Goal: Transaction & Acquisition: Obtain resource

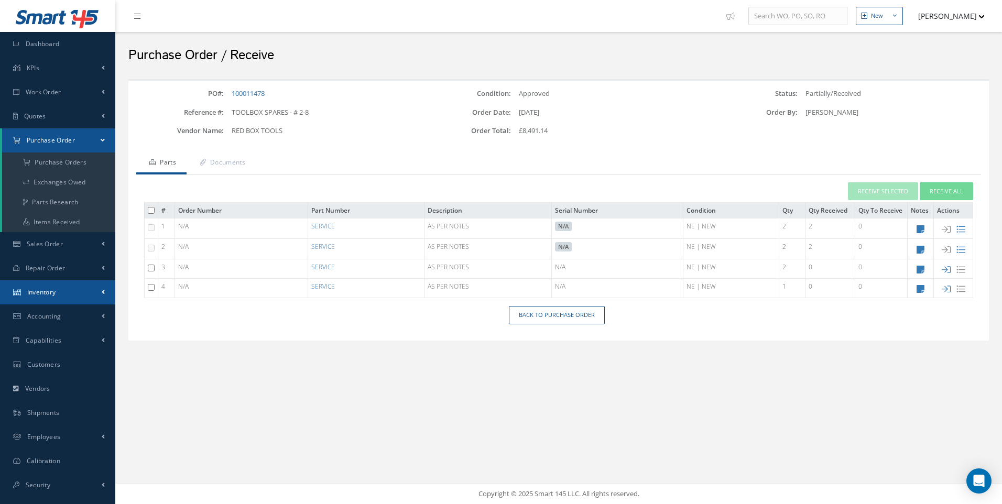
click at [55, 294] on span "Inventory" at bounding box center [41, 292] width 29 height 9
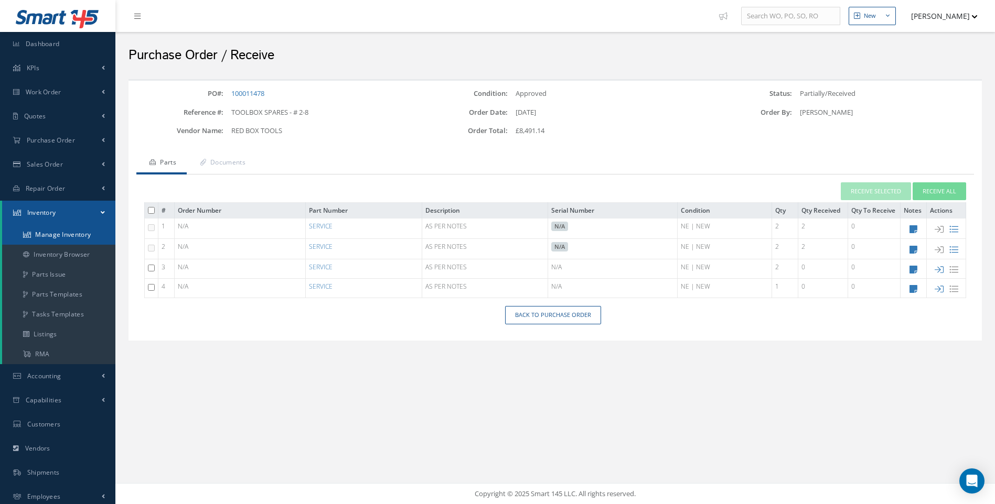
click at [73, 236] on link "Manage Inventory" at bounding box center [58, 235] width 113 height 20
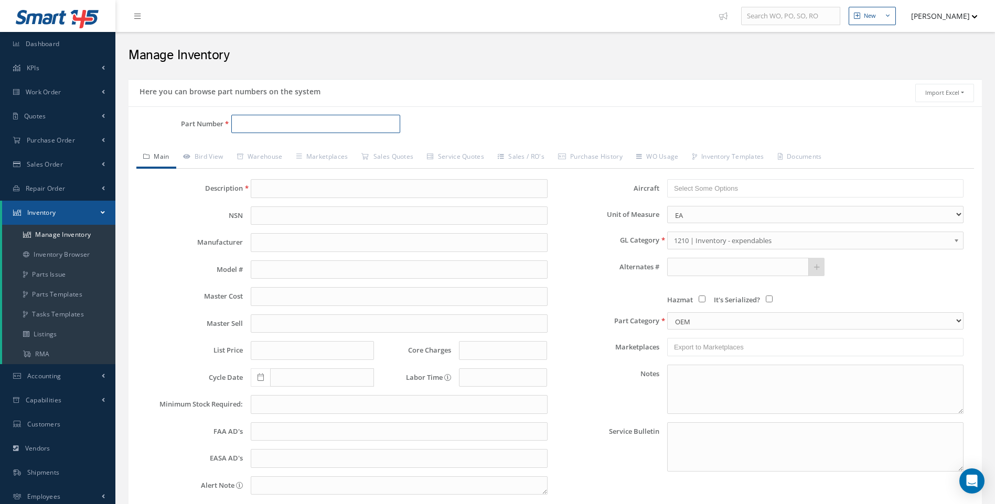
click at [249, 129] on input "Part Number" at bounding box center [315, 124] width 169 height 19
type input "3"
click at [64, 252] on link "Inventory Browser" at bounding box center [58, 255] width 113 height 20
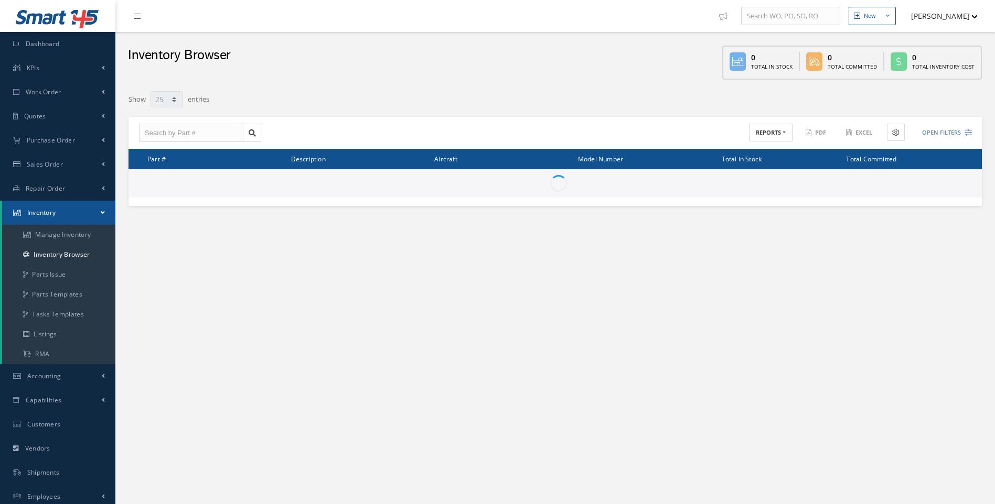
select select "25"
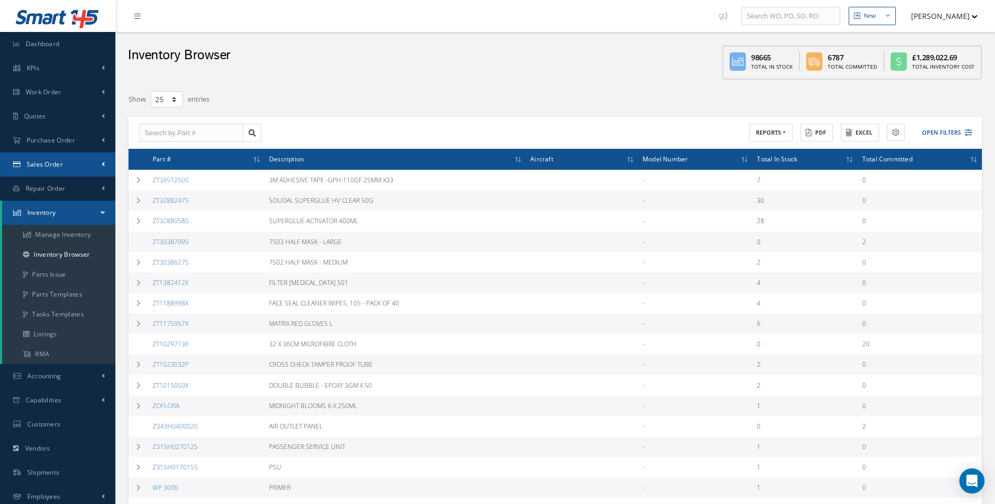
click at [43, 163] on span "Sales Order" at bounding box center [45, 164] width 36 height 9
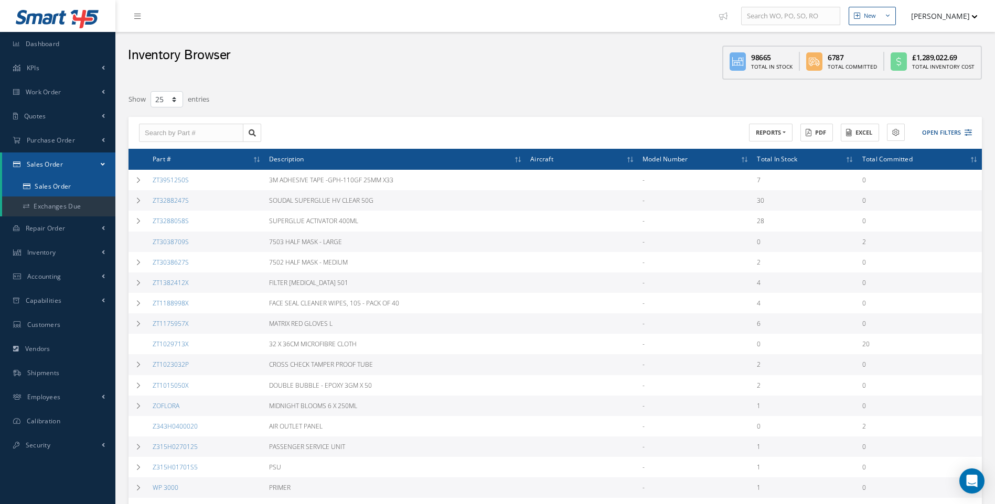
click at [43, 185] on link "Sales Order" at bounding box center [58, 187] width 113 height 20
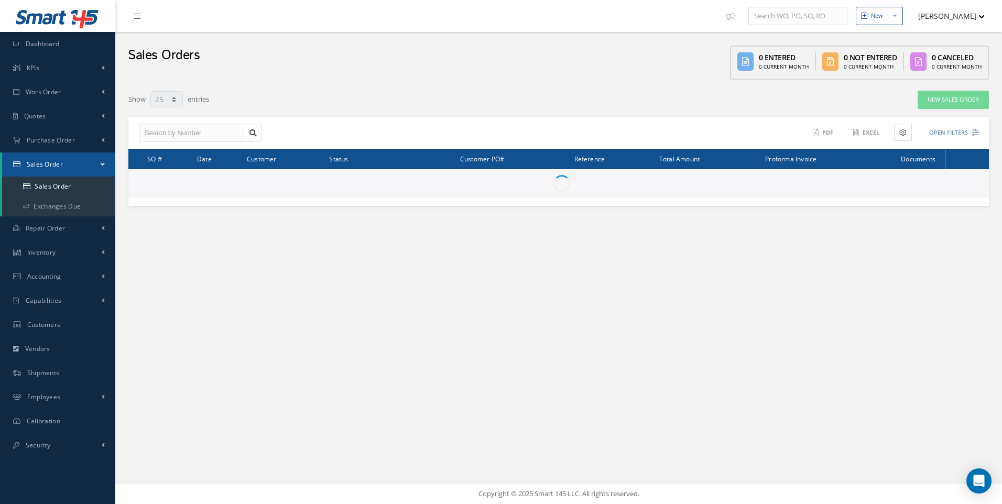
select select "25"
click at [979, 137] on div "ACTIONS Receive Payments None No elements found. List is empty. Amount Received…" at bounding box center [771, 133] width 424 height 18
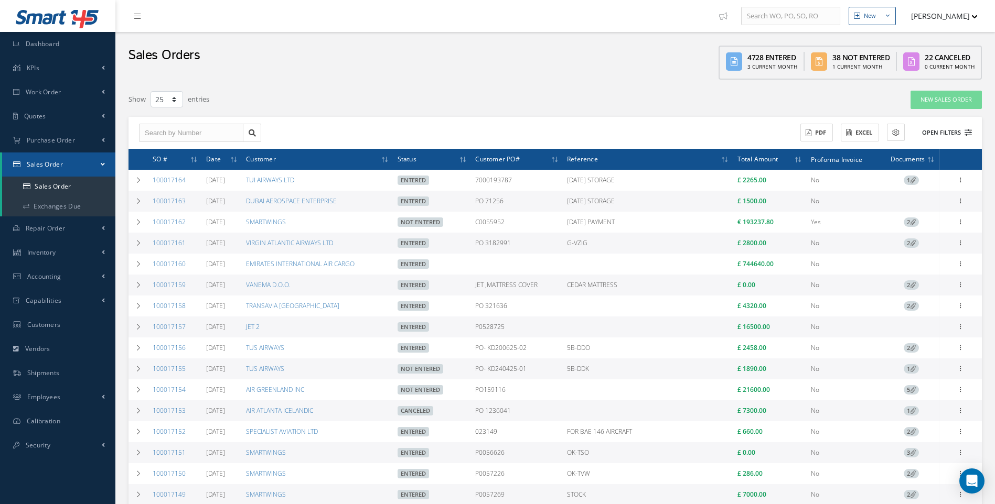
click at [969, 131] on icon at bounding box center [967, 132] width 7 height 7
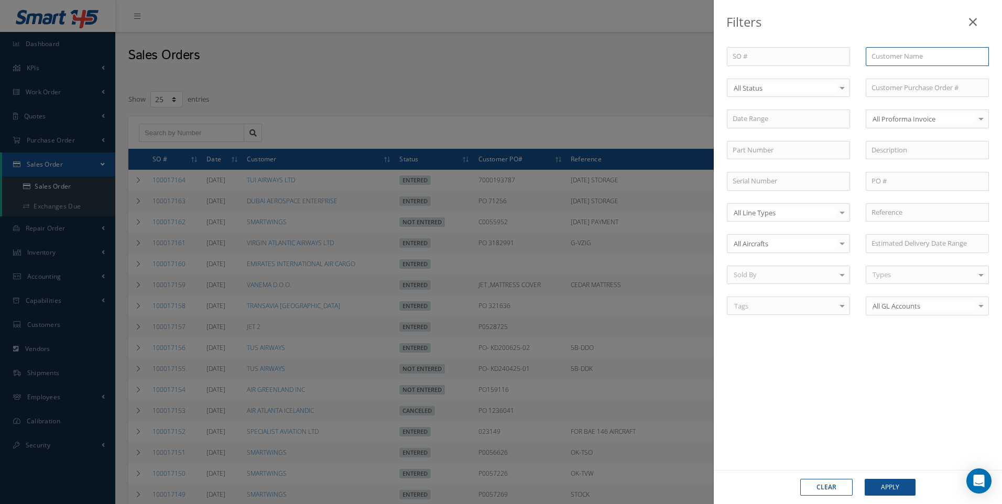
click at [897, 56] on input "text" at bounding box center [927, 56] width 123 height 19
click at [922, 79] on span "DUBAI AEROSPACE ENTERPRISE" at bounding box center [921, 74] width 99 height 9
type input "DUBAI AEROSPACE ENTERPRISE"
click at [901, 487] on button "Apply" at bounding box center [890, 487] width 51 height 17
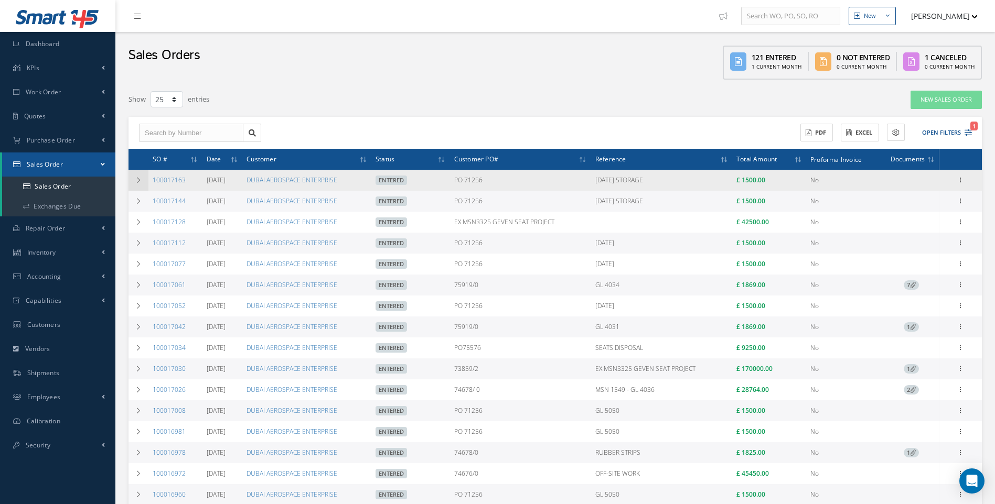
click at [139, 180] on icon at bounding box center [138, 180] width 7 height 6
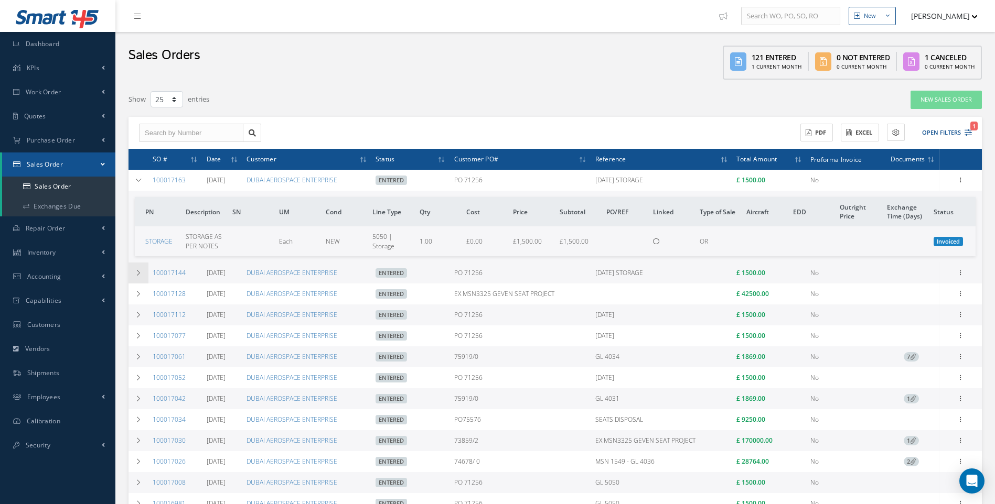
click at [137, 270] on icon at bounding box center [138, 273] width 7 height 6
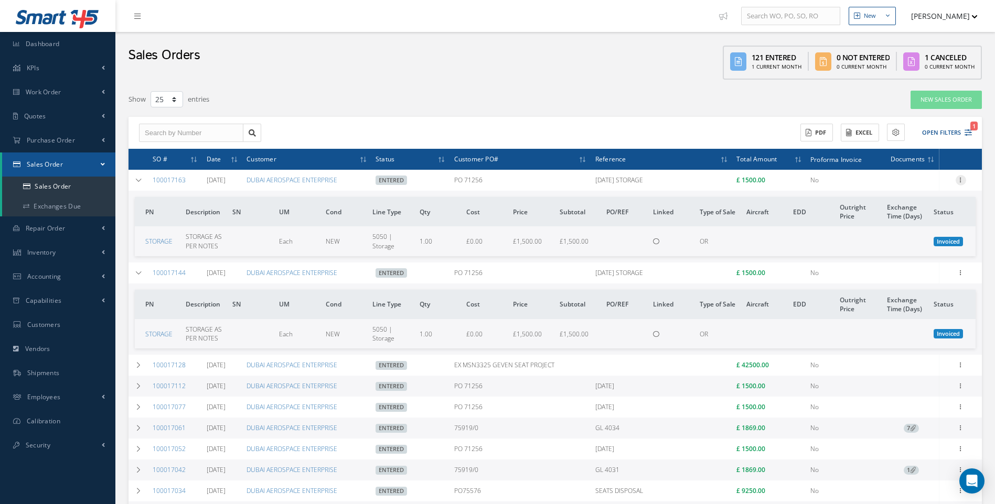
click at [962, 179] on icon at bounding box center [960, 179] width 10 height 8
click at [898, 246] on link "Documents" at bounding box center [912, 250] width 83 height 14
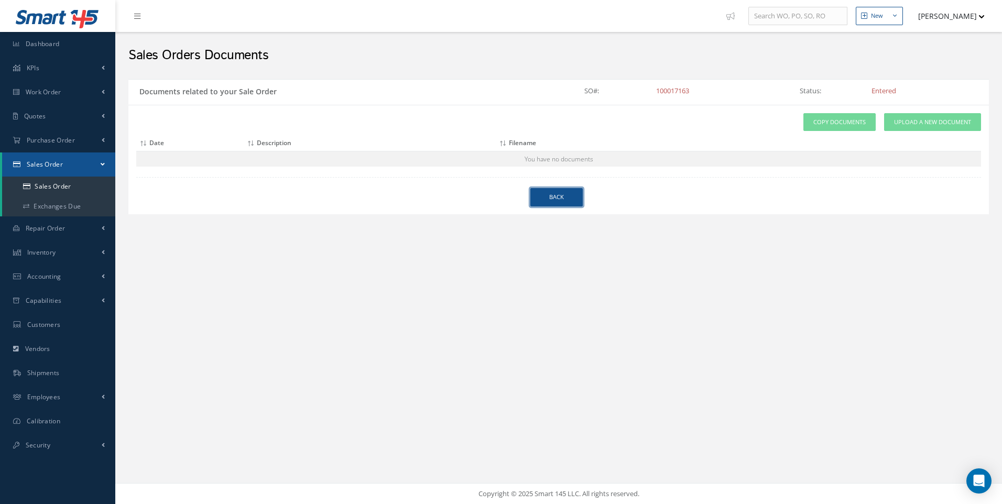
click at [551, 196] on link "Back" at bounding box center [557, 197] width 52 height 18
select select "25"
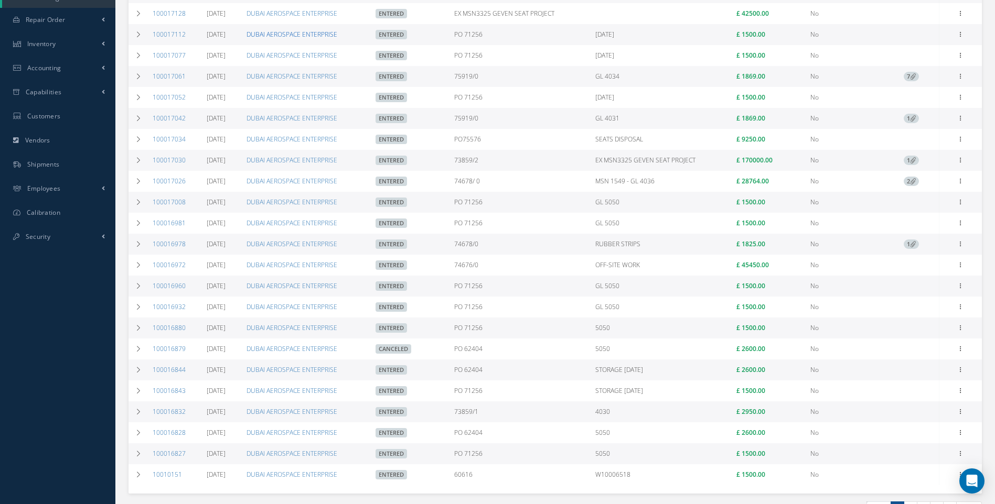
scroll to position [210, 0]
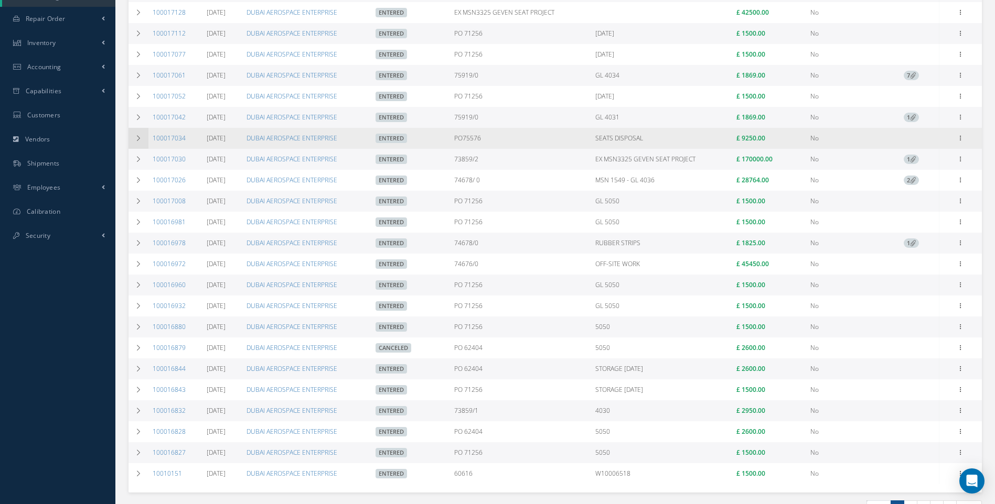
click at [138, 136] on icon at bounding box center [138, 138] width 7 height 6
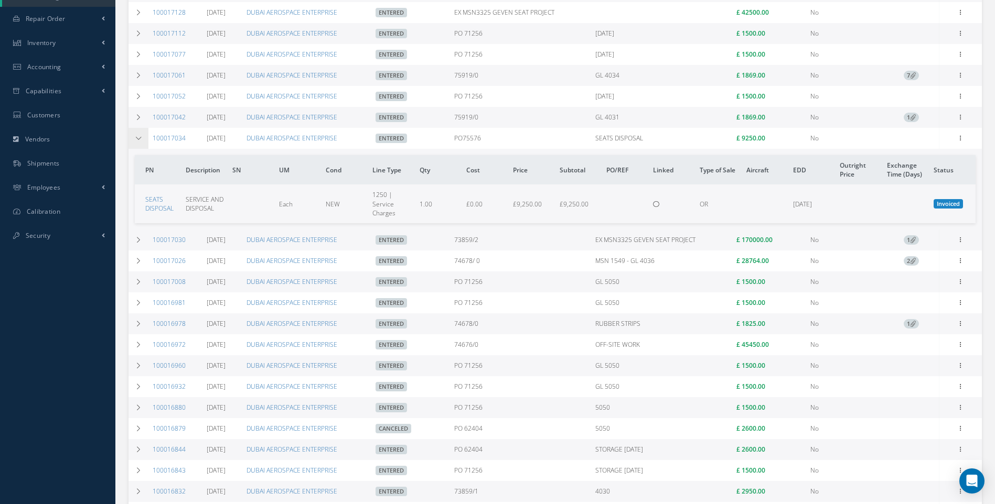
click at [138, 136] on icon at bounding box center [138, 138] width 7 height 6
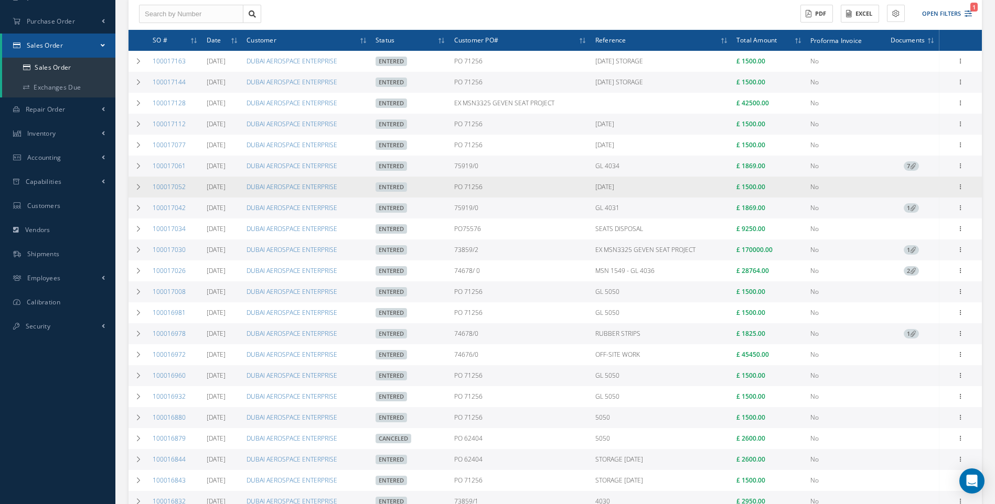
scroll to position [218, 0]
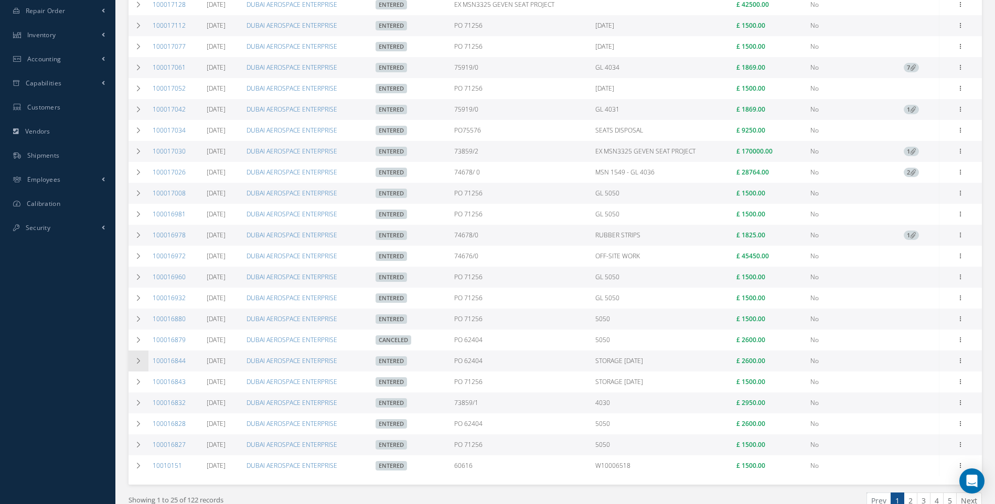
click at [138, 361] on icon at bounding box center [138, 361] width 7 height 6
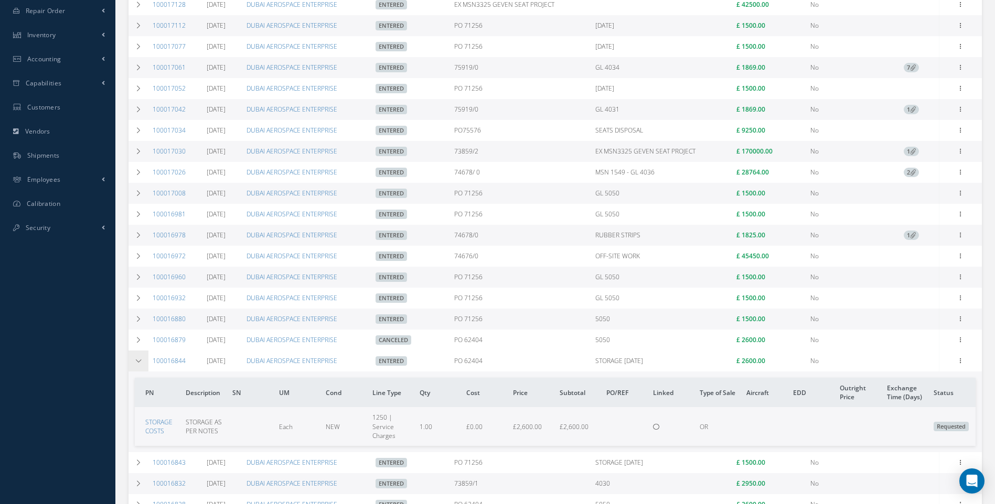
click at [138, 361] on icon at bounding box center [138, 361] width 7 height 6
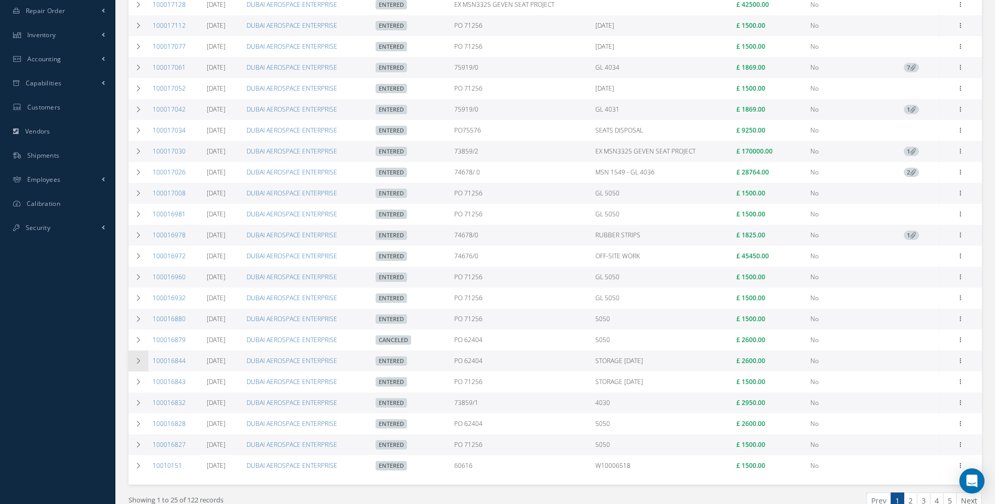
click at [138, 361] on icon at bounding box center [138, 361] width 7 height 6
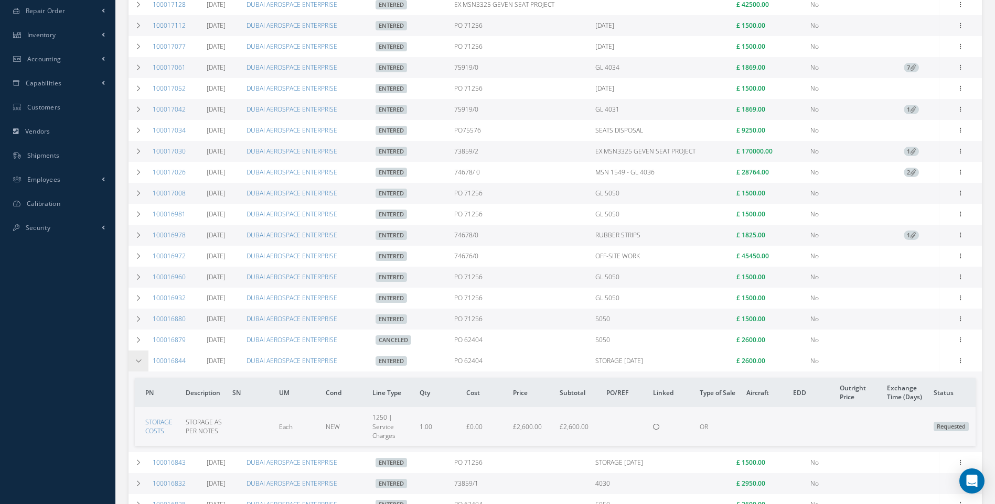
click at [138, 361] on icon at bounding box center [138, 361] width 7 height 6
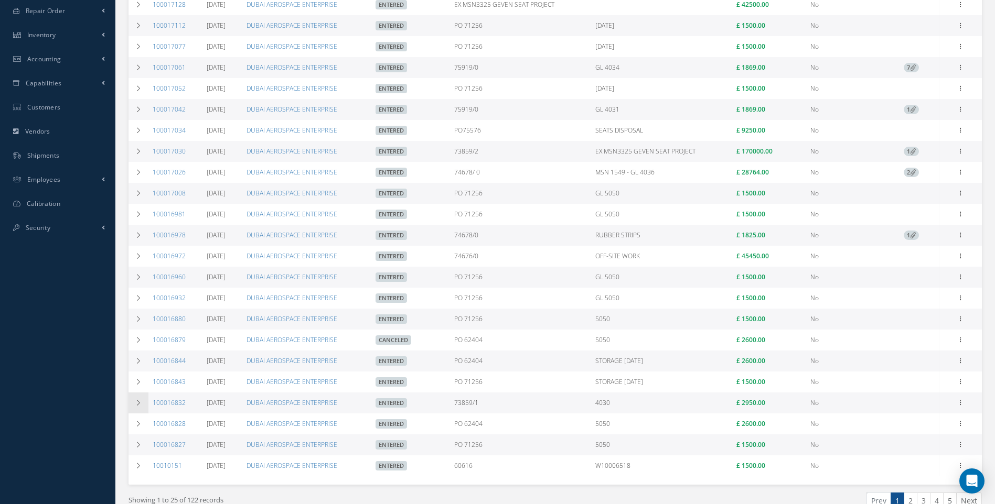
click at [135, 401] on icon at bounding box center [138, 403] width 7 height 6
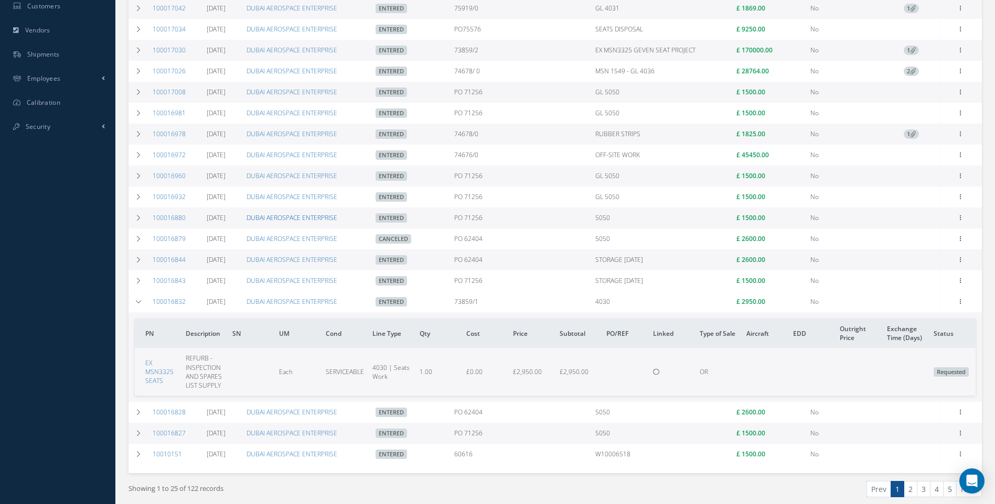
scroll to position [360, 0]
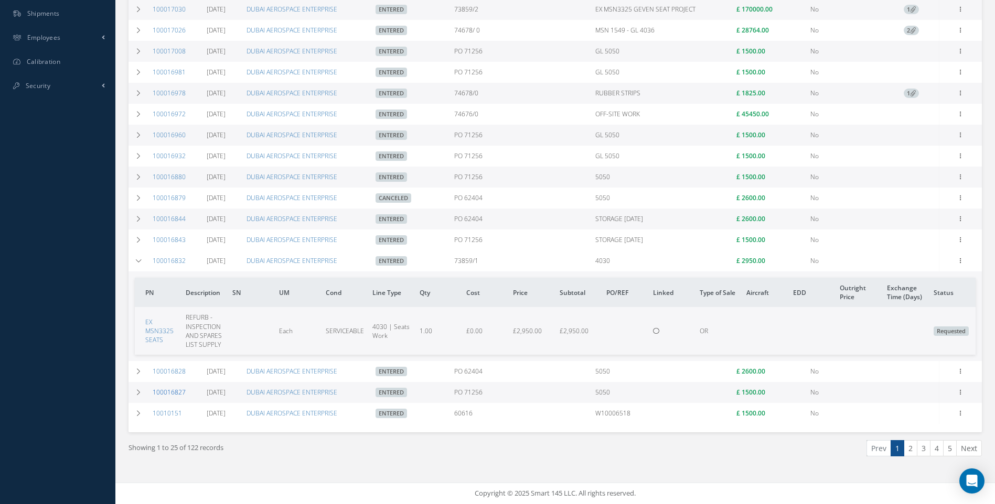
click at [170, 392] on link "100016827" at bounding box center [169, 392] width 33 height 9
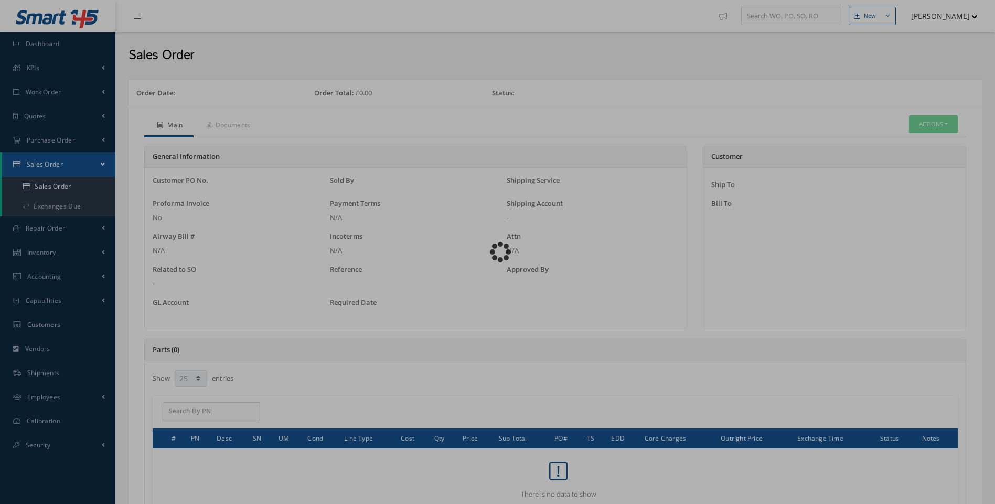
select select "25"
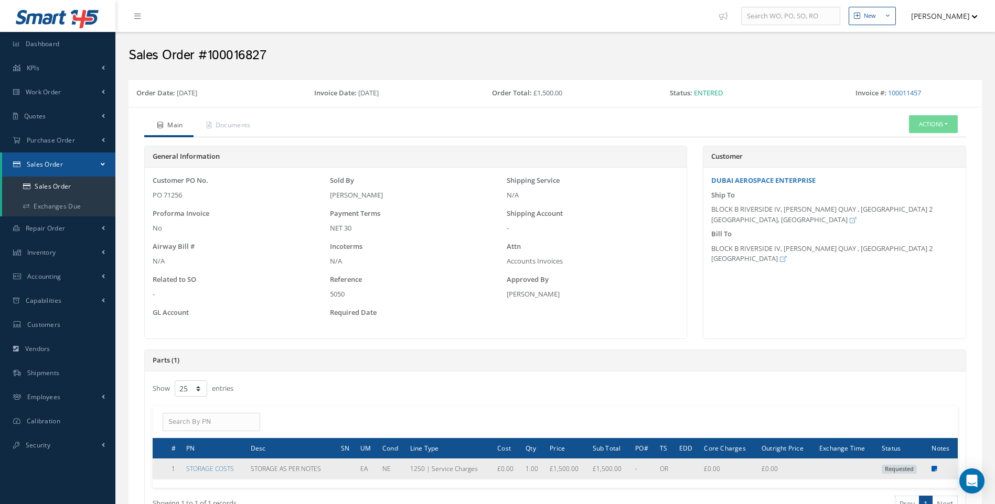
click at [934, 468] on icon at bounding box center [934, 469] width 6 height 6
type textarea "SEPTEMBER 2024 STORAGE"
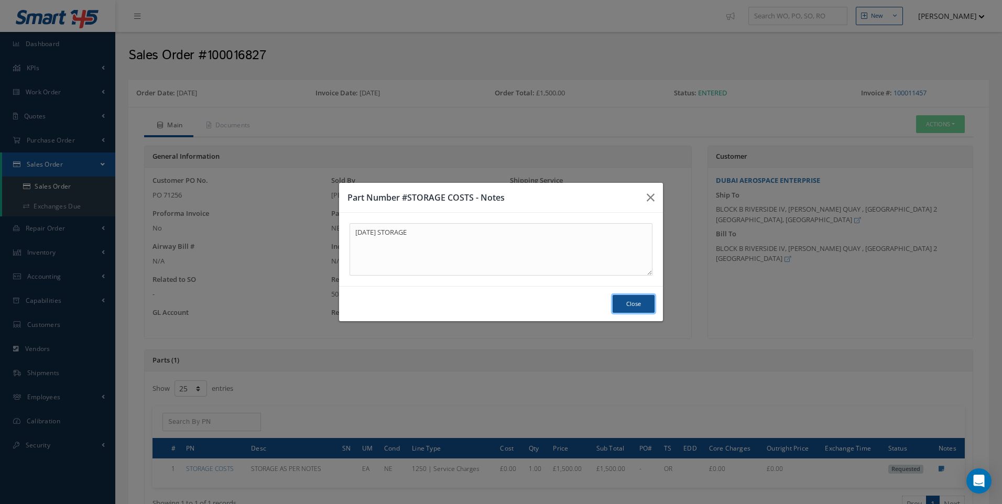
click at [647, 300] on button "Close" at bounding box center [634, 304] width 42 height 18
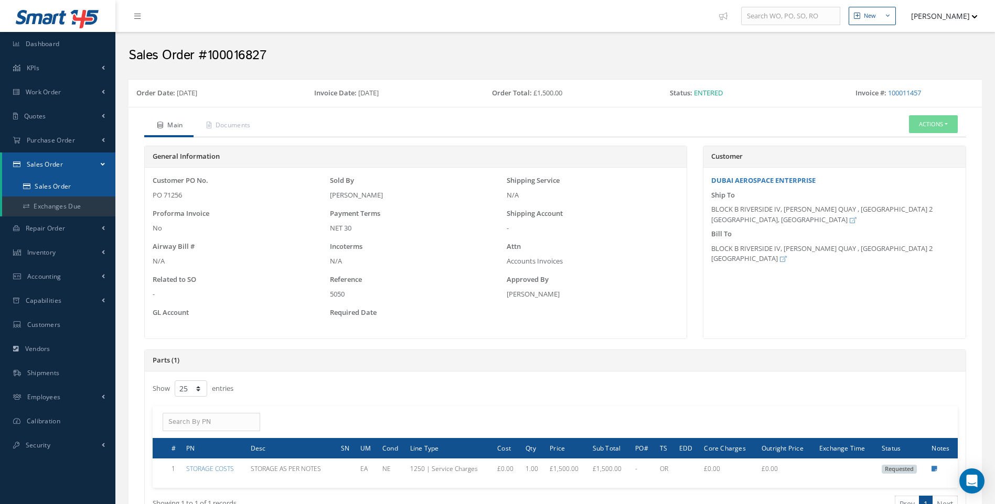
click at [69, 184] on link "Sales Order" at bounding box center [58, 187] width 113 height 20
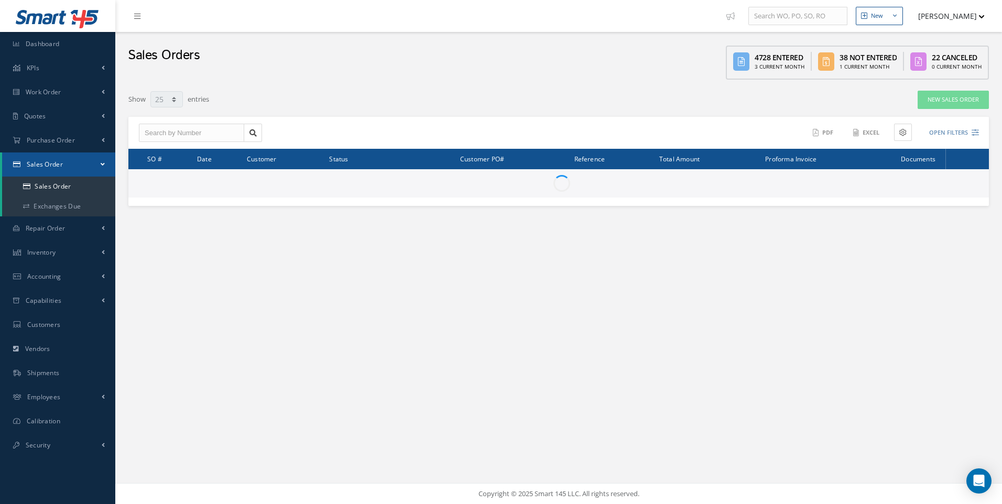
select select "25"
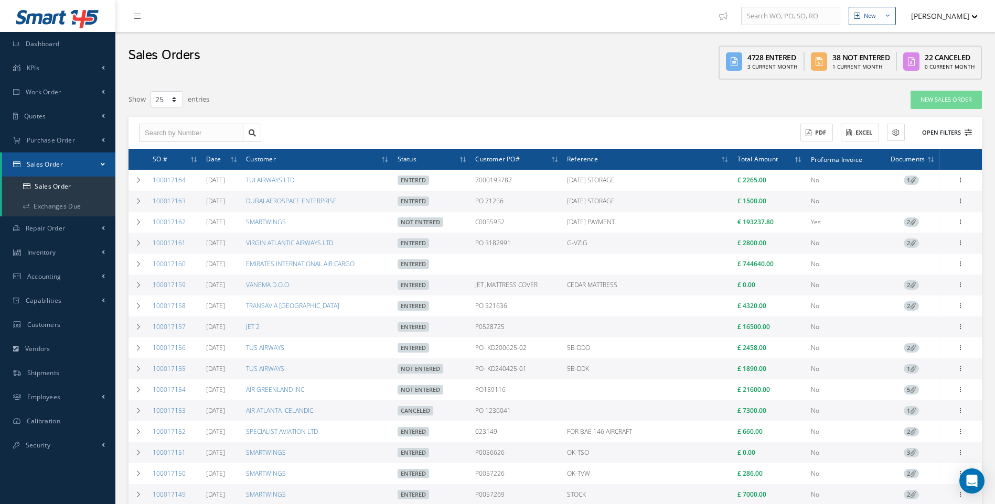
click at [966, 133] on icon at bounding box center [967, 132] width 7 height 7
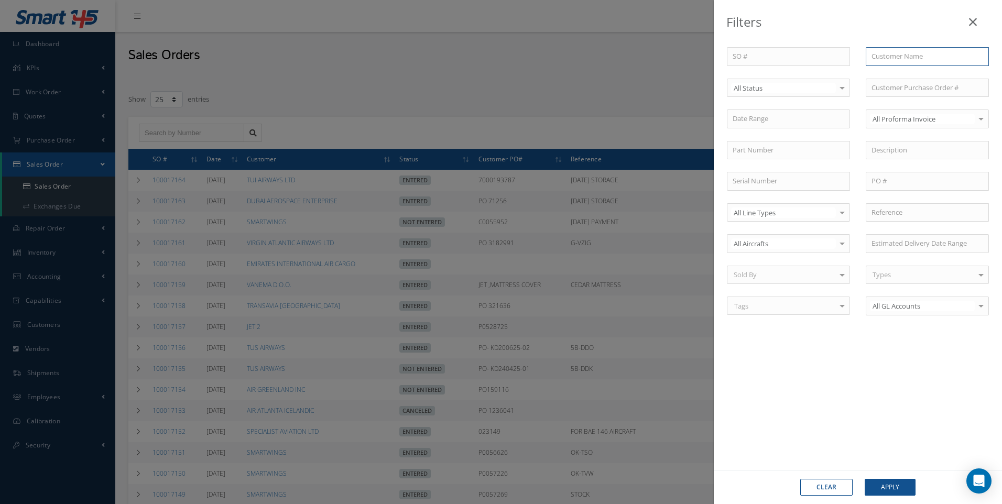
click at [887, 55] on input "text" at bounding box center [927, 56] width 123 height 19
click at [888, 78] on span "DUBAI AEROSPACE ENTERPRISE" at bounding box center [921, 74] width 99 height 9
type input "DUBAI AEROSPACE ENTERPRISE"
click at [889, 492] on button "Apply" at bounding box center [890, 487] width 51 height 17
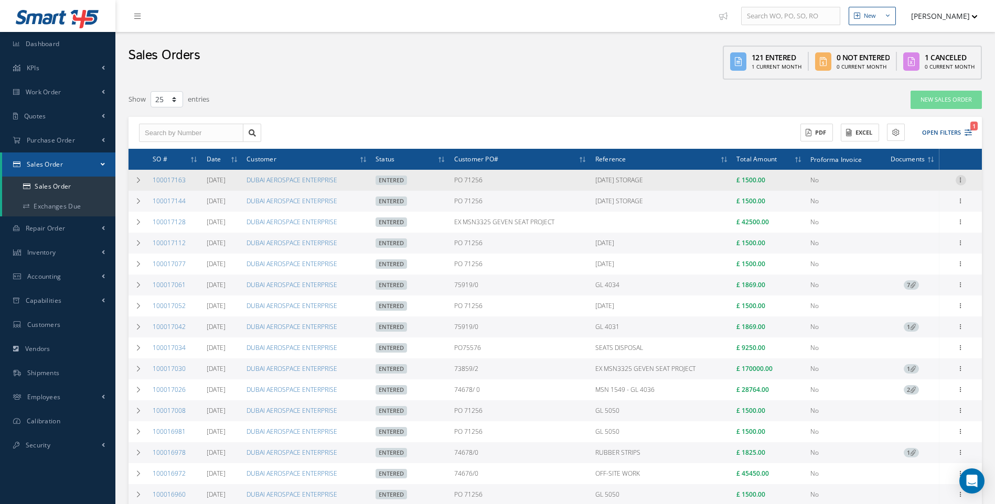
click at [964, 177] on icon at bounding box center [960, 179] width 10 height 8
click at [905, 250] on link "Documents" at bounding box center [912, 250] width 83 height 14
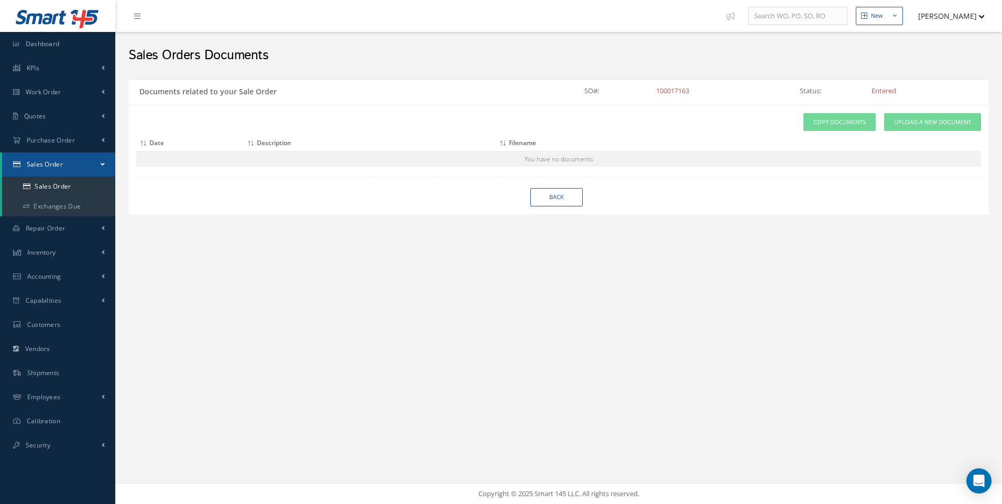
select select "25"
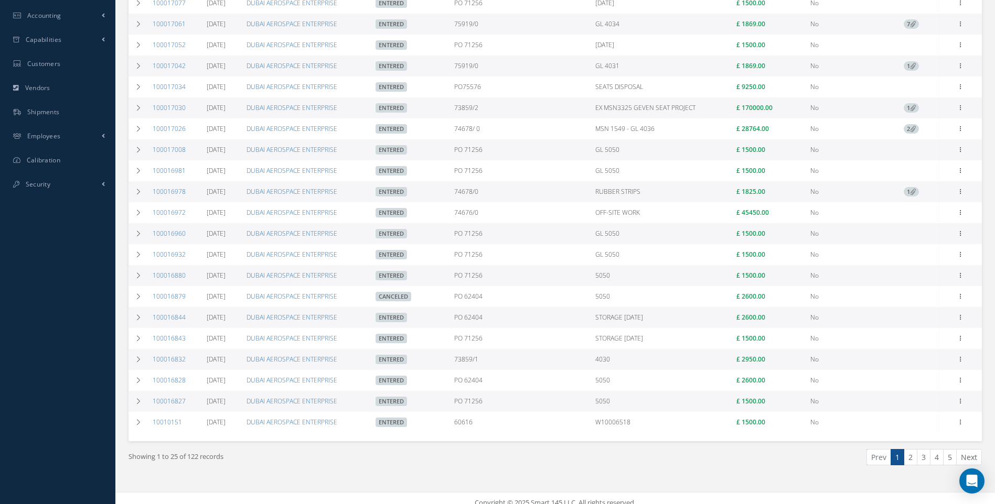
scroll to position [262, 0]
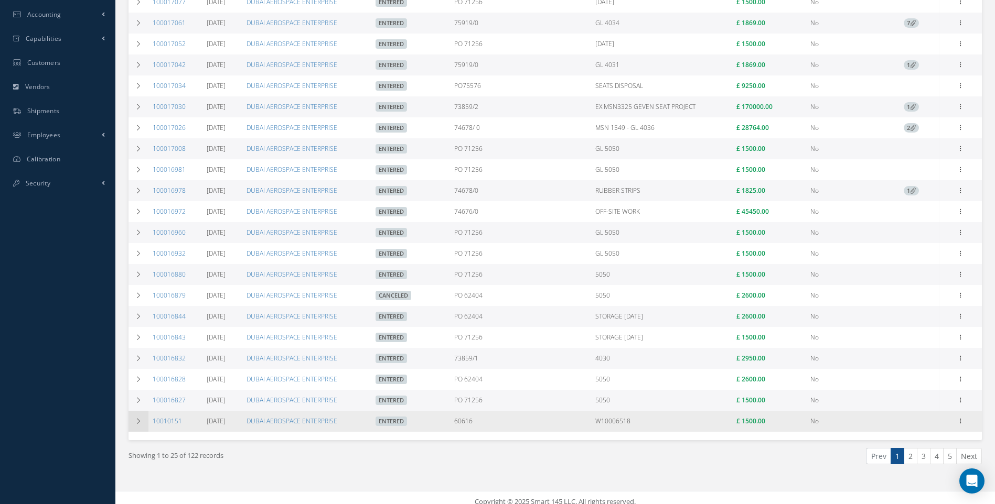
click at [137, 420] on icon at bounding box center [138, 421] width 7 height 6
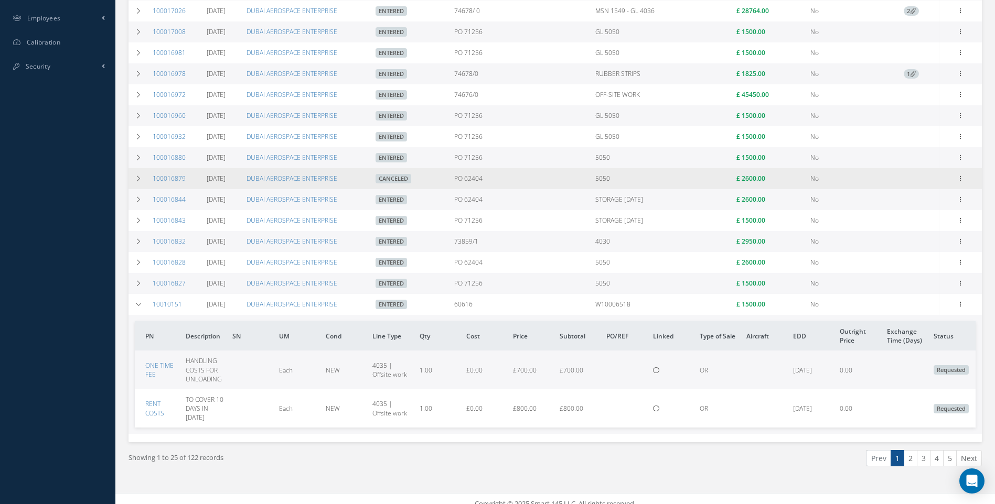
scroll to position [389, 0]
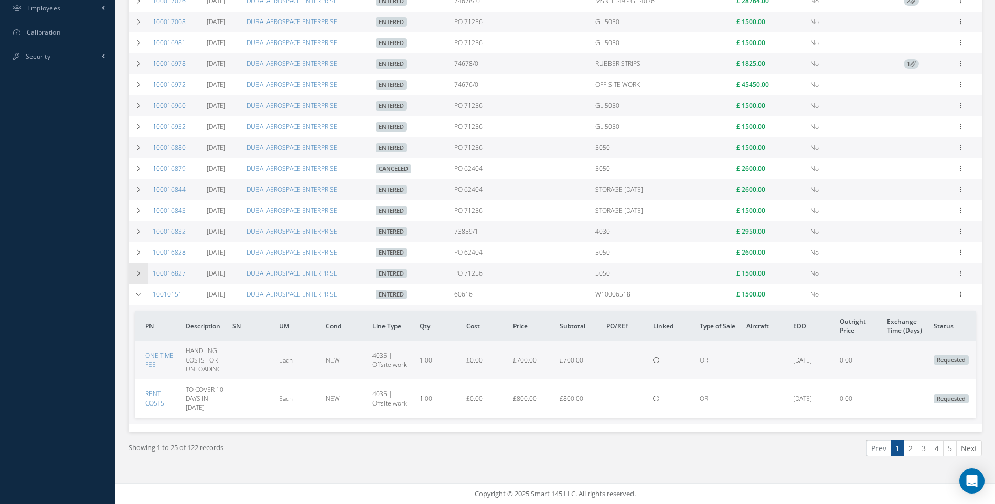
click at [136, 273] on icon at bounding box center [138, 274] width 7 height 6
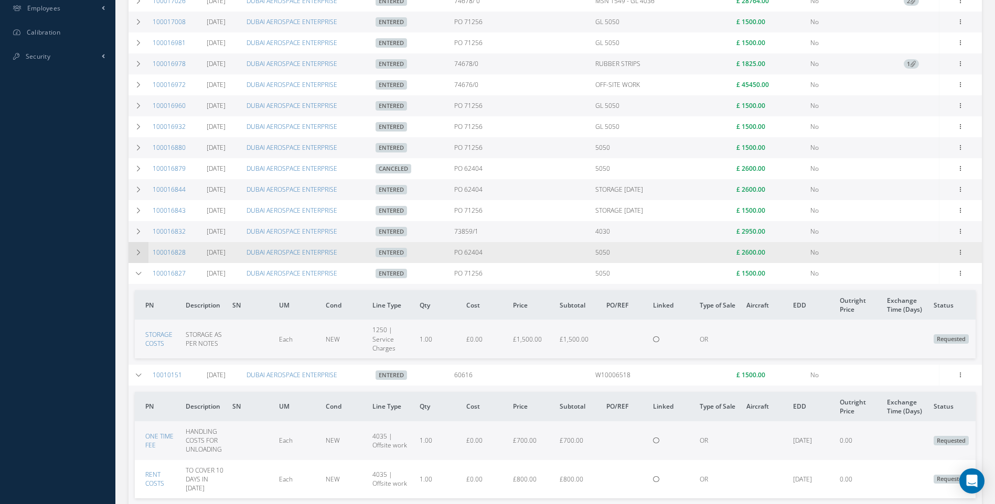
click at [137, 254] on icon at bounding box center [138, 253] width 7 height 6
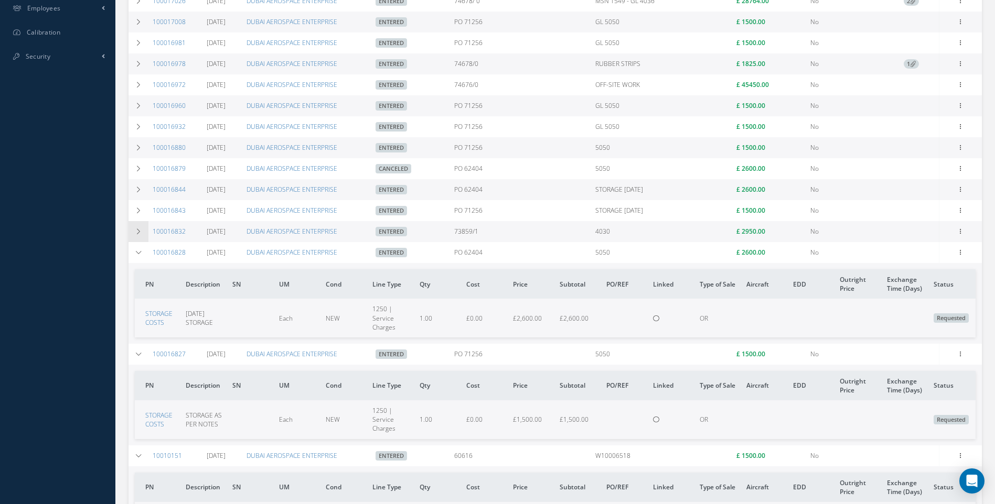
click at [141, 229] on icon at bounding box center [138, 232] width 7 height 6
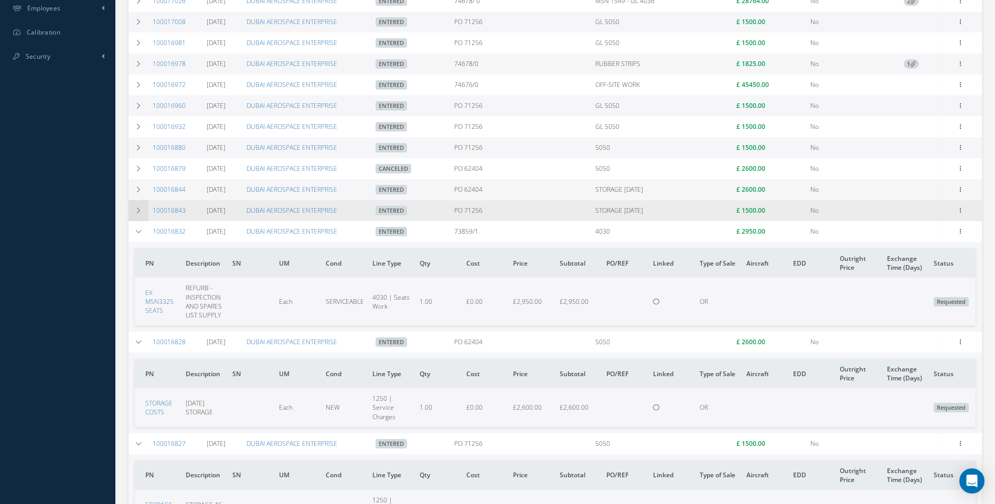
click at [138, 213] on icon at bounding box center [138, 211] width 7 height 6
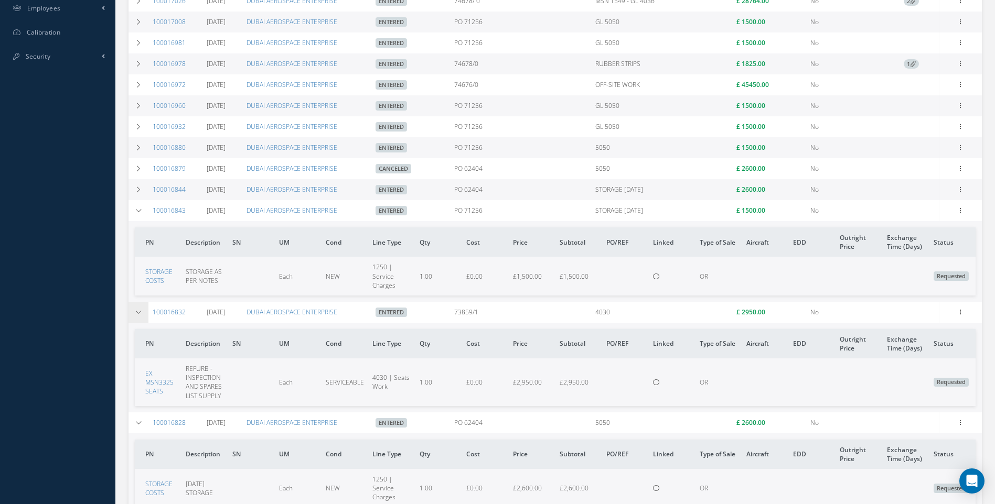
click at [137, 309] on icon at bounding box center [138, 312] width 7 height 6
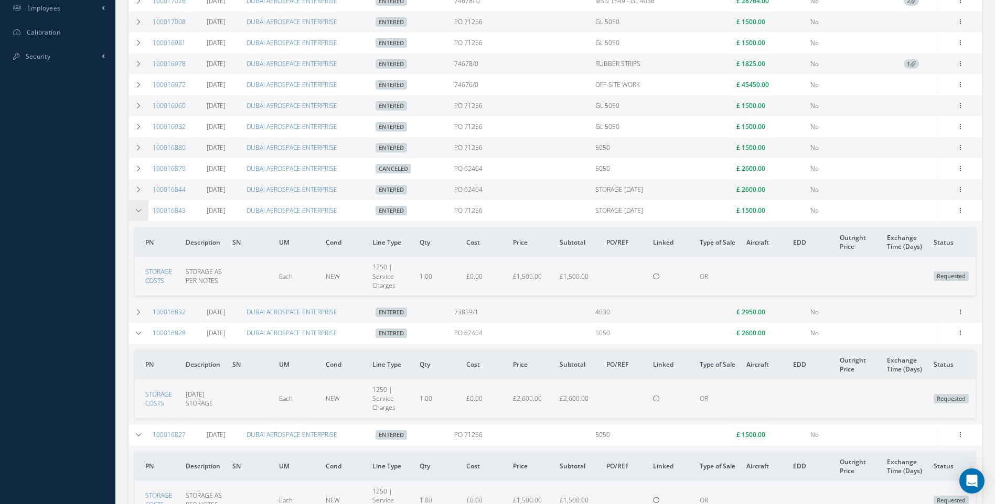
click at [140, 211] on icon at bounding box center [138, 211] width 7 height 6
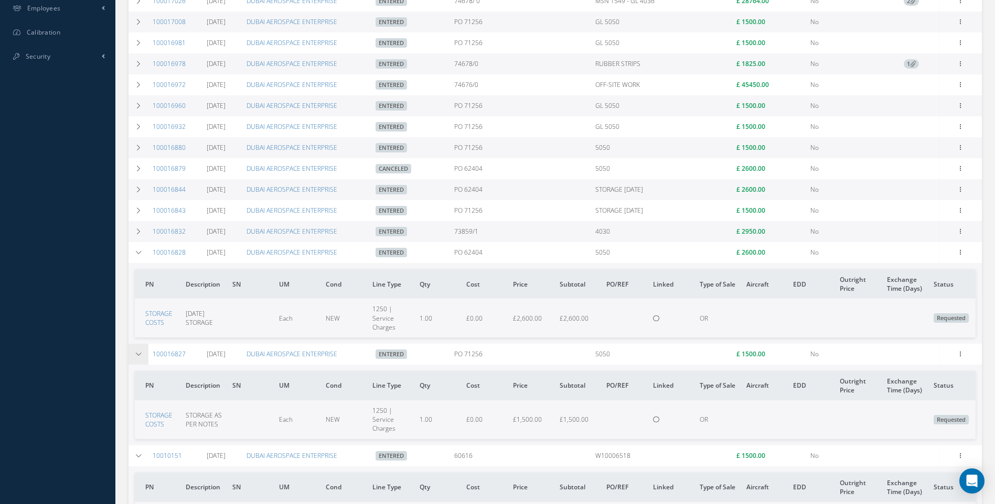
click at [136, 352] on icon at bounding box center [138, 354] width 7 height 6
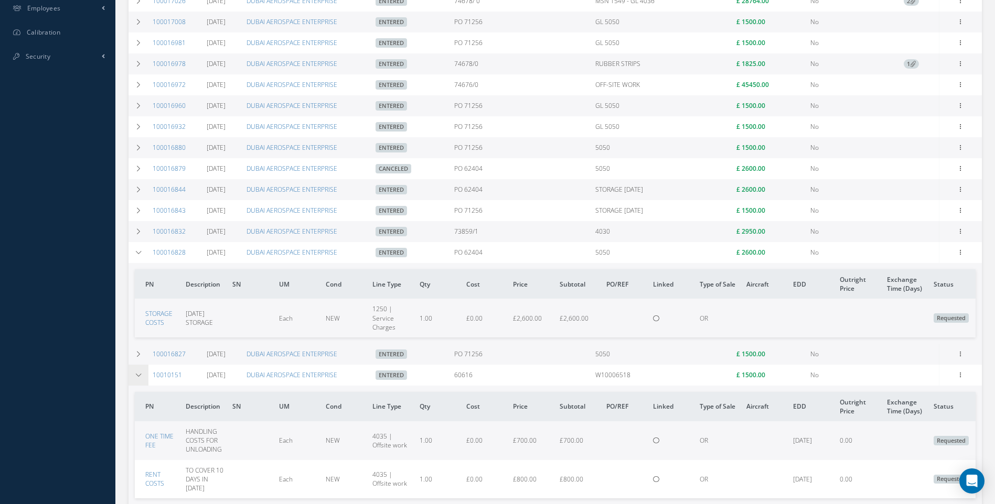
click at [140, 376] on icon at bounding box center [138, 375] width 7 height 6
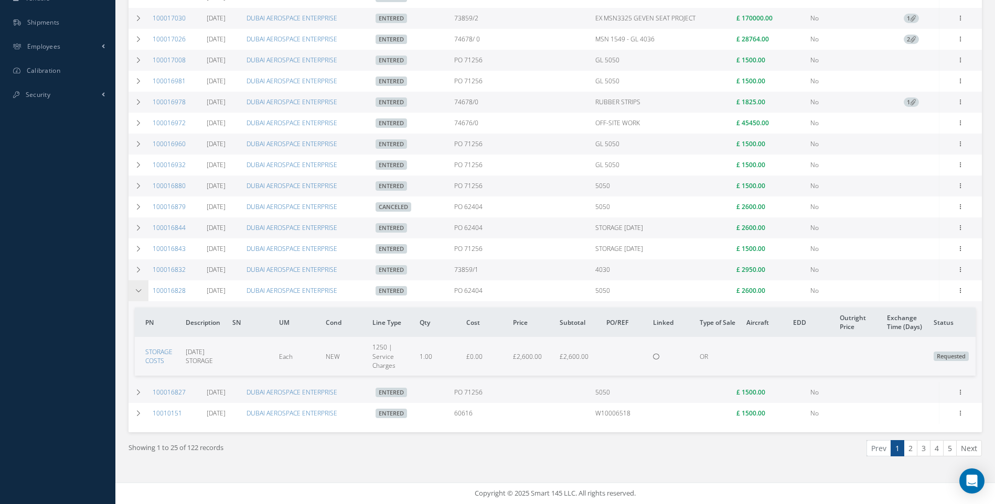
click at [138, 292] on icon at bounding box center [138, 291] width 7 height 6
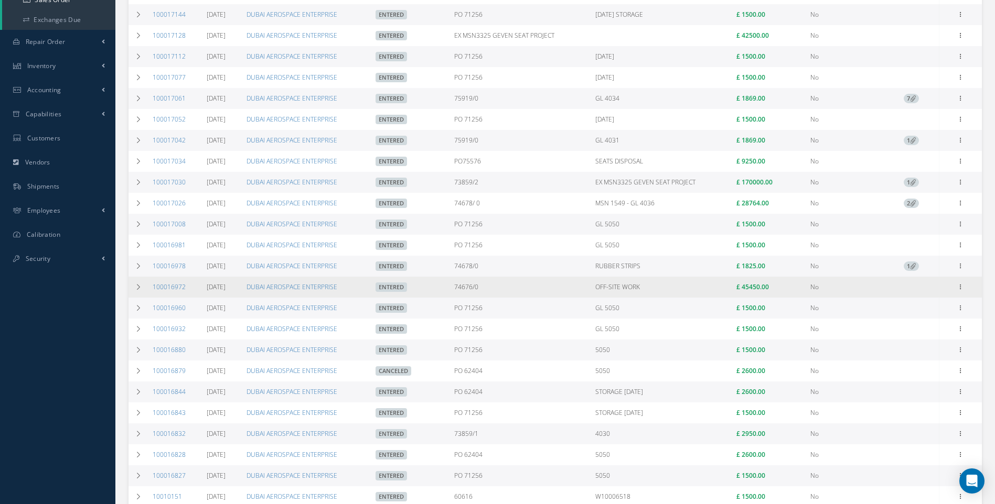
scroll to position [60, 0]
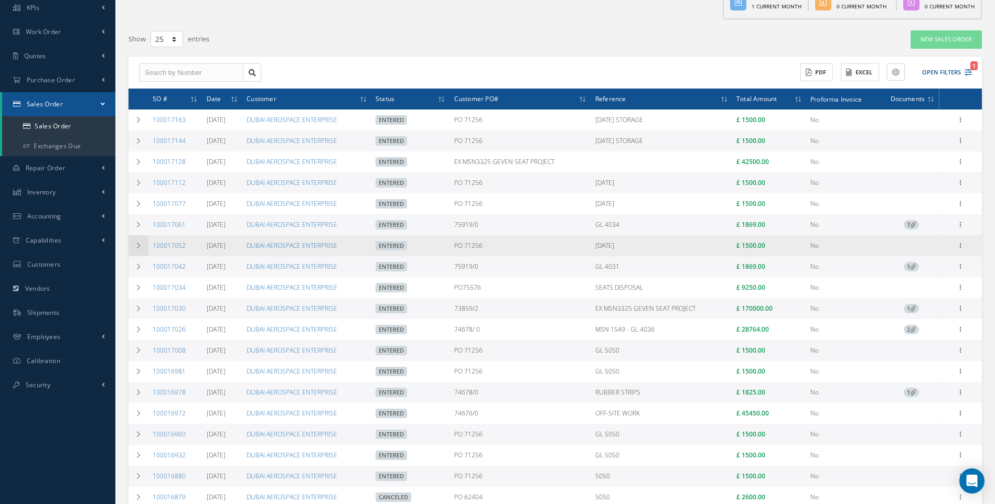
click at [138, 246] on icon at bounding box center [138, 246] width 7 height 6
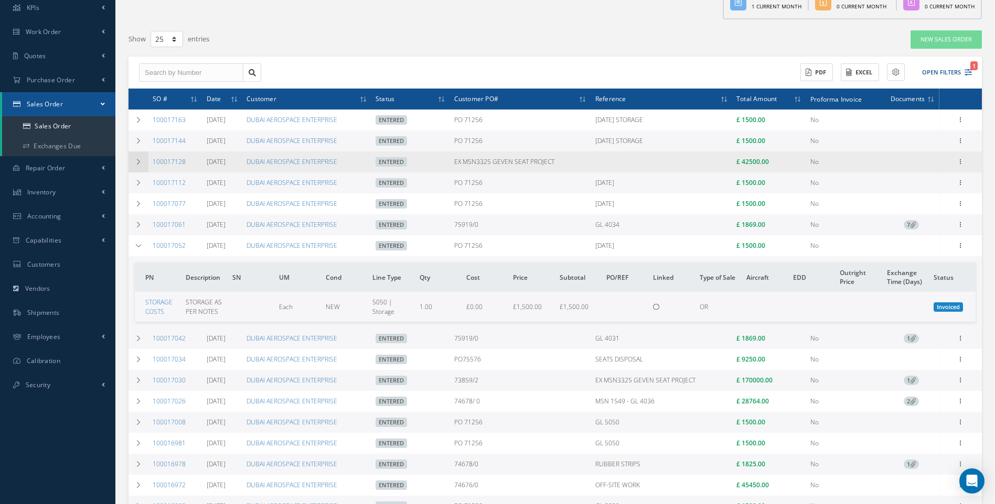
click at [139, 161] on icon at bounding box center [138, 162] width 7 height 6
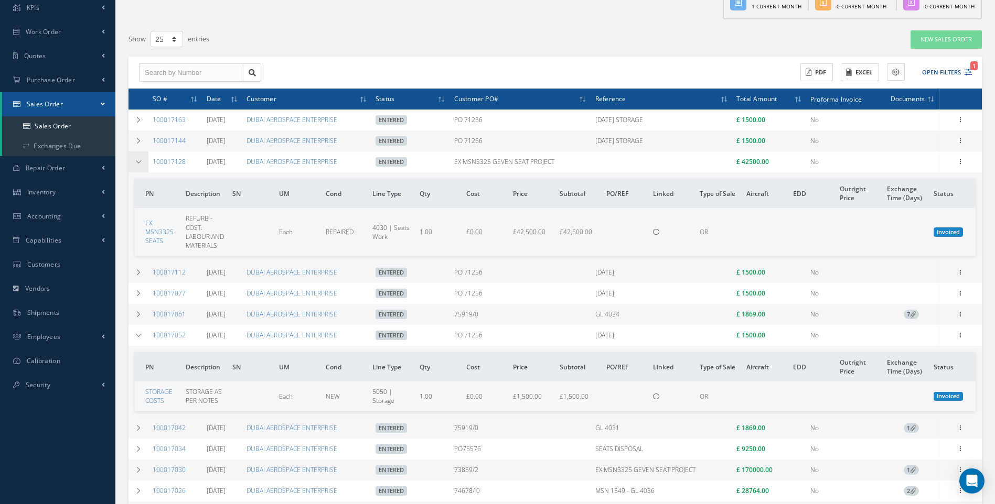
click at [139, 161] on icon at bounding box center [138, 162] width 7 height 6
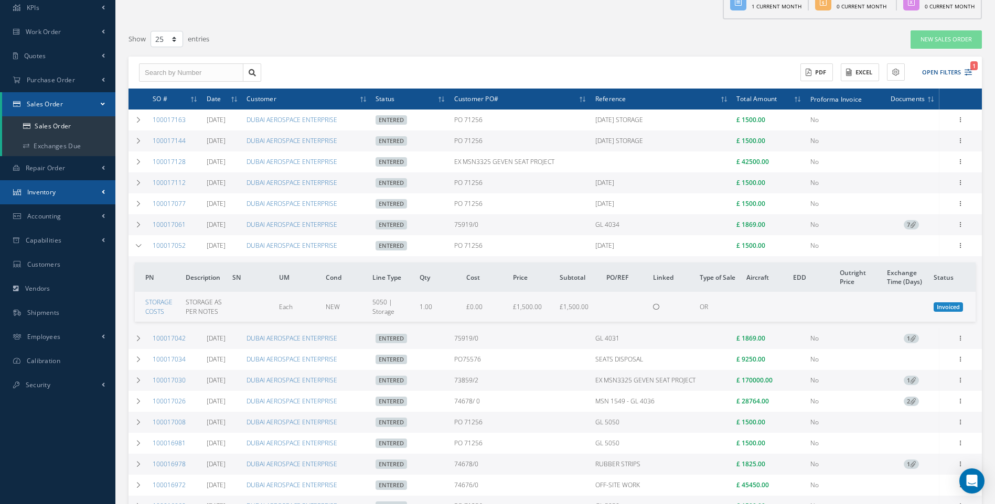
click at [44, 194] on span "Inventory" at bounding box center [41, 192] width 29 height 9
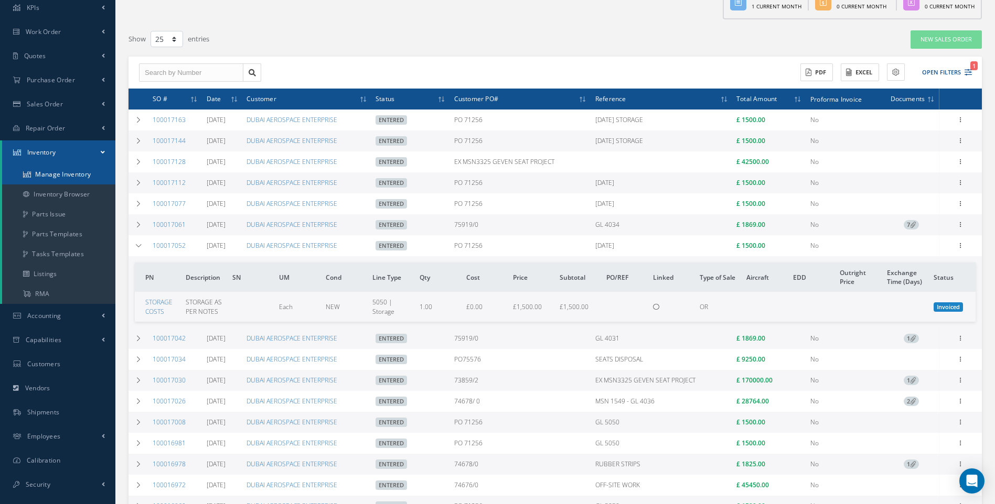
click at [56, 175] on link "Manage Inventory" at bounding box center [58, 175] width 113 height 20
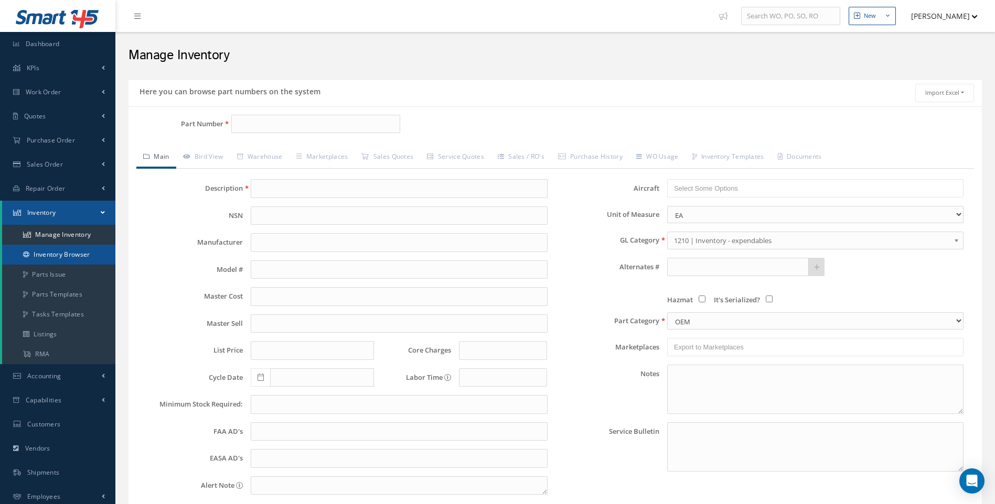
click at [63, 250] on link "Inventory Browser" at bounding box center [58, 255] width 113 height 20
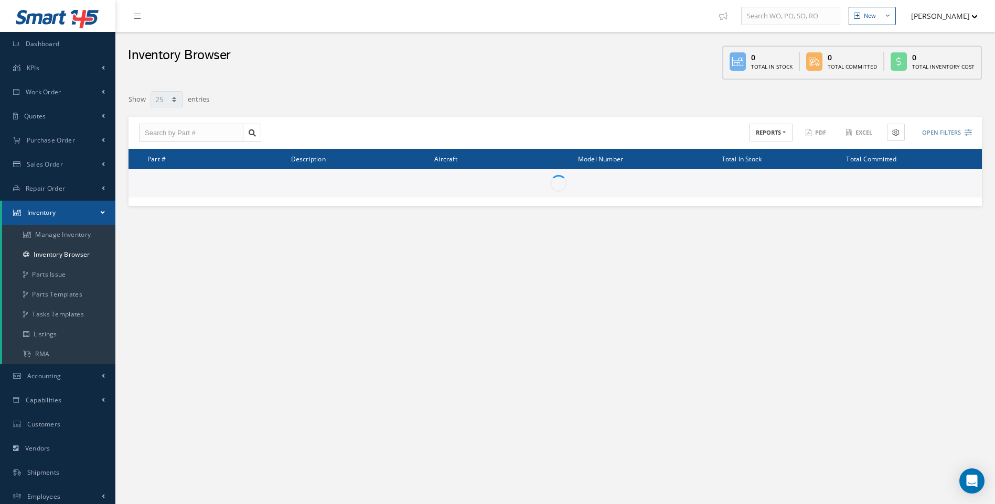
select select "25"
click at [169, 130] on input "text" at bounding box center [191, 133] width 104 height 19
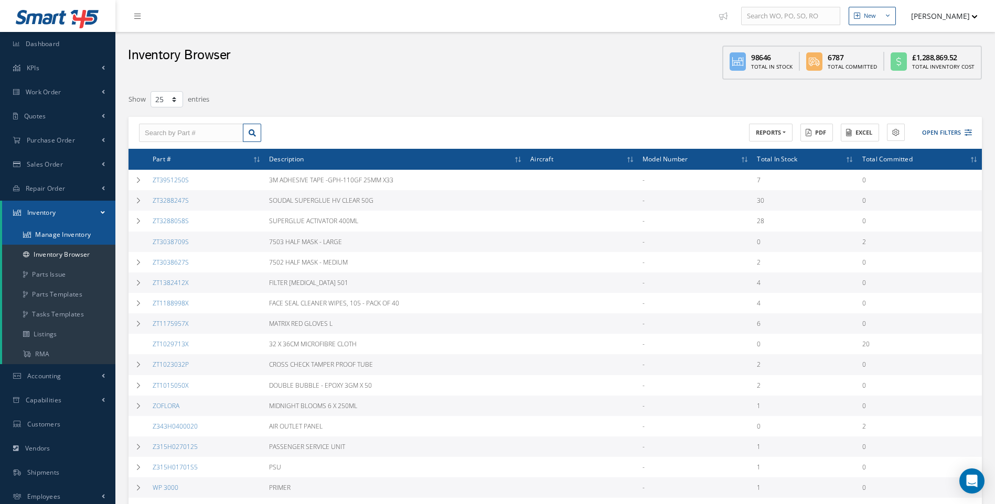
click at [71, 233] on link "Manage Inventory" at bounding box center [58, 235] width 113 height 20
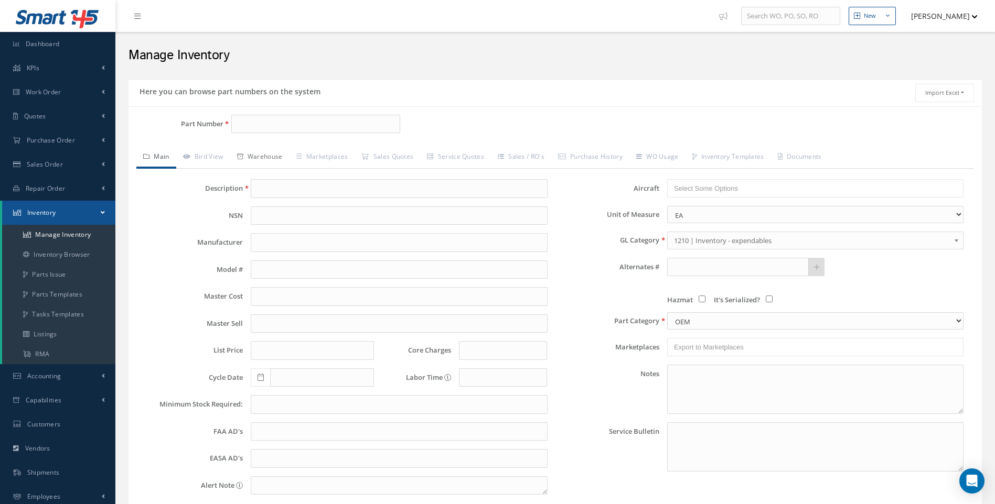
click at [268, 159] on link "Warehouse" at bounding box center [259, 158] width 59 height 22
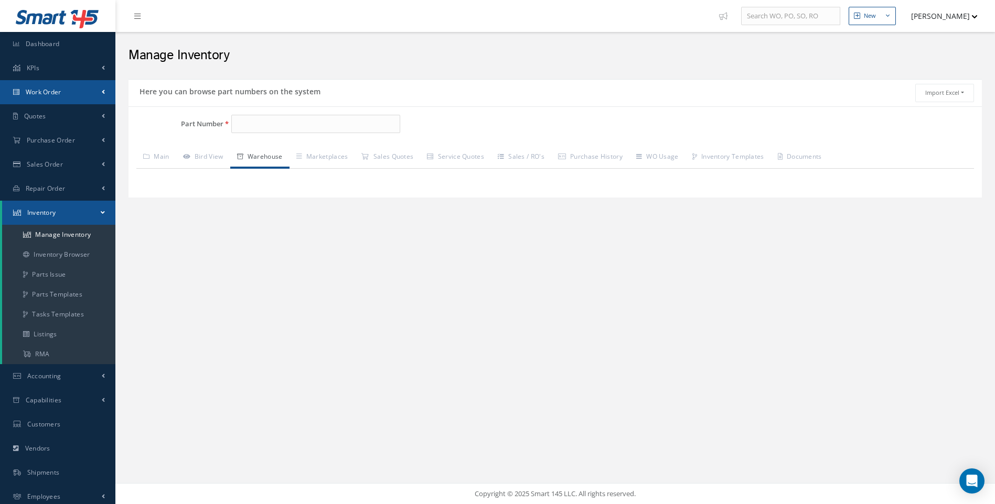
click at [52, 92] on span "Work Order" at bounding box center [44, 92] width 36 height 9
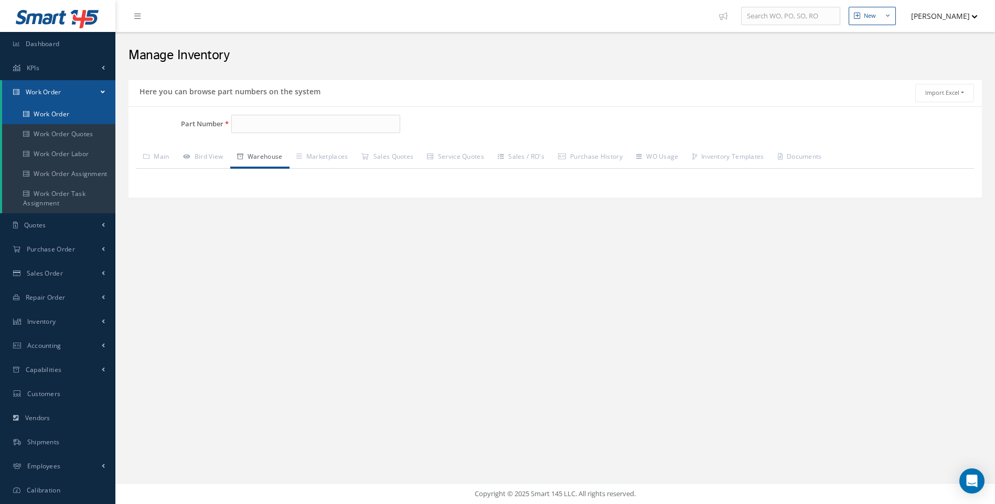
click at [64, 117] on link "Work Order" at bounding box center [58, 114] width 113 height 20
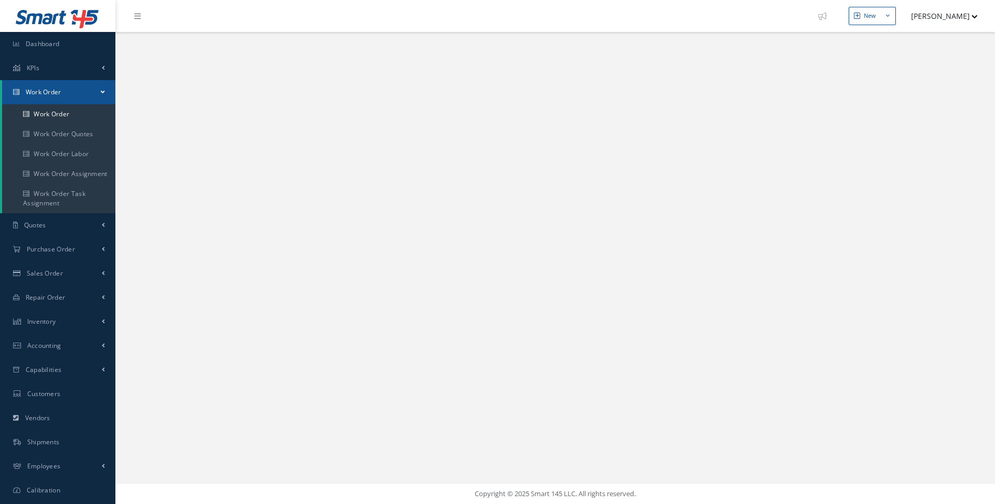
select select "25"
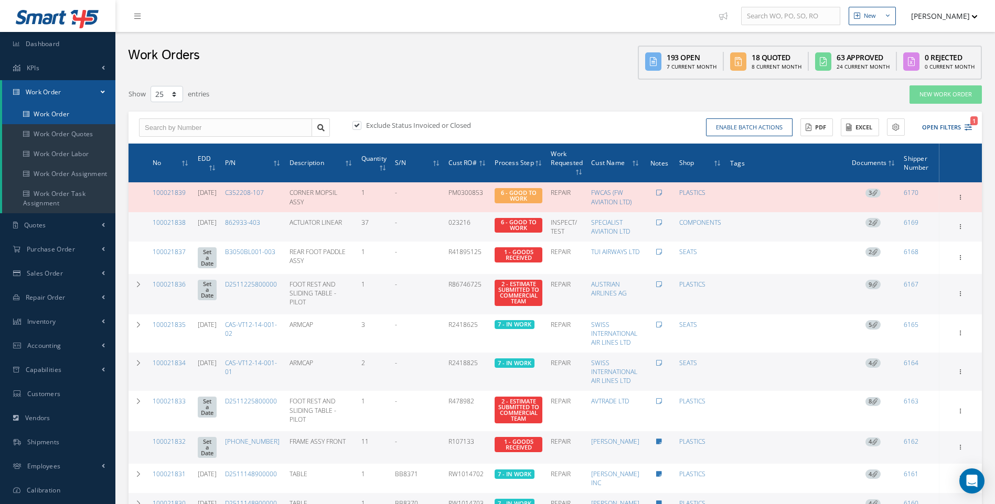
click at [62, 112] on link "Work Order" at bounding box center [58, 114] width 113 height 20
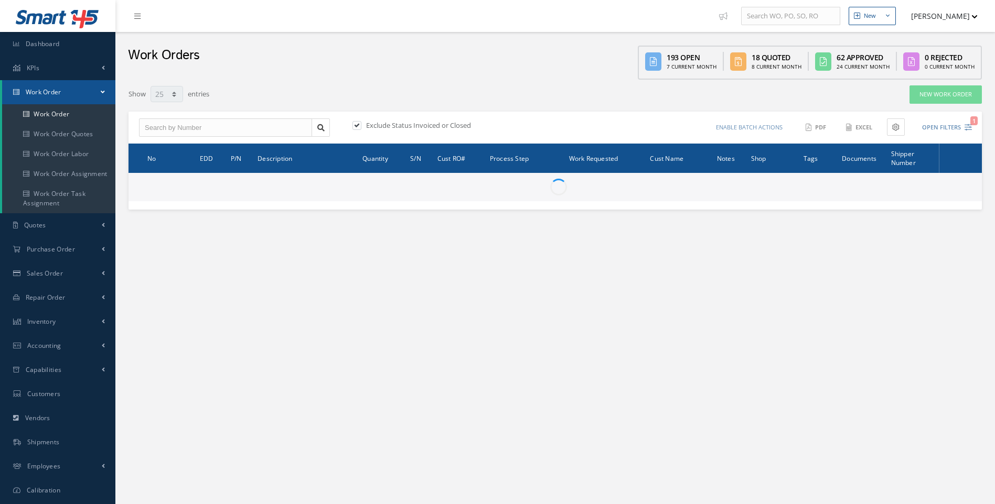
select select "25"
click at [170, 128] on input "text" at bounding box center [225, 127] width 173 height 19
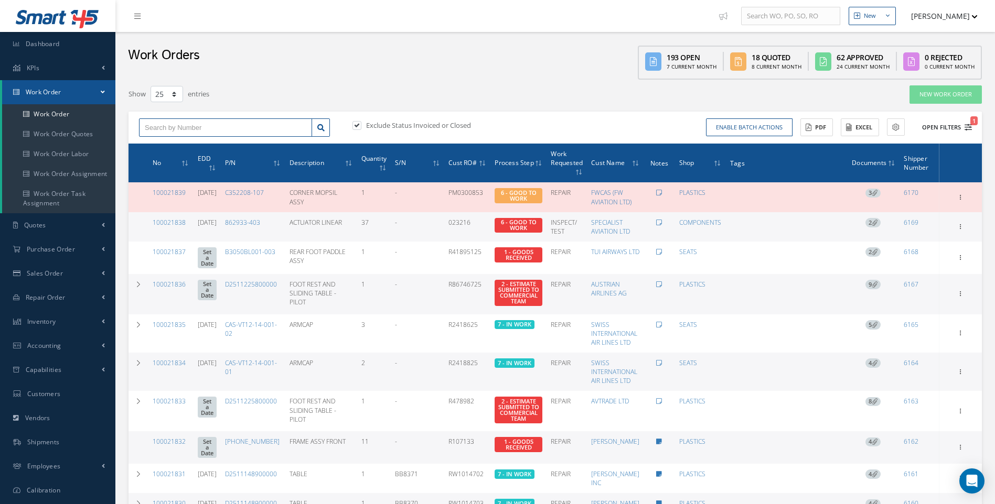
type input "All Work Request"
type input "All Work Performed"
type input "All Status"
type input "WO Part Status"
click at [967, 127] on icon "1" at bounding box center [967, 127] width 7 height 7
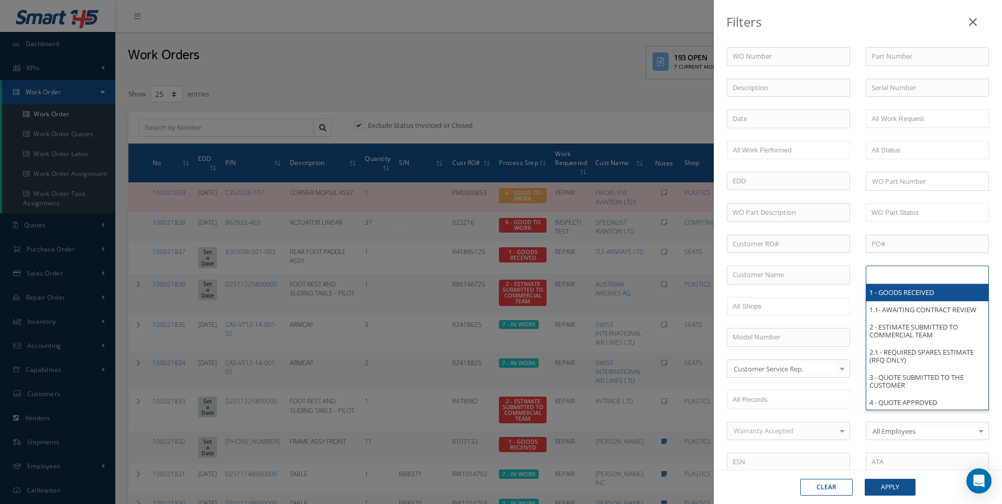
click at [894, 273] on input "text" at bounding box center [905, 274] width 67 height 13
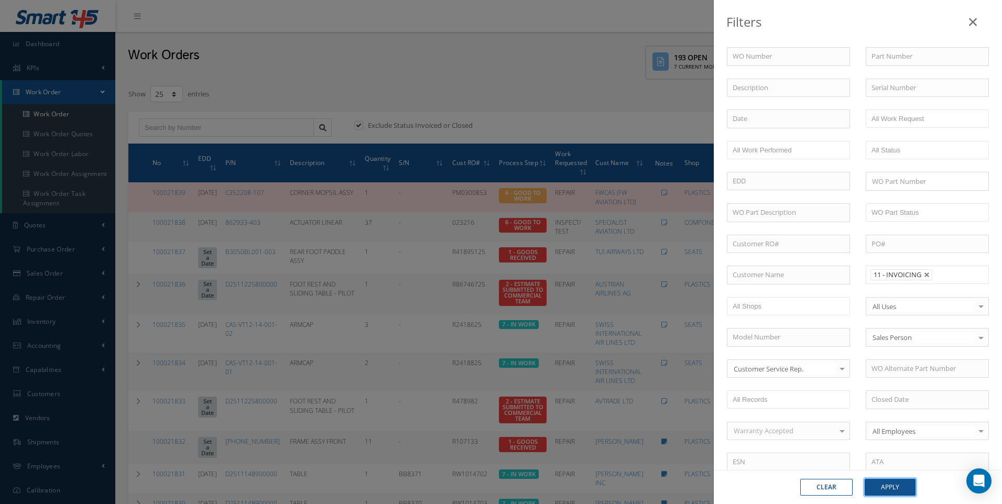
click at [891, 489] on button "Apply" at bounding box center [890, 487] width 51 height 17
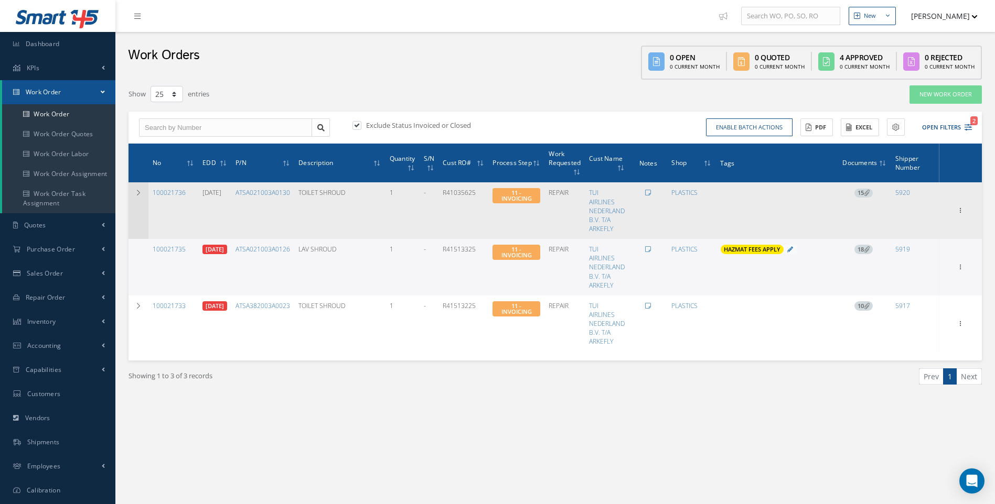
click at [139, 192] on icon at bounding box center [138, 193] width 7 height 6
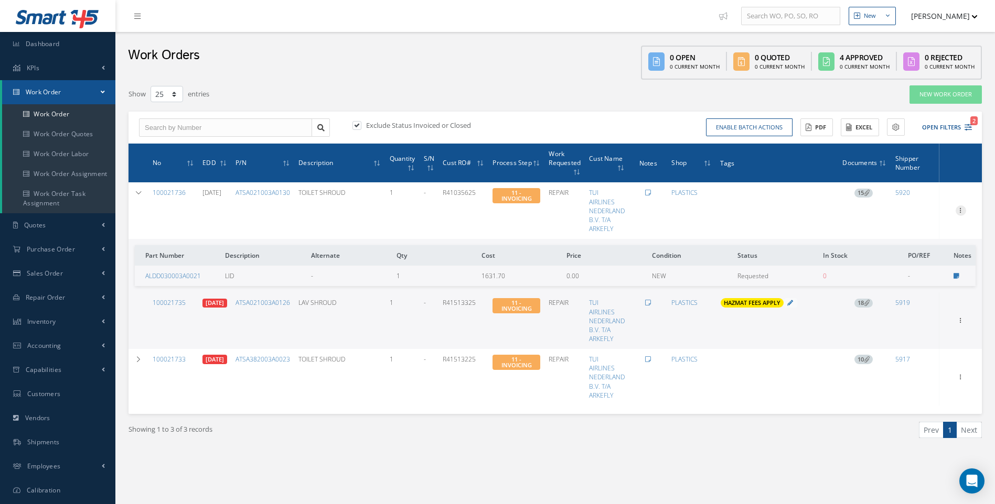
click at [961, 210] on icon at bounding box center [960, 210] width 10 height 8
click at [899, 230] on link "Edit" at bounding box center [912, 231] width 83 height 14
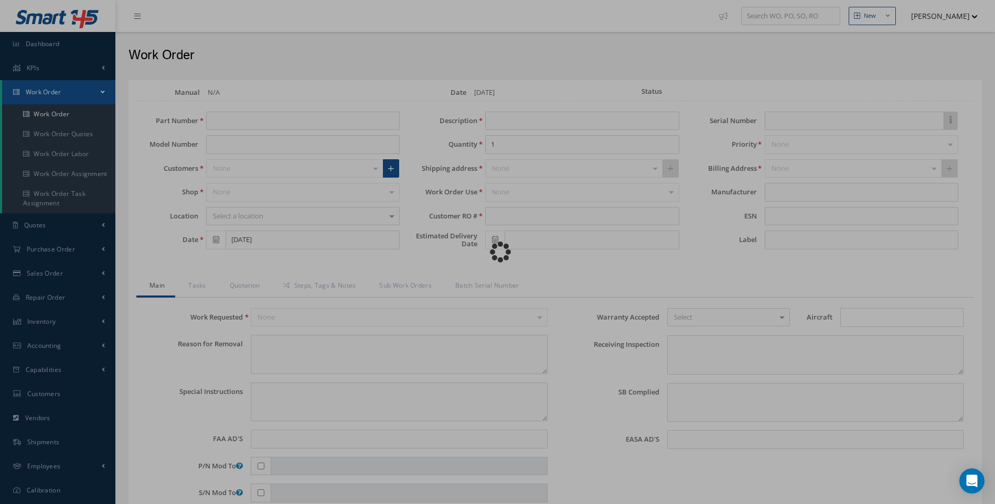
type input "ATSA021003A0130"
type input "07/09/2025"
type input "TOILET SHROUD"
type input "R41035625"
type input "09/01/2025"
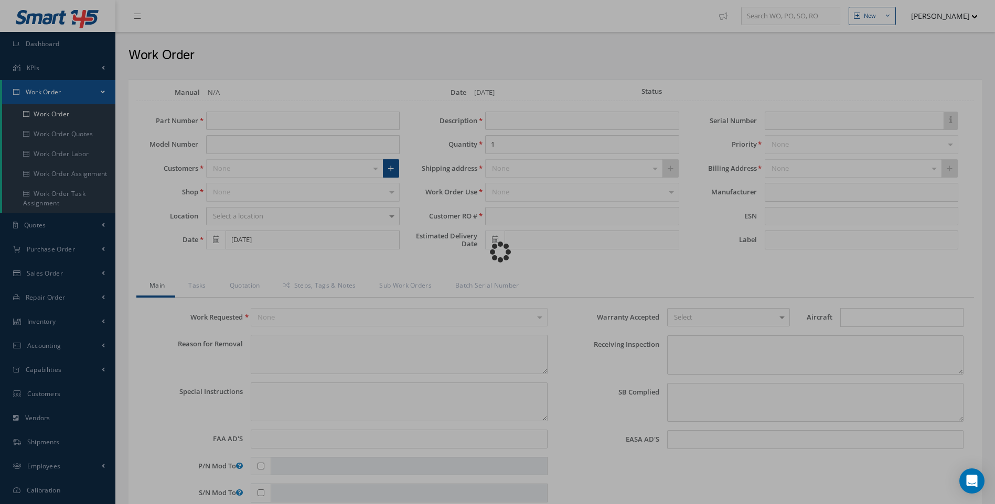
type input "GL 4031"
type textarea "NONE"
type textarea "PLEASE SEE R.O. FOR DETAILS"
type input "NONE"
type textarea "NO VISUAL DAMAGE"
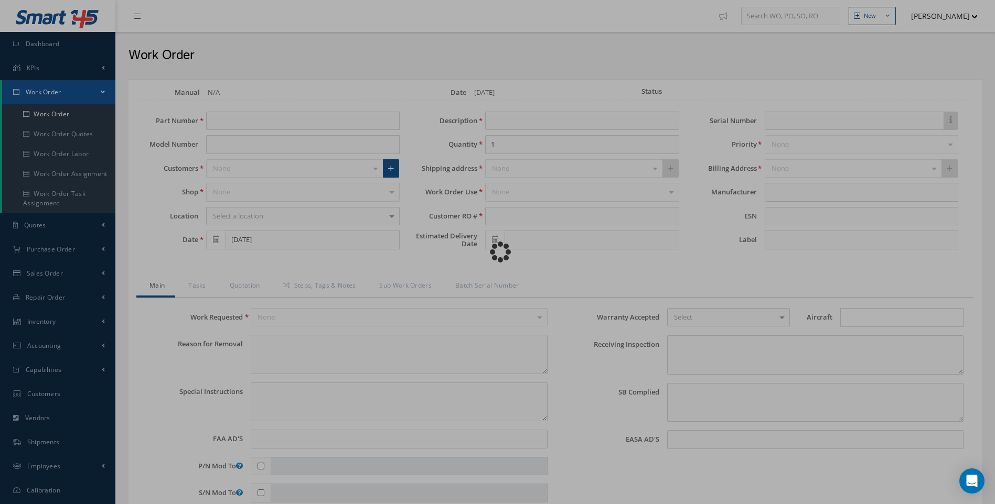
type textarea "NONE"
type input "NONE"
type textarea "CLEANED, INSPECTED AND REPAIRED IAW 365 AEROSPACE SB-2492-25-001 REV B "EQUIPME…"
type input "[DATE]"
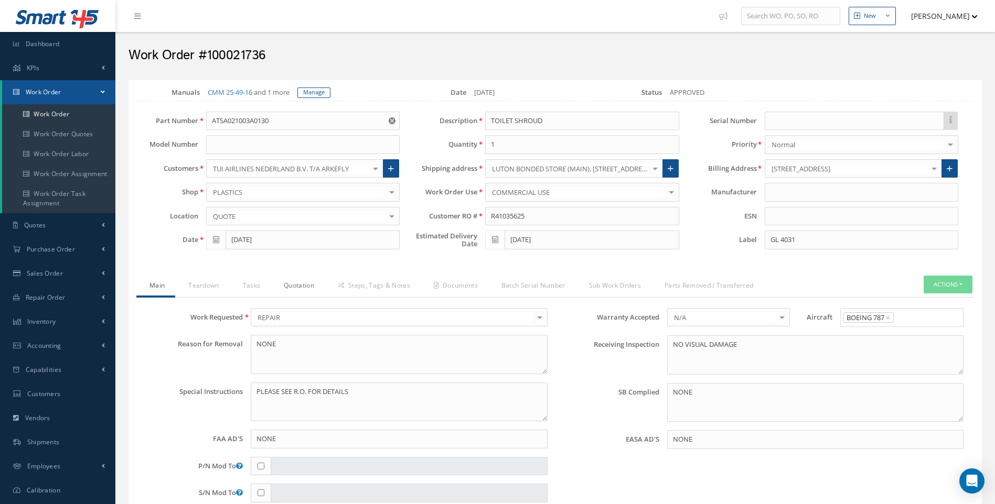
click at [289, 286] on link "Quotation" at bounding box center [298, 287] width 54 height 22
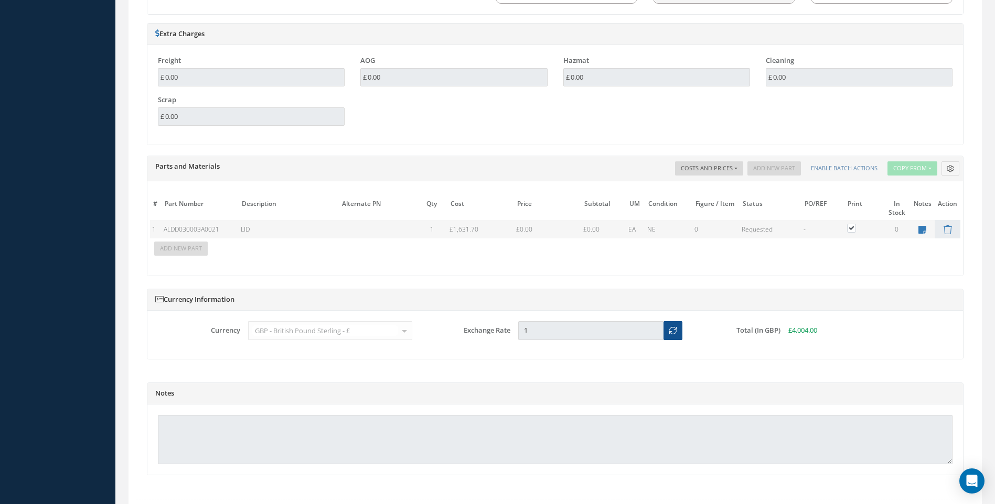
scroll to position [839, 0]
click at [947, 228] on table "# Part Number Description SN Alternate PN Qty Cost Markup % Price Subtotal UM C…" at bounding box center [555, 224] width 810 height 61
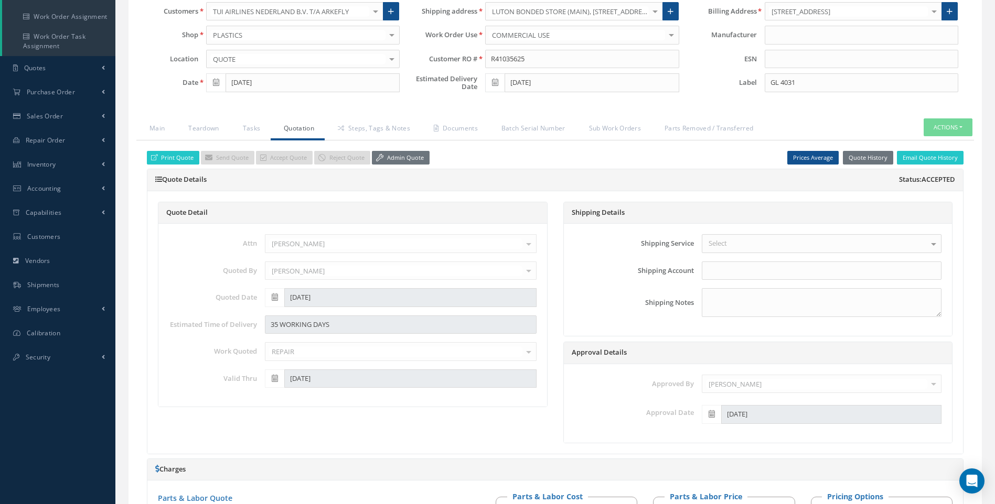
scroll to position [0, 0]
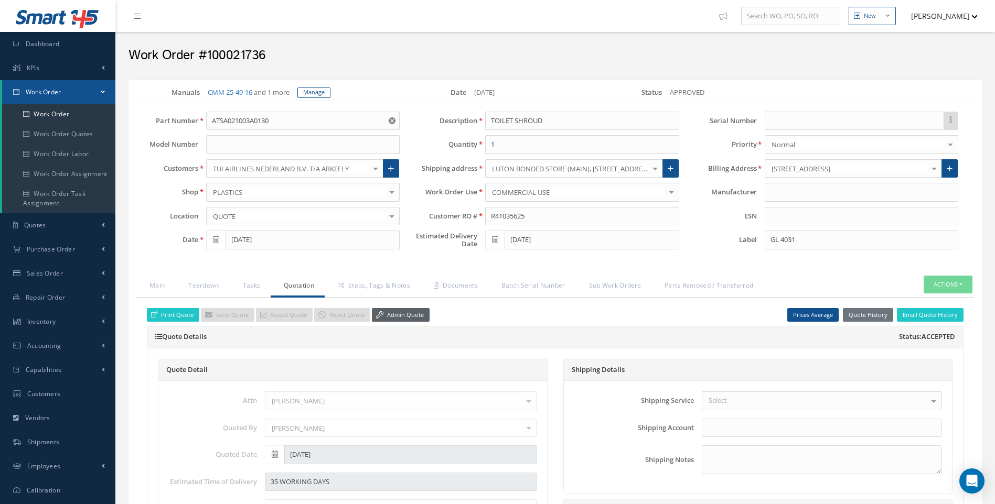
click at [401, 314] on link "Admin Quote" at bounding box center [401, 315] width 58 height 14
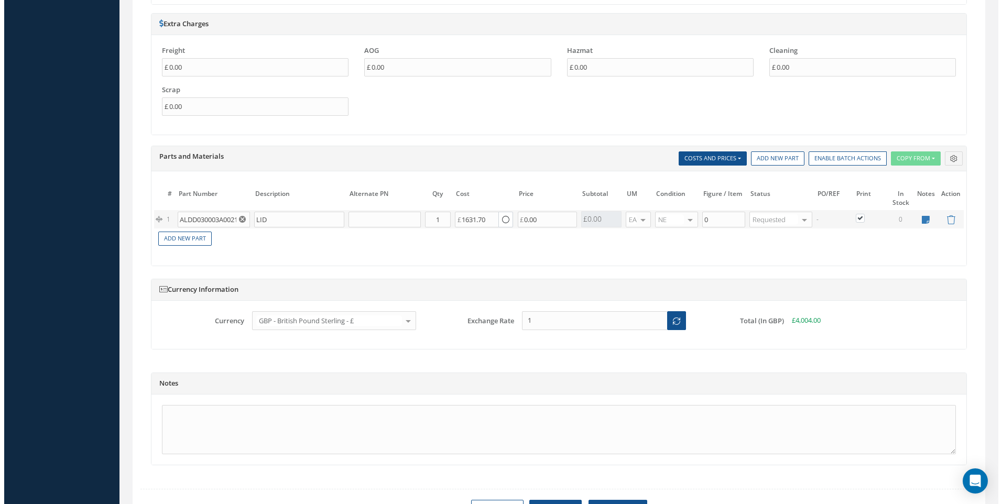
scroll to position [891, 0]
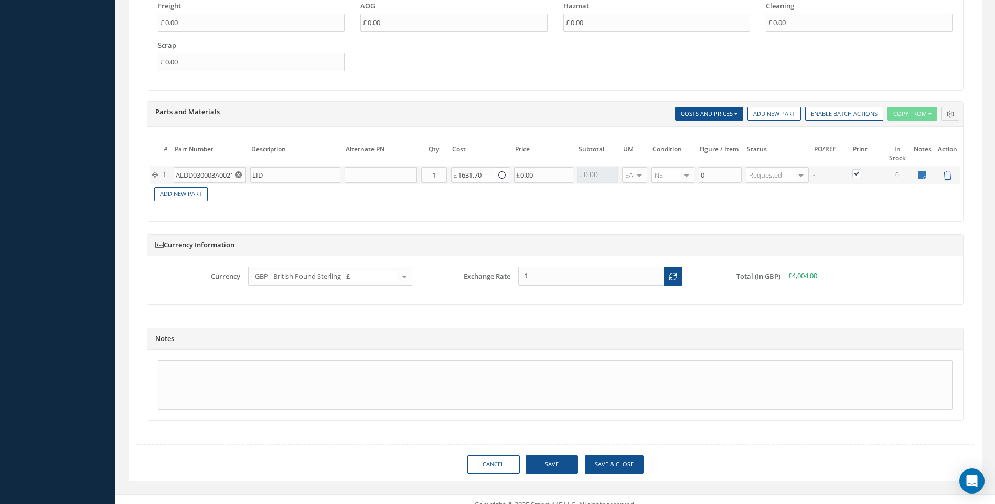
click at [946, 174] on icon at bounding box center [947, 175] width 9 height 9
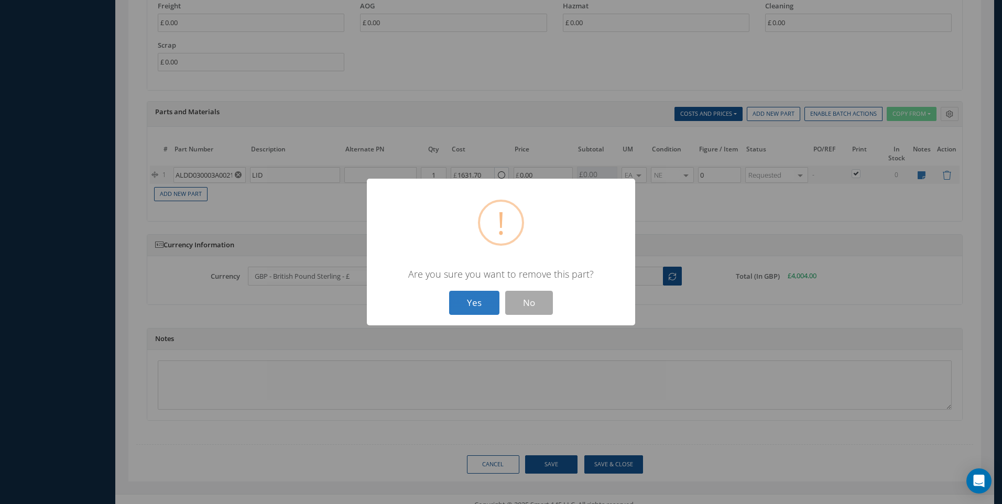
click at [472, 303] on button "Yes" at bounding box center [474, 303] width 50 height 25
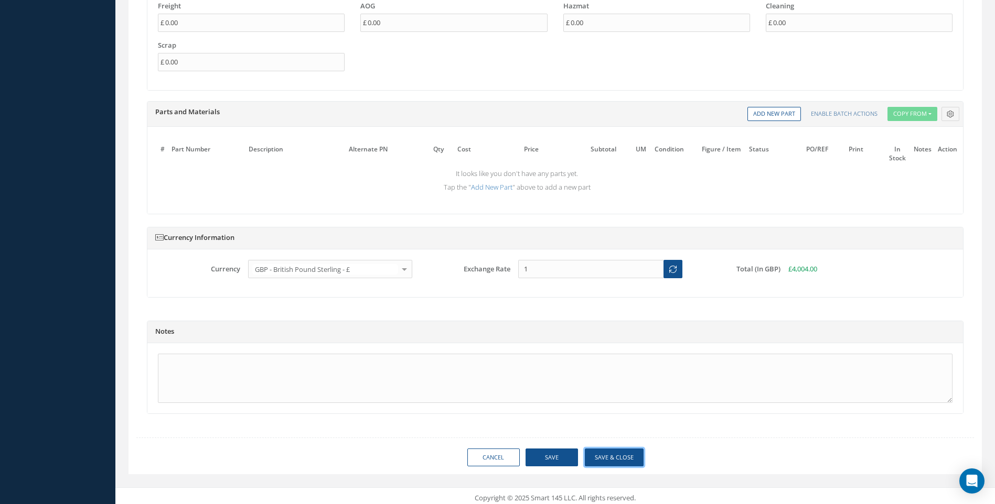
click at [613, 457] on button "Save & Close" at bounding box center [614, 458] width 59 height 18
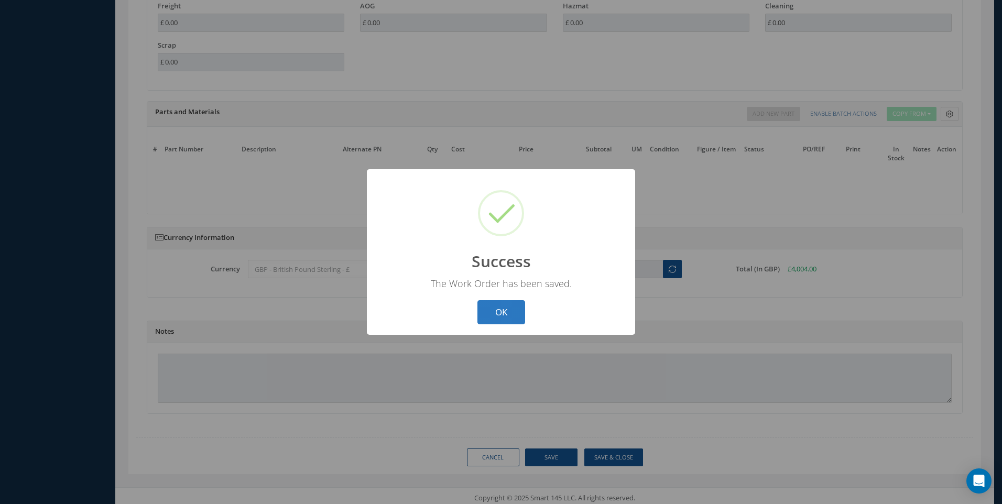
click at [500, 315] on button "OK" at bounding box center [502, 312] width 48 height 25
select select "25"
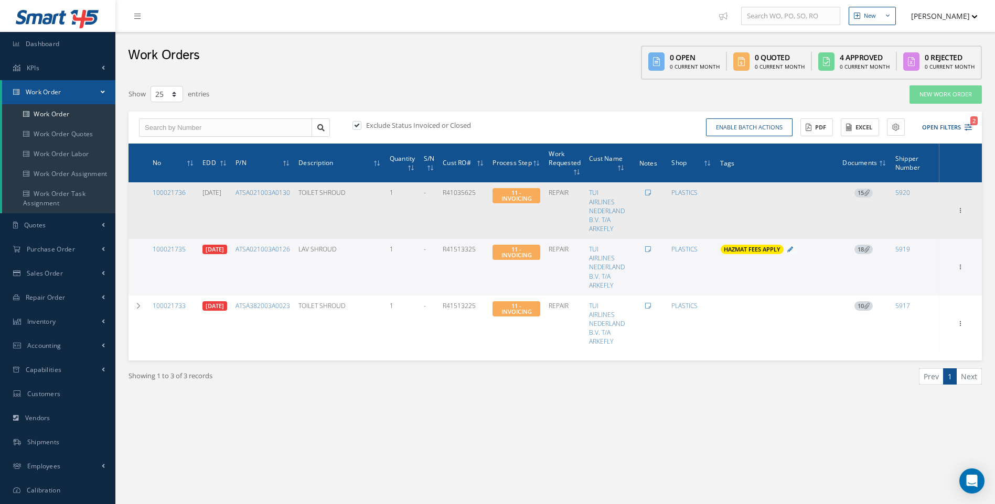
click at [865, 191] on span "15" at bounding box center [863, 193] width 18 height 9
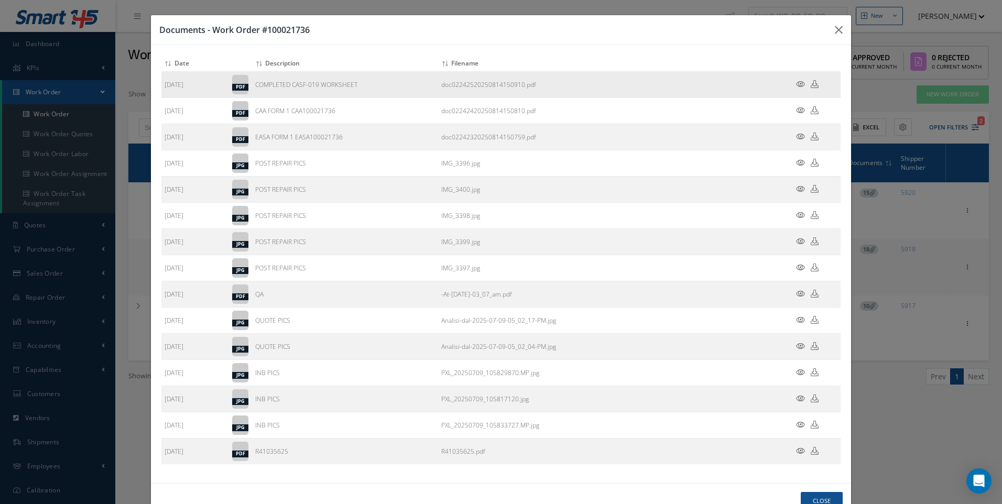
click at [796, 84] on icon at bounding box center [800, 84] width 9 height 8
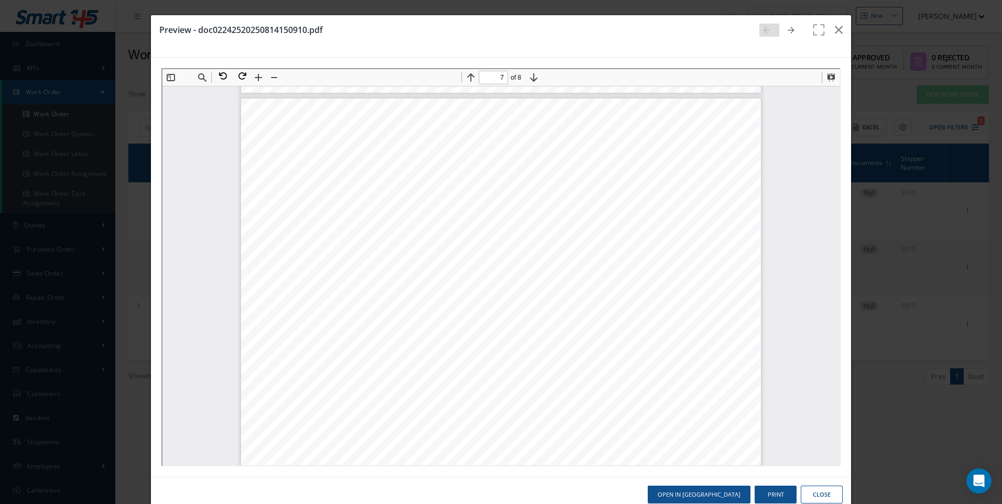
scroll to position [4462, 0]
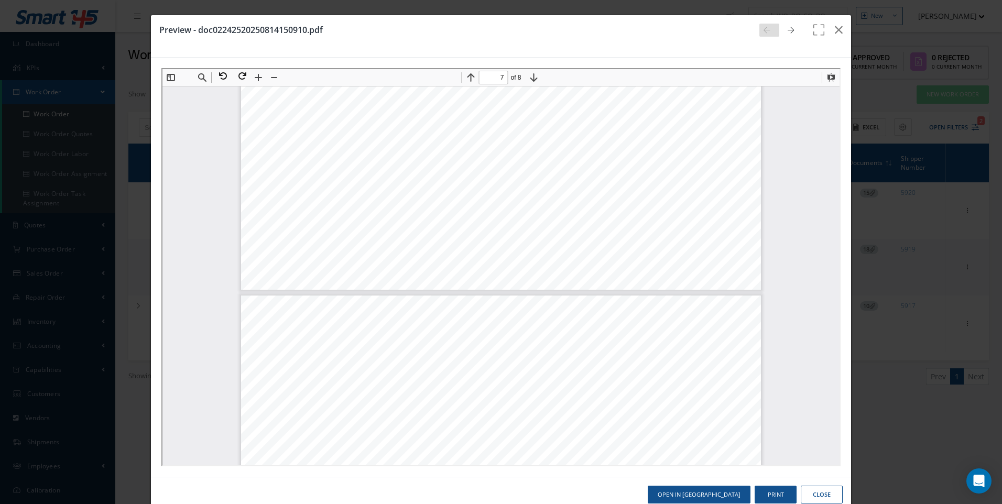
type input "8"
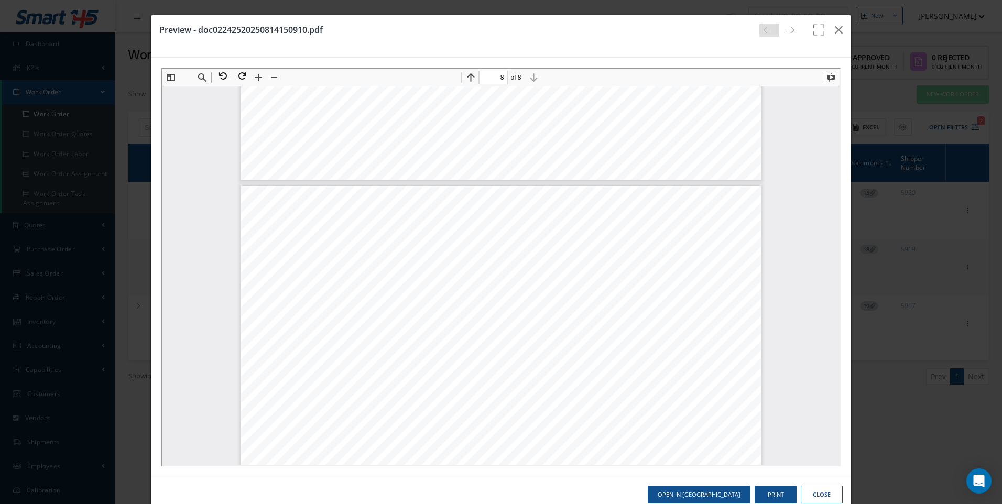
scroll to position [5353, 0]
click at [816, 492] on button "Close" at bounding box center [822, 495] width 42 height 18
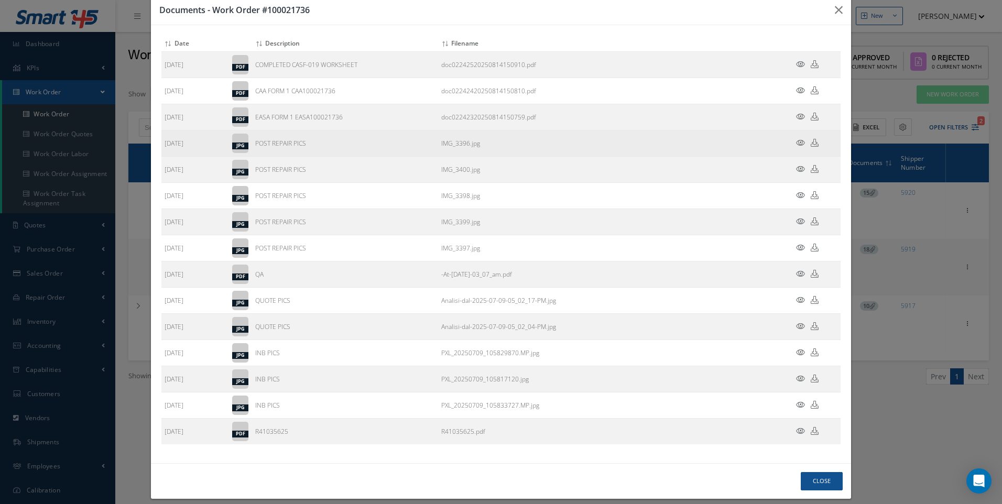
scroll to position [30, 0]
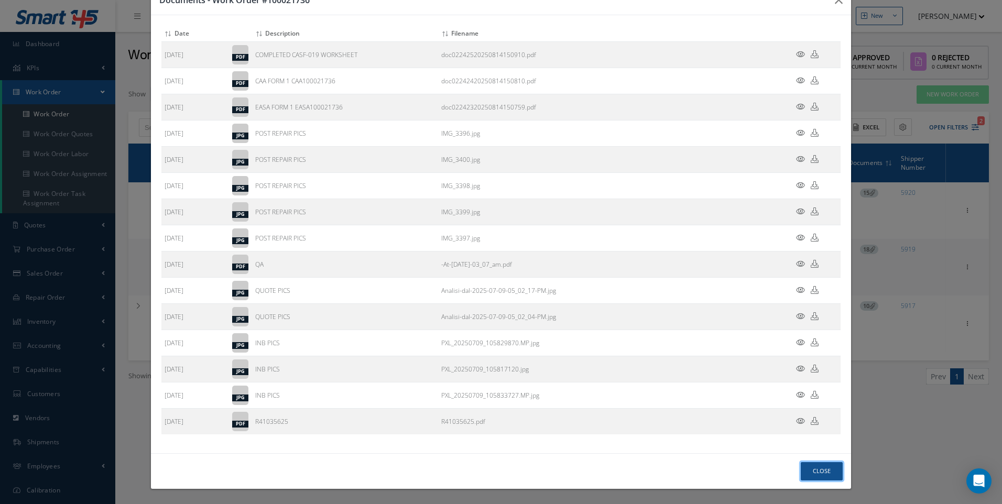
click at [812, 468] on button "Close" at bounding box center [822, 471] width 42 height 18
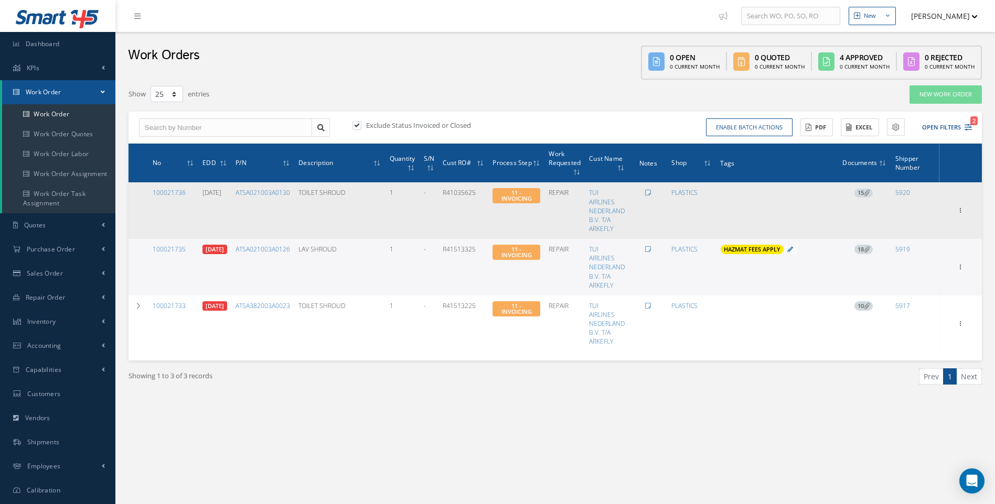
click at [868, 191] on icon at bounding box center [867, 193] width 6 height 6
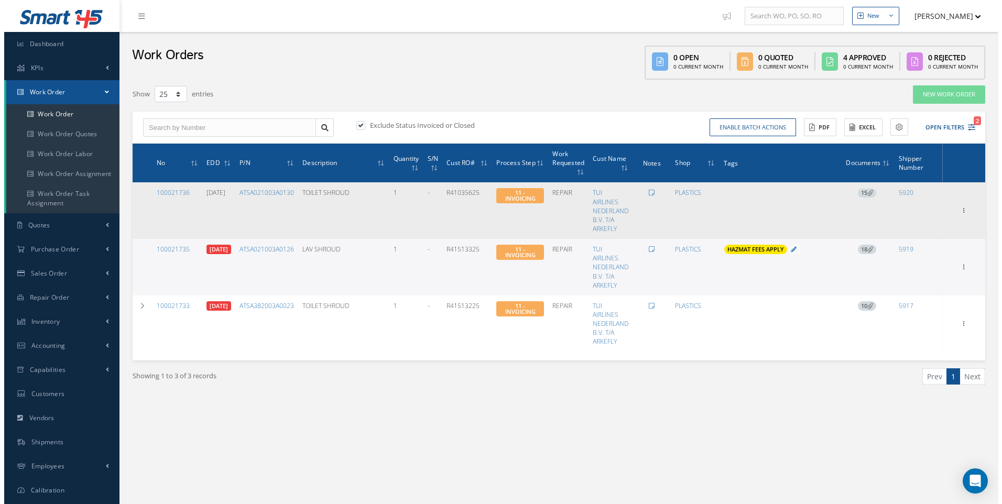
scroll to position [0, 0]
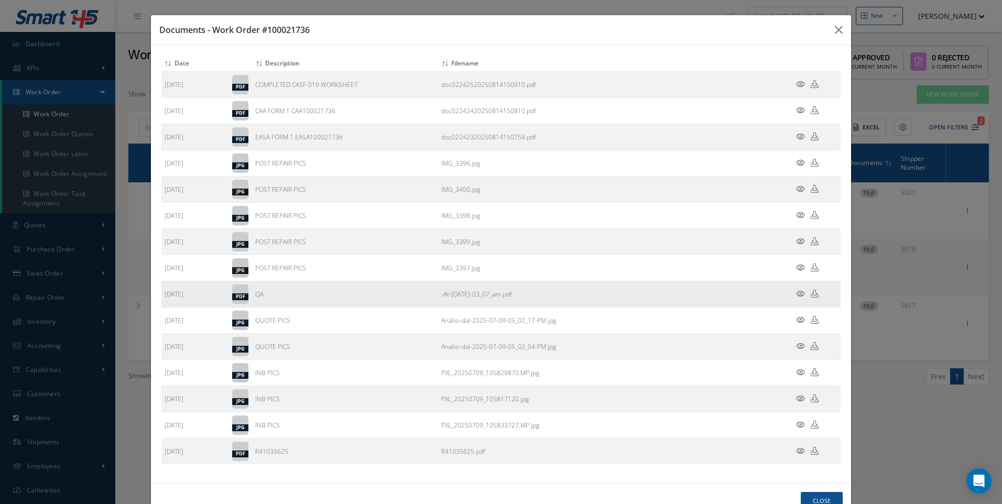
click at [796, 292] on icon at bounding box center [800, 294] width 9 height 8
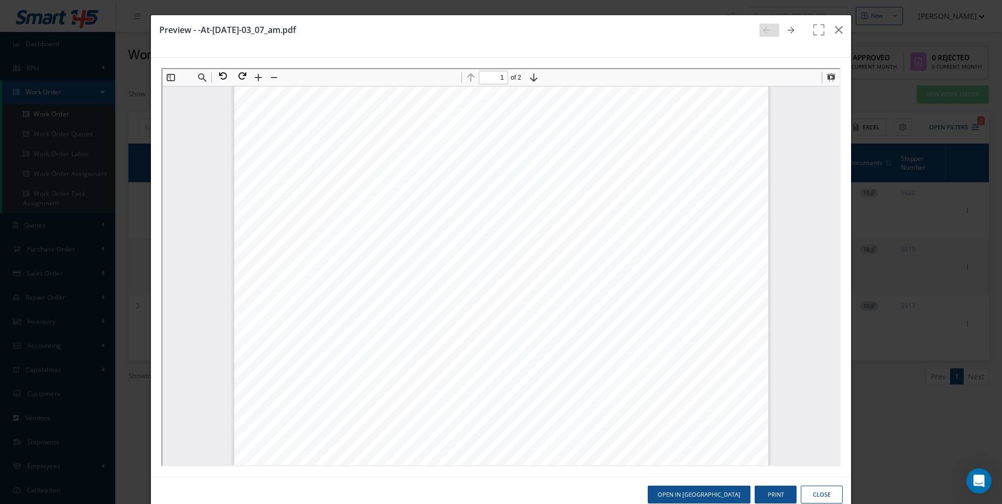
scroll to position [163, 0]
type input "2"
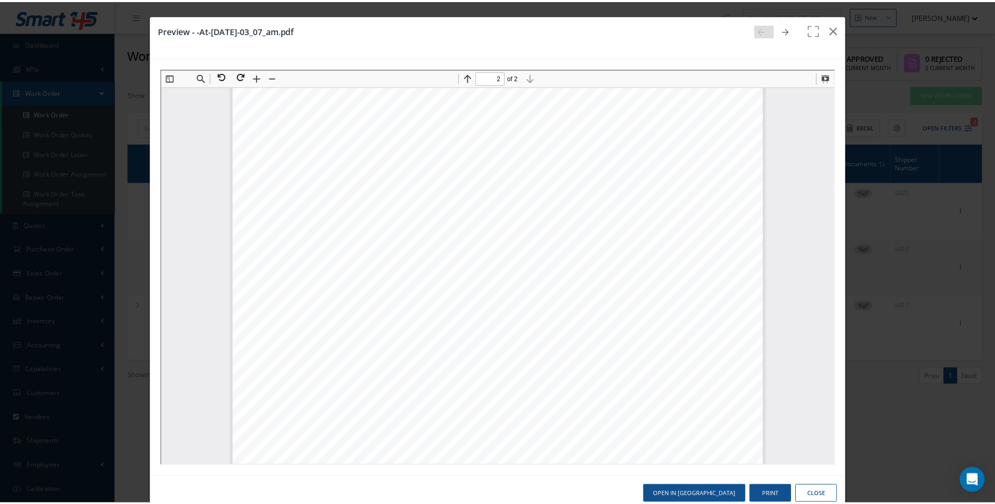
scroll to position [792, 0]
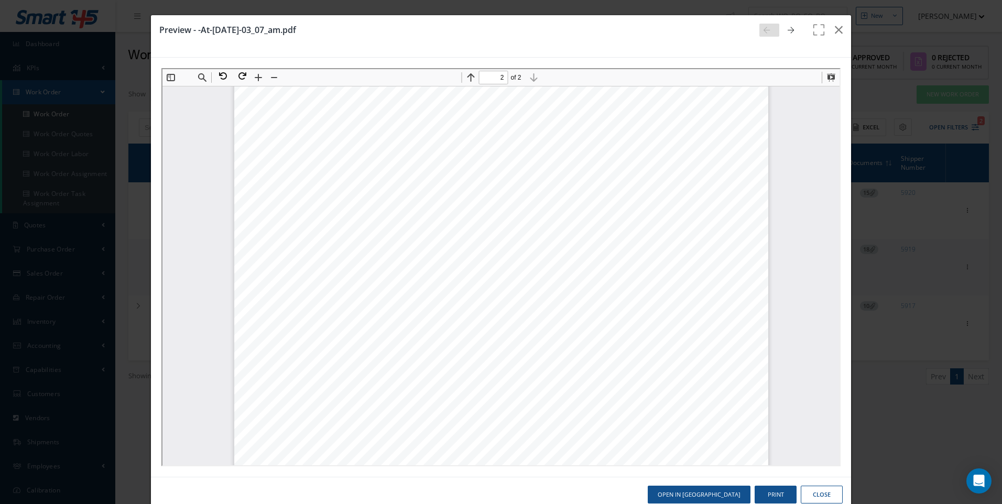
click at [812, 492] on button "Close" at bounding box center [822, 495] width 42 height 18
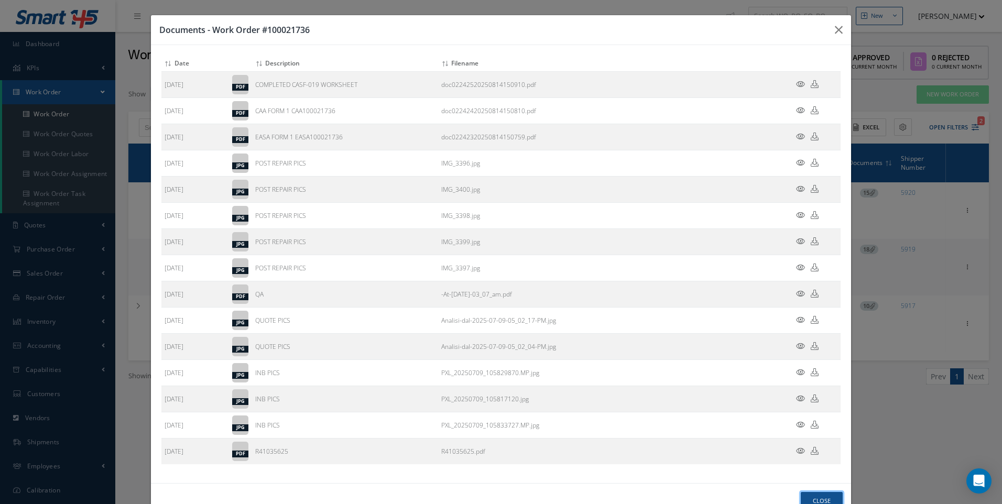
click at [812, 503] on button "Close" at bounding box center [822, 501] width 42 height 18
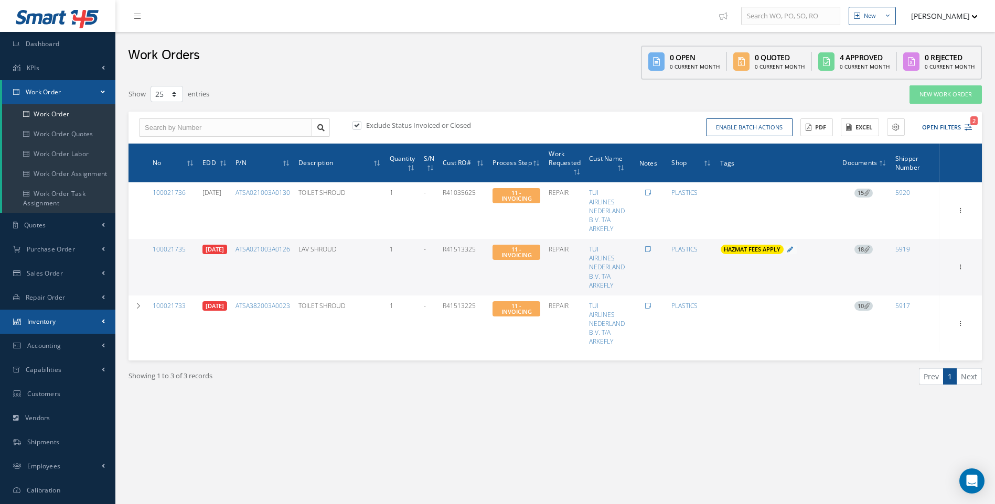
click at [56, 323] on span "Inventory" at bounding box center [41, 321] width 29 height 9
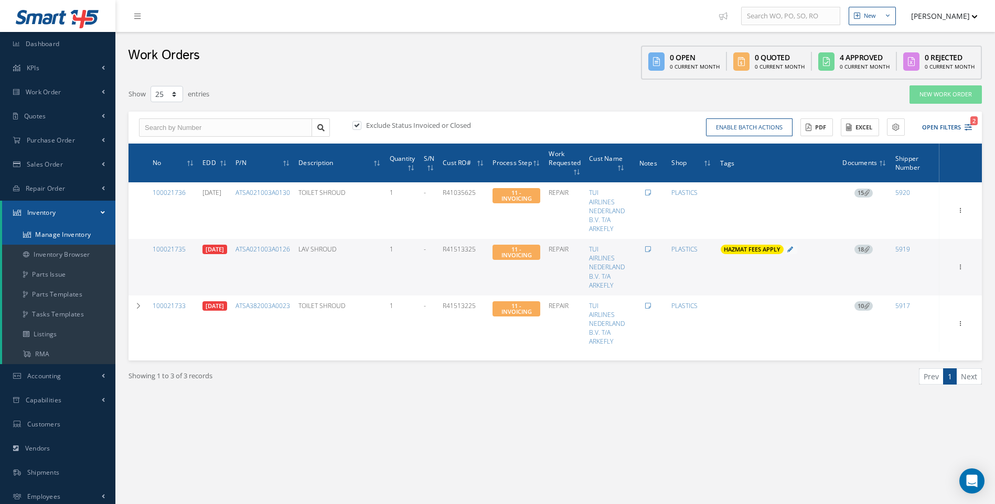
click at [64, 235] on link "Manage Inventory" at bounding box center [58, 235] width 113 height 20
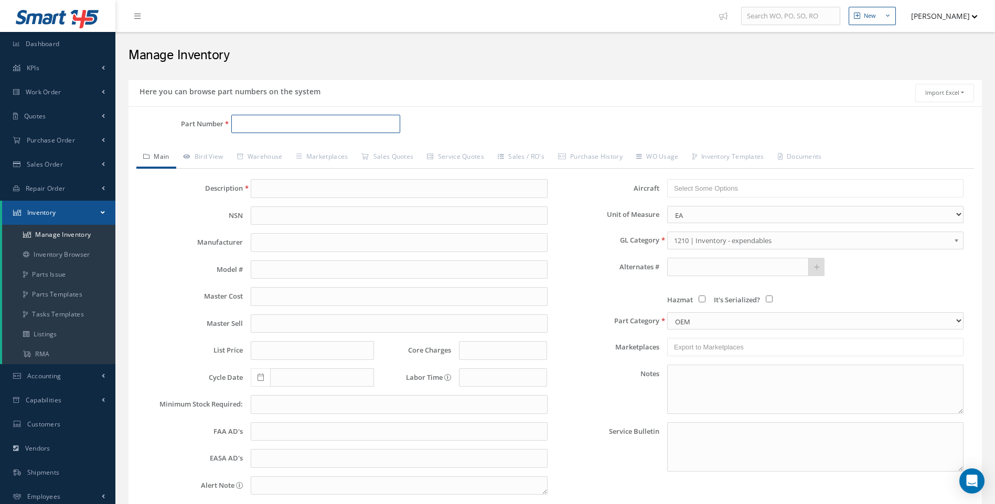
click at [253, 124] on input "Part Number" at bounding box center [315, 124] width 169 height 19
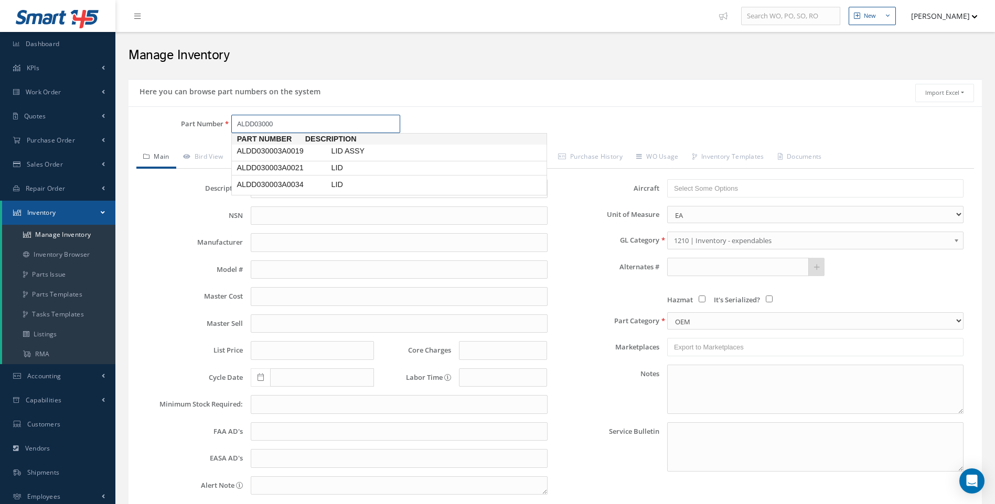
click at [277, 163] on span "ALDD030003A0021" at bounding box center [281, 168] width 94 height 11
type input "ALDD030003A0021"
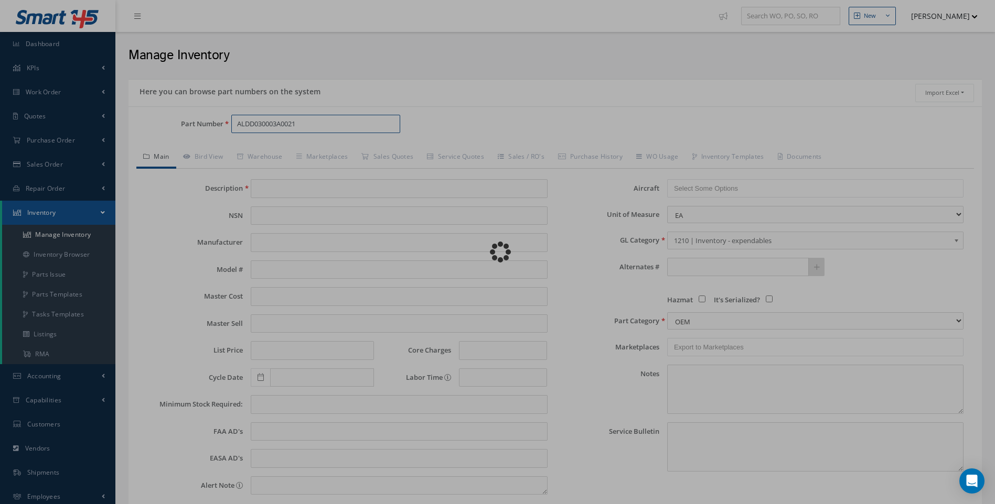
type input "LID"
type input "0.00"
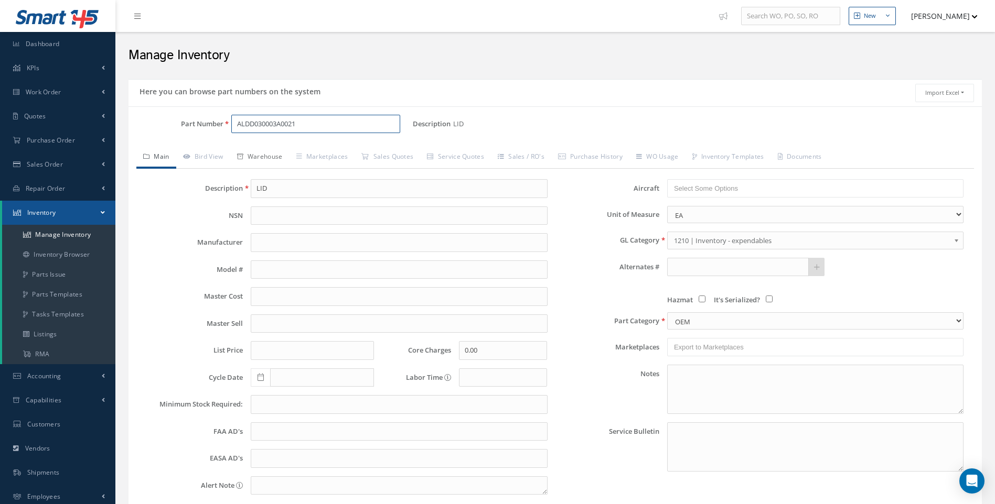
type input "ALDD030003A0021"
click at [275, 158] on link "Warehouse" at bounding box center [259, 158] width 59 height 22
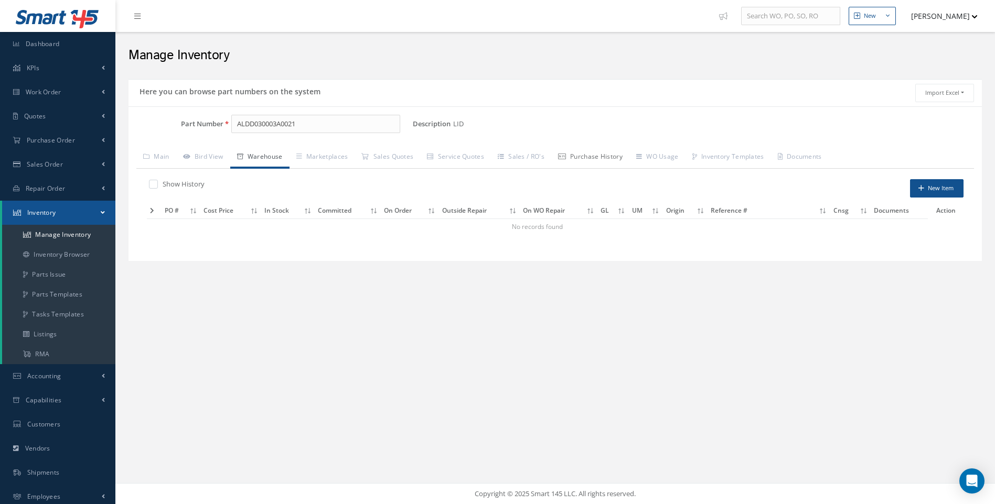
click at [602, 157] on link "Purchase History" at bounding box center [590, 158] width 78 height 22
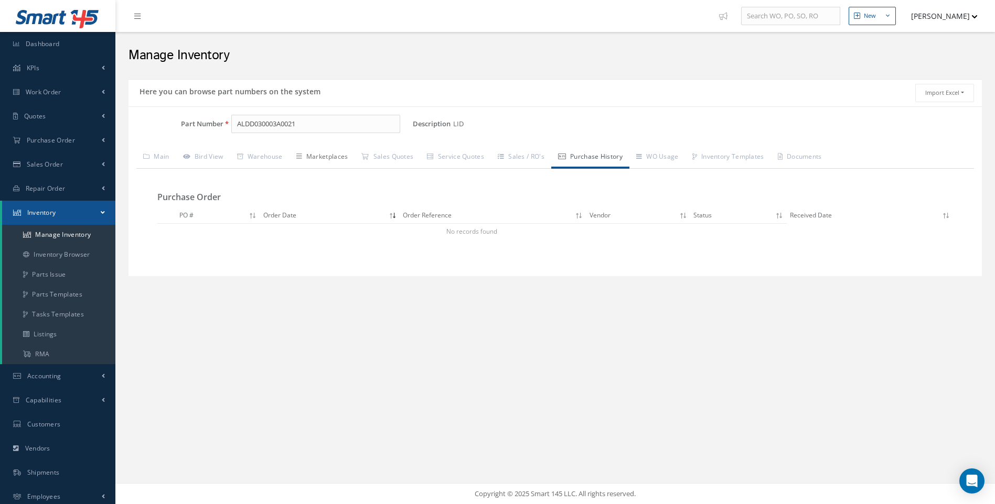
click at [338, 155] on link "Marketplaces" at bounding box center [322, 158] width 66 height 22
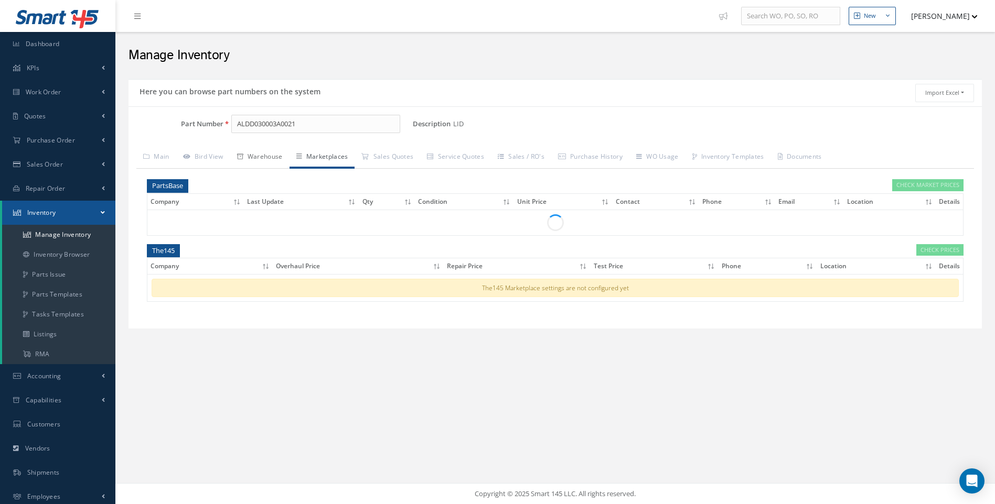
click at [273, 157] on link "Warehouse" at bounding box center [259, 158] width 59 height 22
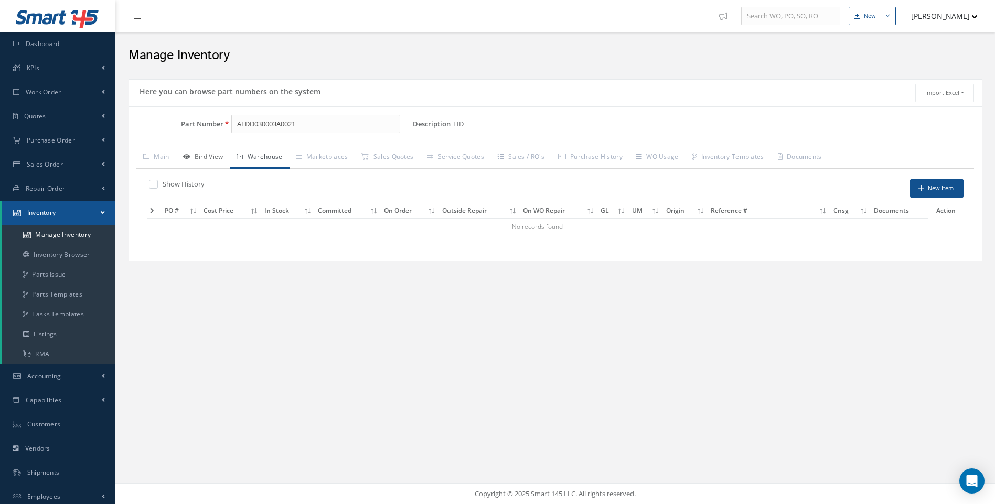
click at [214, 158] on link "Bird View" at bounding box center [203, 158] width 54 height 22
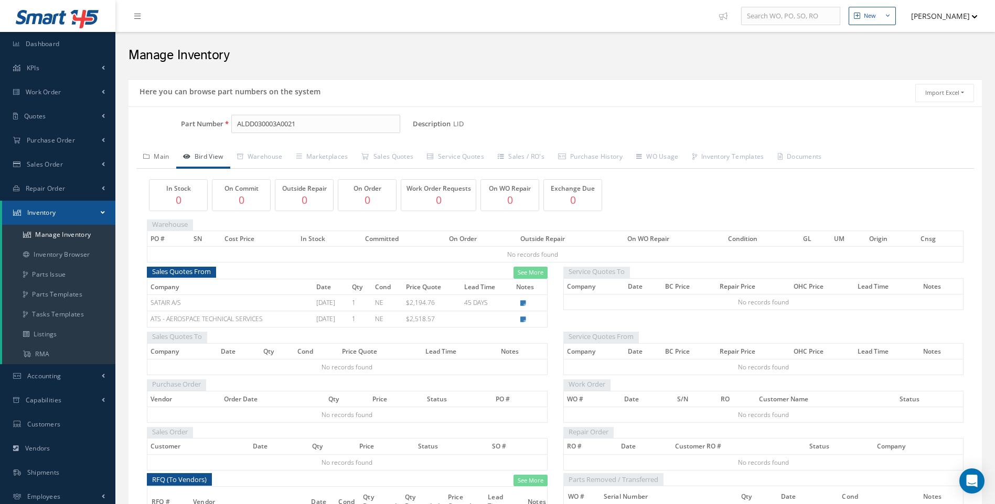
click at [164, 159] on link "Main" at bounding box center [156, 158] width 40 height 22
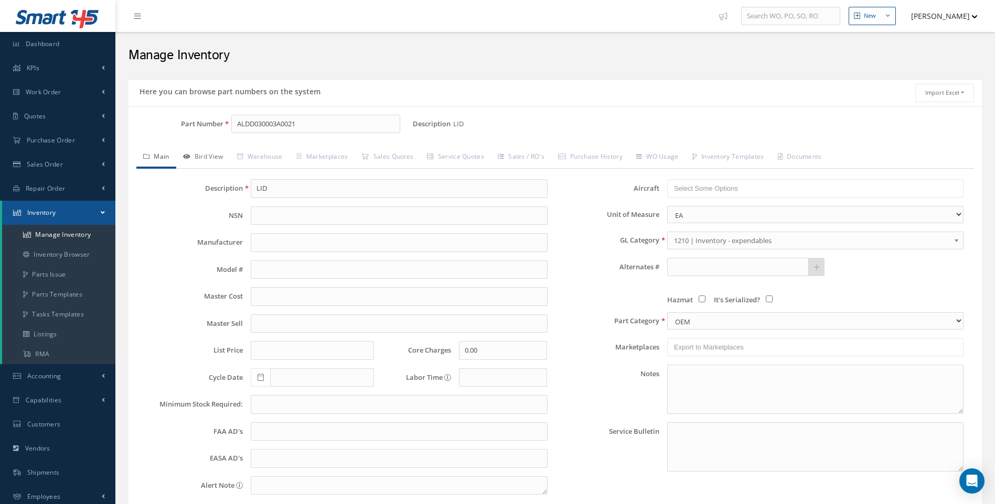
click at [228, 159] on link "Bird View" at bounding box center [203, 158] width 54 height 22
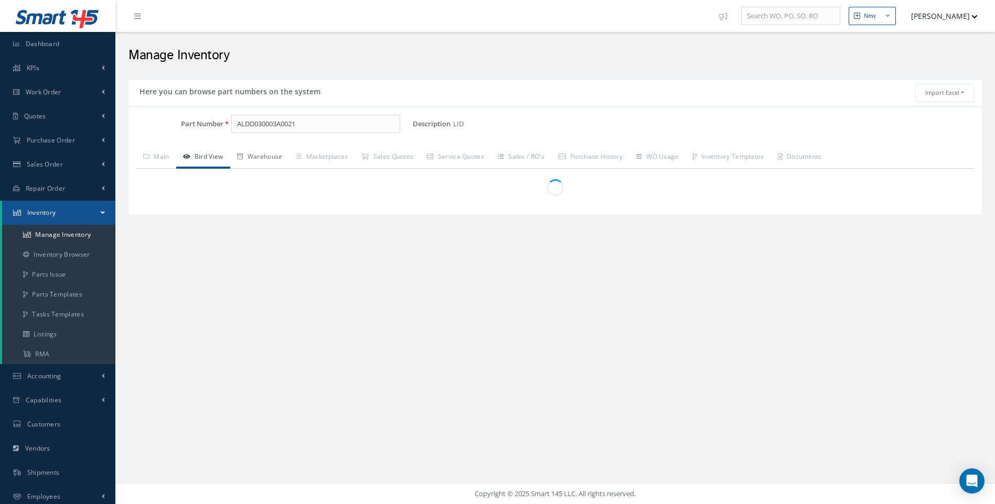
click at [269, 158] on link "Warehouse" at bounding box center [259, 158] width 59 height 22
click at [339, 157] on link "Marketplaces" at bounding box center [322, 158] width 66 height 22
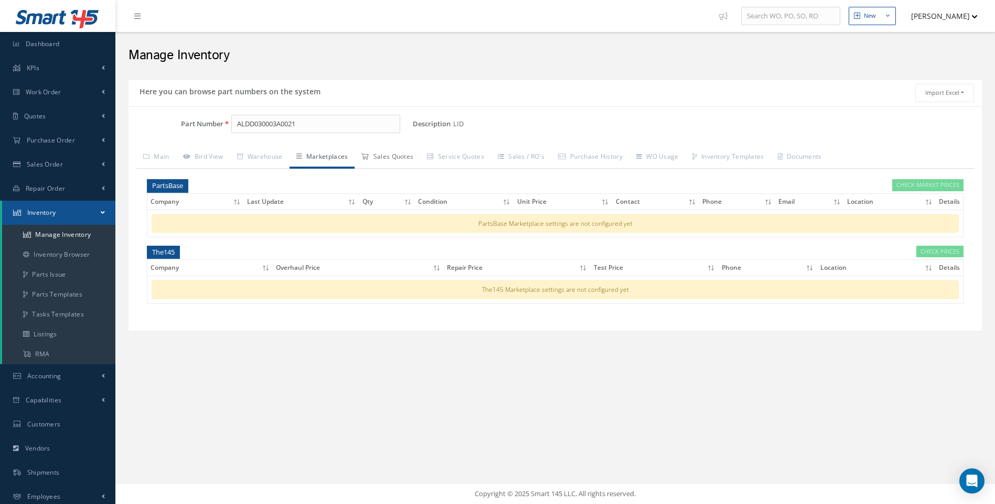
click at [392, 160] on link "Sales Quotes" at bounding box center [387, 158] width 66 height 22
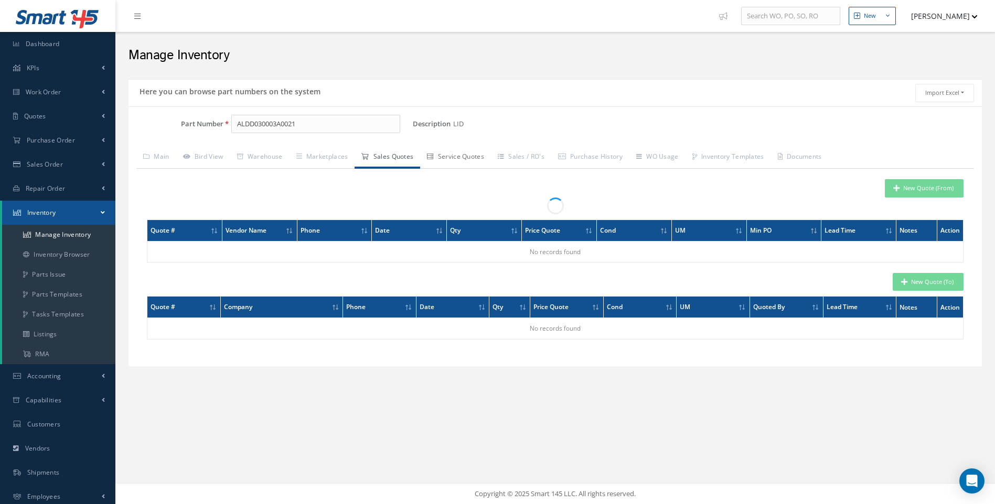
drag, startPoint x: 456, startPoint y: 160, endPoint x: 505, endPoint y: 159, distance: 49.8
click at [457, 160] on link "Service Quotes" at bounding box center [455, 158] width 71 height 22
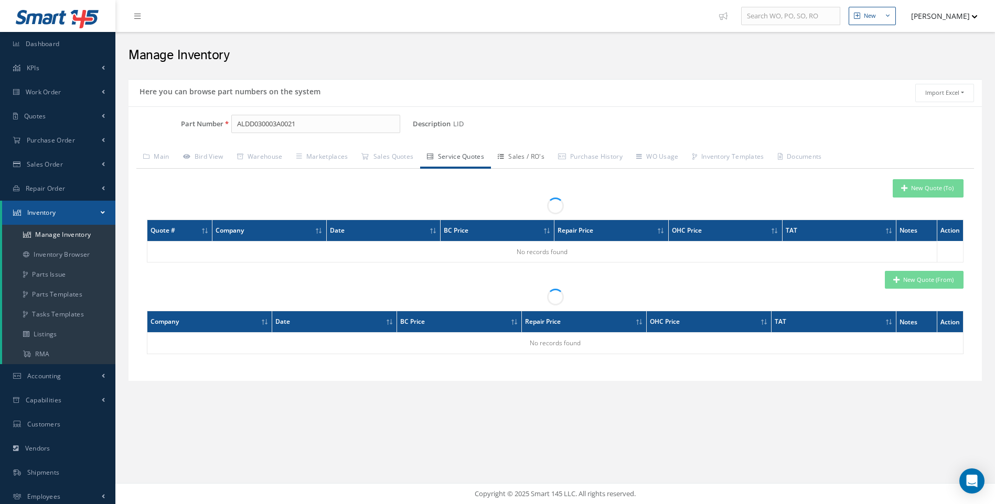
click at [532, 155] on link "Sales / RO's" at bounding box center [521, 158] width 60 height 22
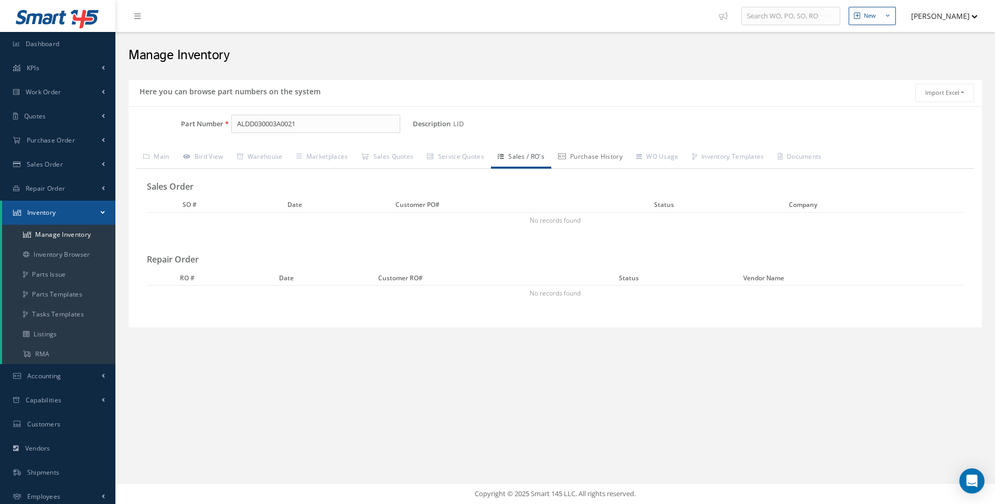
click at [591, 155] on link "Purchase History" at bounding box center [590, 158] width 78 height 22
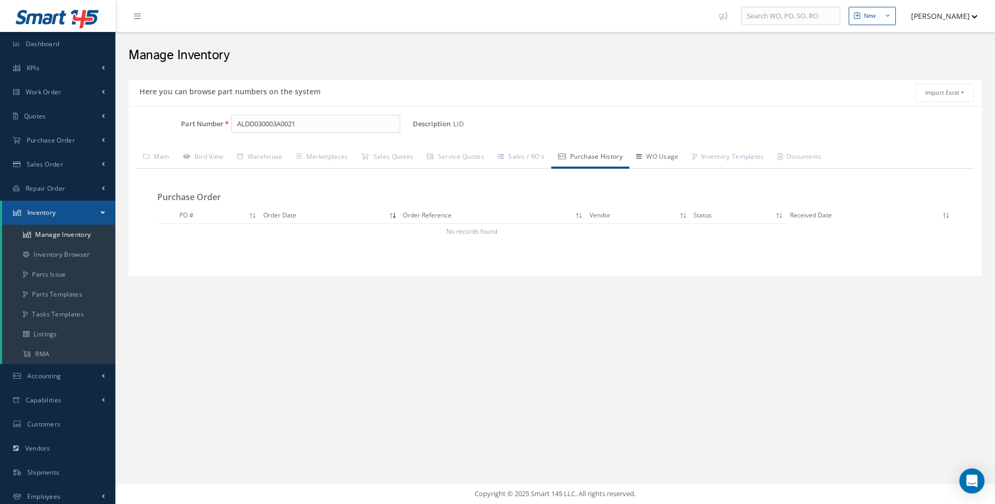
click at [685, 155] on link "WO Usage" at bounding box center [657, 158] width 56 height 22
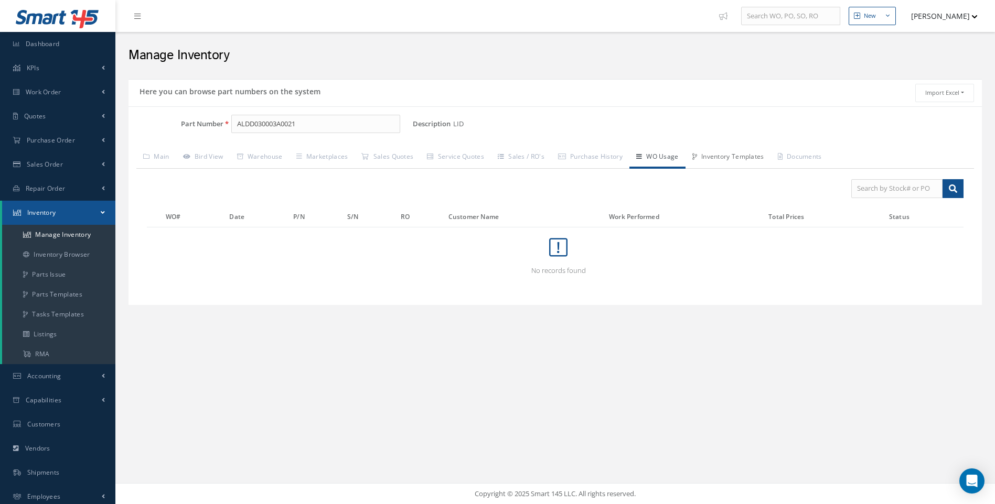
click at [721, 153] on link "Inventory Templates" at bounding box center [727, 158] width 85 height 22
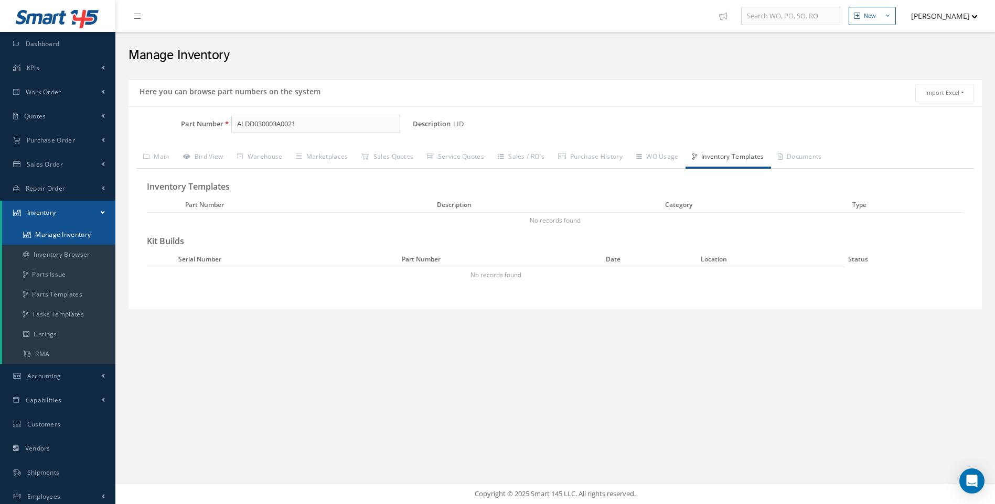
click at [73, 234] on link "Manage Inventory" at bounding box center [58, 235] width 113 height 20
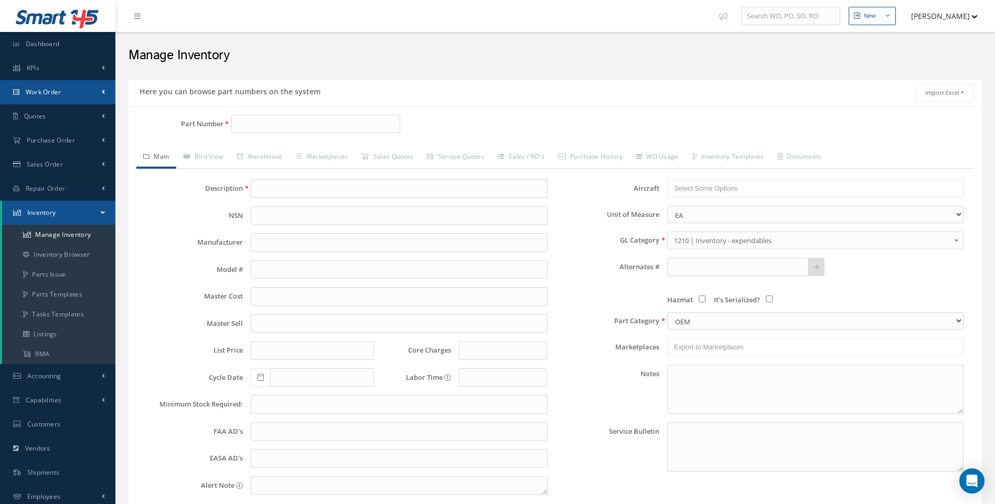
click at [56, 90] on span "Work Order" at bounding box center [44, 92] width 36 height 9
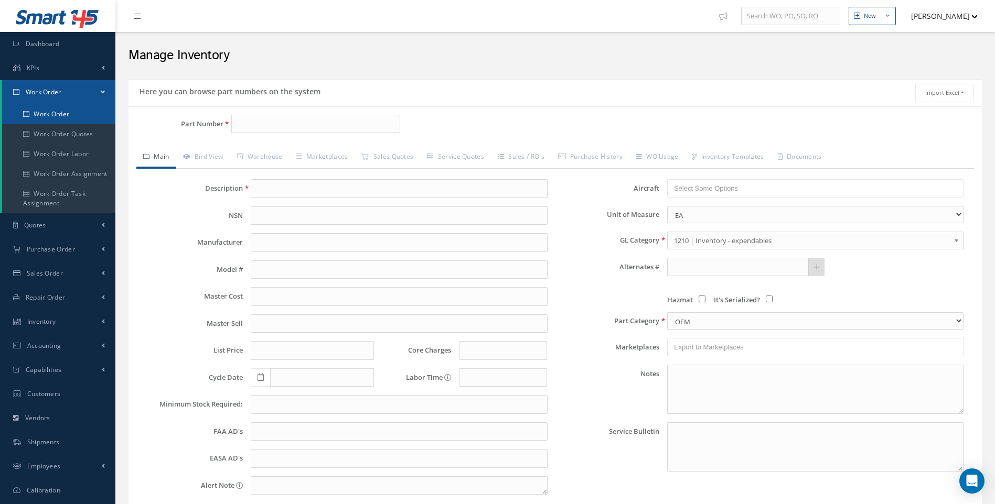
click at [62, 116] on link "Work Order" at bounding box center [58, 114] width 113 height 20
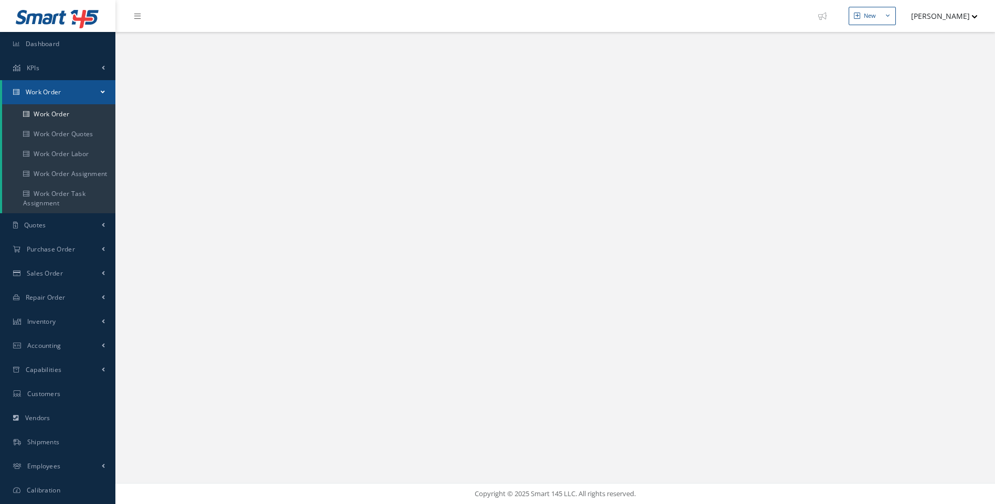
select select "25"
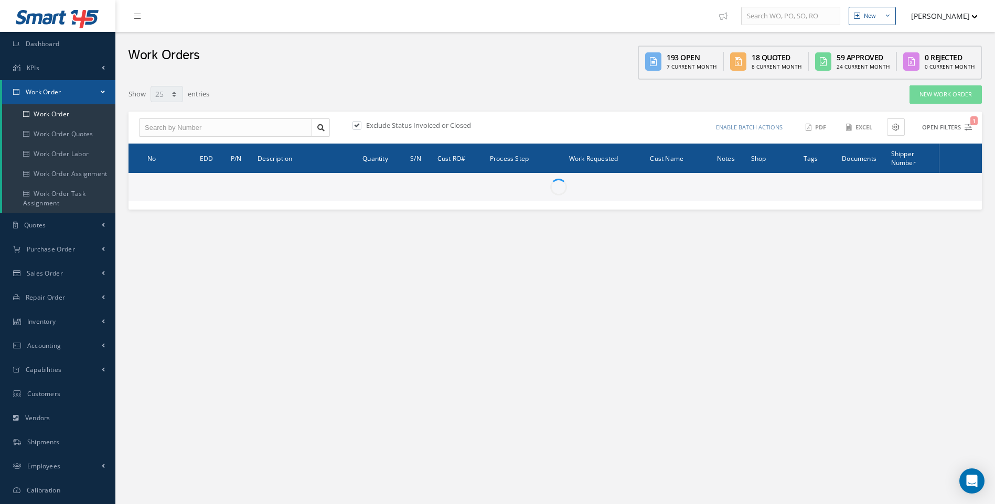
type input "All Work Request"
type input "All Work Performed"
type input "All Status"
type input "WO Part Status"
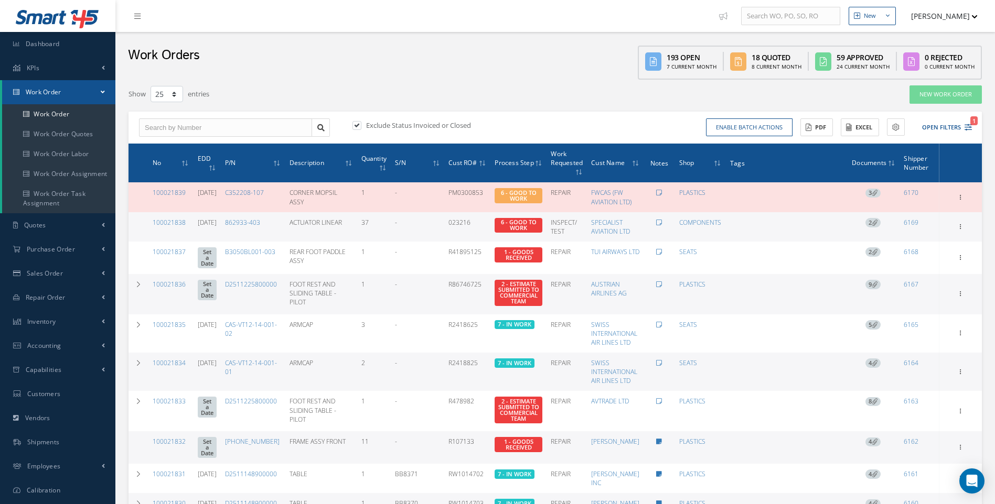
click at [972, 128] on div "Enable batch actions Update Work Orders Close Work Orders ACTIONS Receive Payme…" at bounding box center [765, 127] width 420 height 18
click at [968, 128] on icon "1" at bounding box center [967, 127] width 7 height 7
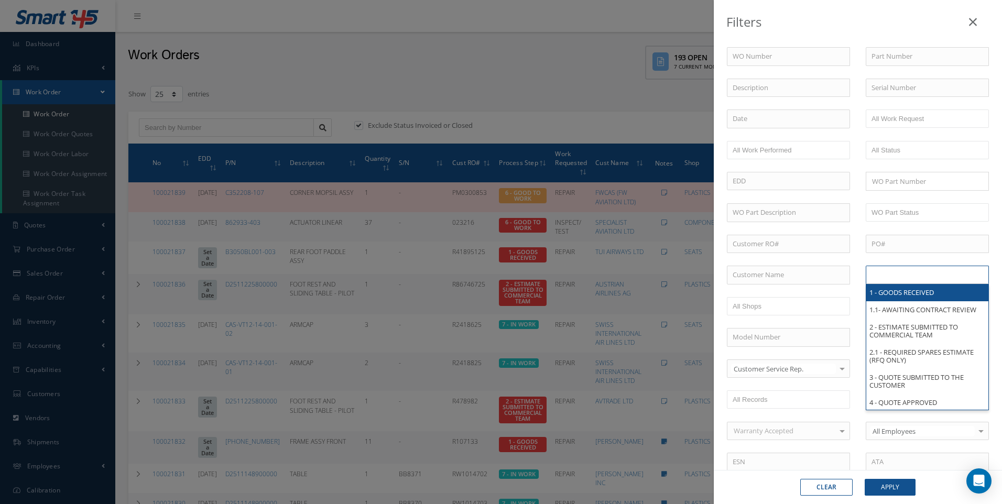
click at [873, 275] on input "text" at bounding box center [905, 274] width 67 height 13
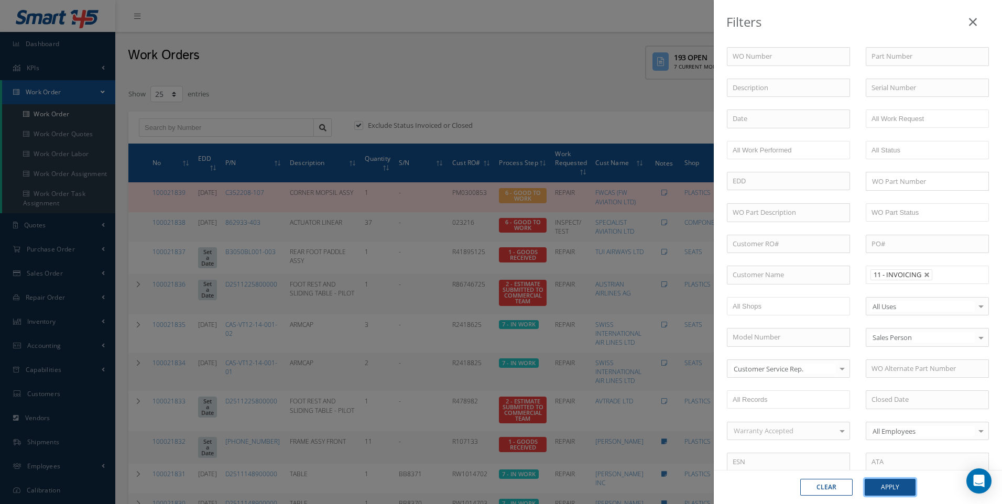
click at [891, 483] on button "Apply" at bounding box center [890, 487] width 51 height 17
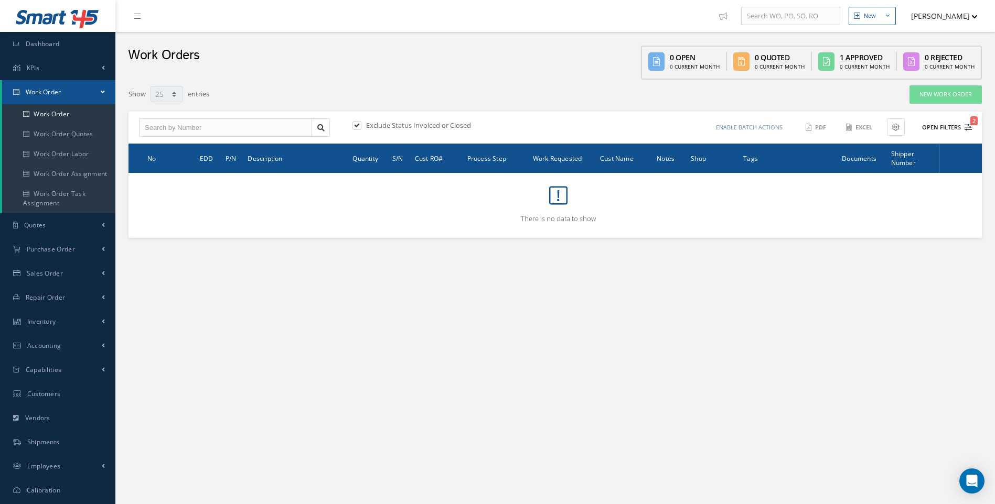
click at [968, 127] on icon "2" at bounding box center [967, 127] width 7 height 7
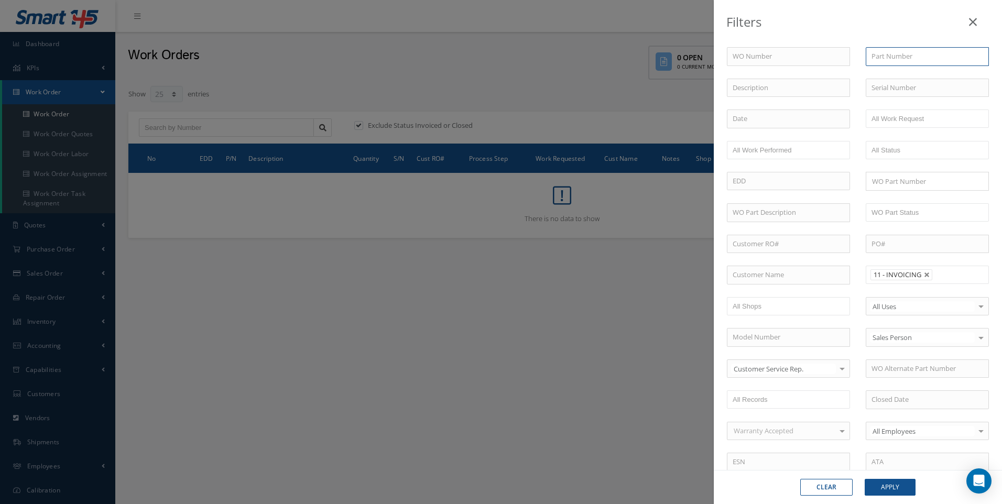
click at [886, 58] on input "text" at bounding box center [927, 56] width 123 height 19
type input "ATSA021003A0130"
click at [896, 484] on button "Apply" at bounding box center [890, 487] width 51 height 17
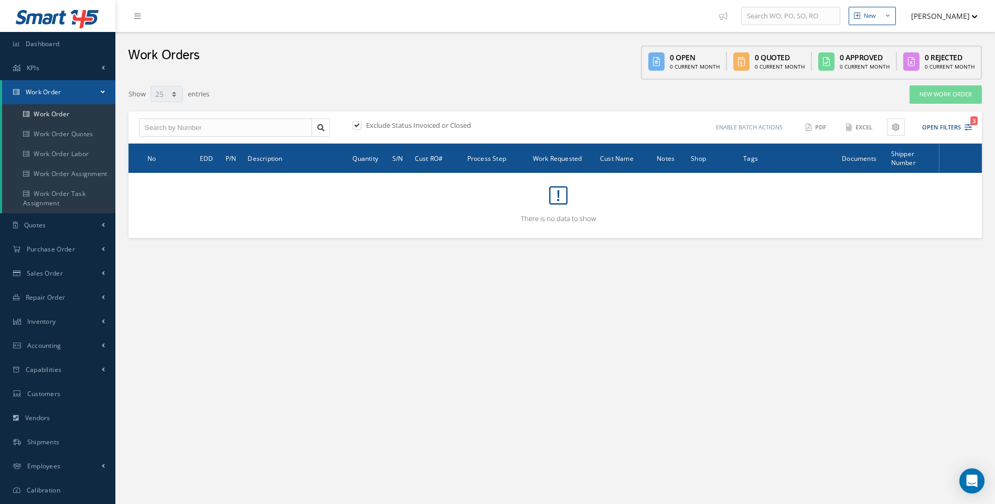
click at [361, 125] on label at bounding box center [362, 125] width 3 height 9
click at [354, 125] on input "checkbox" at bounding box center [355, 126] width 7 height 7
checkbox input "false"
click at [969, 124] on icon "2" at bounding box center [967, 127] width 7 height 7
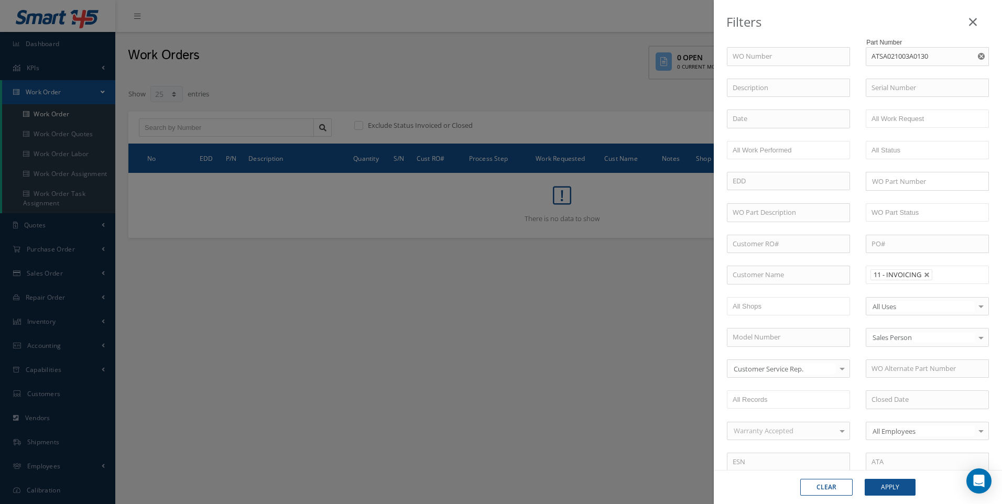
click at [978, 55] on use "Reset" at bounding box center [981, 56] width 7 height 7
click at [974, 19] on icon at bounding box center [973, 22] width 8 height 13
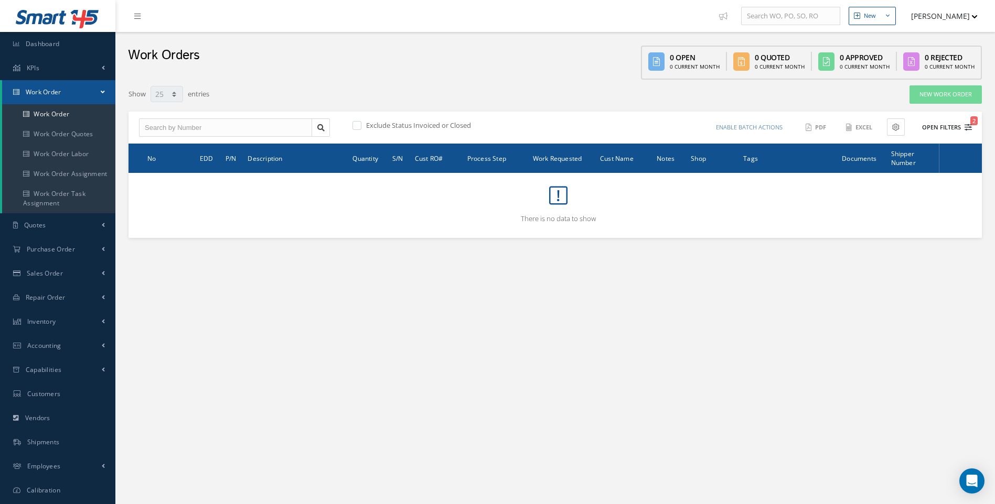
click at [967, 128] on icon "2" at bounding box center [967, 127] width 7 height 7
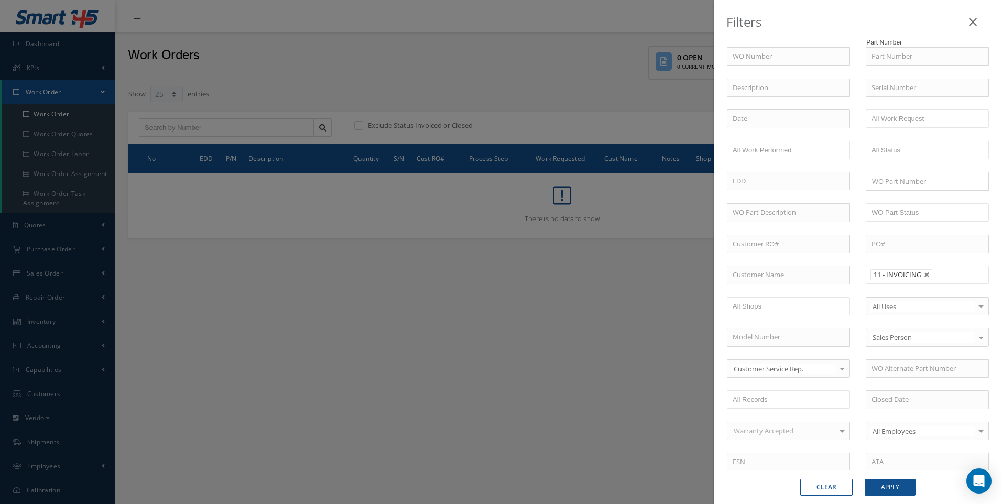
click at [981, 22] on link at bounding box center [973, 19] width 33 height 31
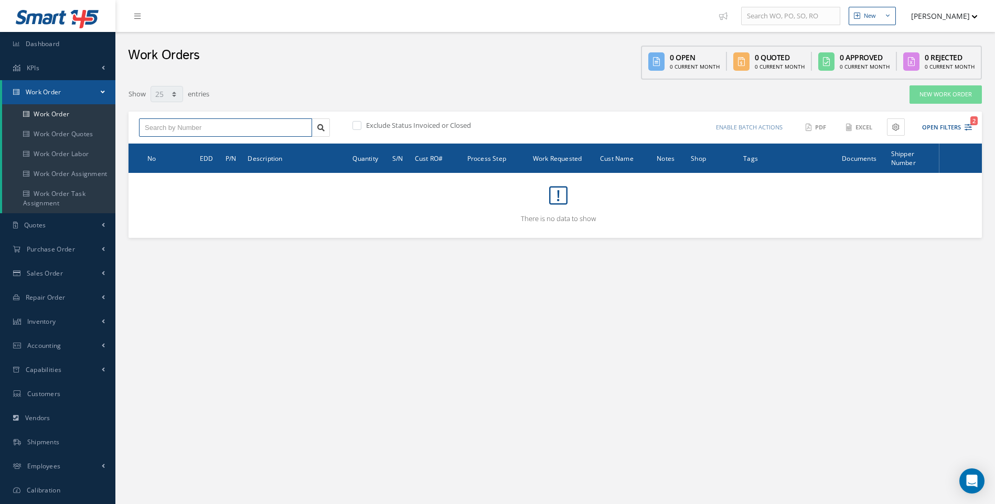
click at [207, 125] on input "text" at bounding box center [225, 127] width 173 height 19
drag, startPoint x: 186, startPoint y: 125, endPoint x: 135, endPoint y: 125, distance: 50.3
click at [135, 125] on div "100021736 No Match Found" at bounding box center [234, 127] width 207 height 19
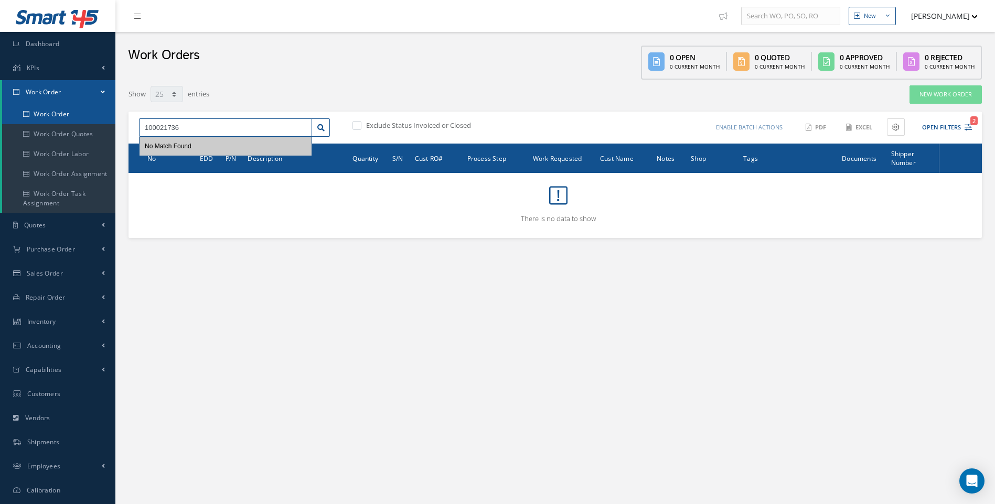
type input "100021736"
drag, startPoint x: 36, startPoint y: 111, endPoint x: 43, endPoint y: 114, distance: 8.0
click at [37, 111] on link "Work Order" at bounding box center [58, 114] width 113 height 20
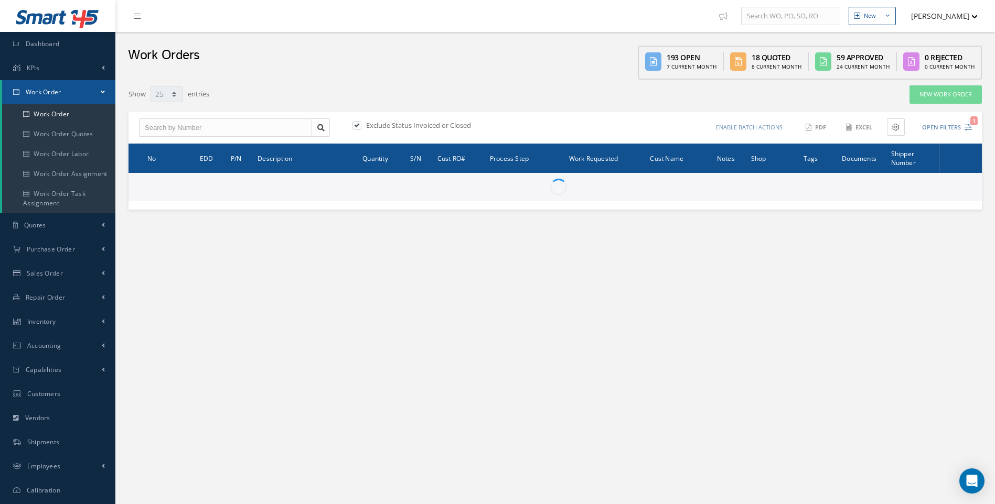
select select "25"
click at [167, 127] on input "text" at bounding box center [225, 127] width 173 height 19
paste input "100021736"
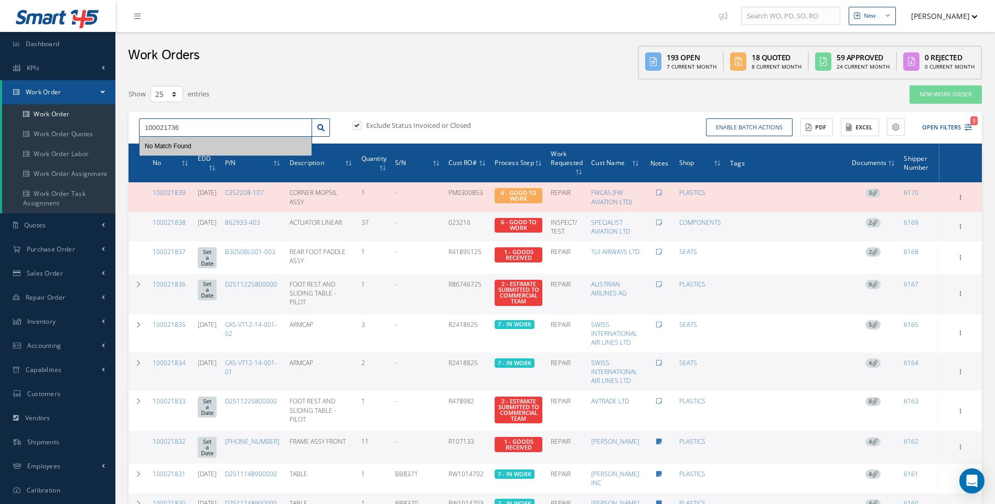
type input "100021736"
click at [352, 124] on div "Exclude Status Invoiced or Closed" at bounding box center [452, 127] width 204 height 12
click at [361, 125] on label at bounding box center [362, 125] width 3 height 9
click at [359, 125] on input "checkbox" at bounding box center [355, 126] width 7 height 7
checkbox input "false"
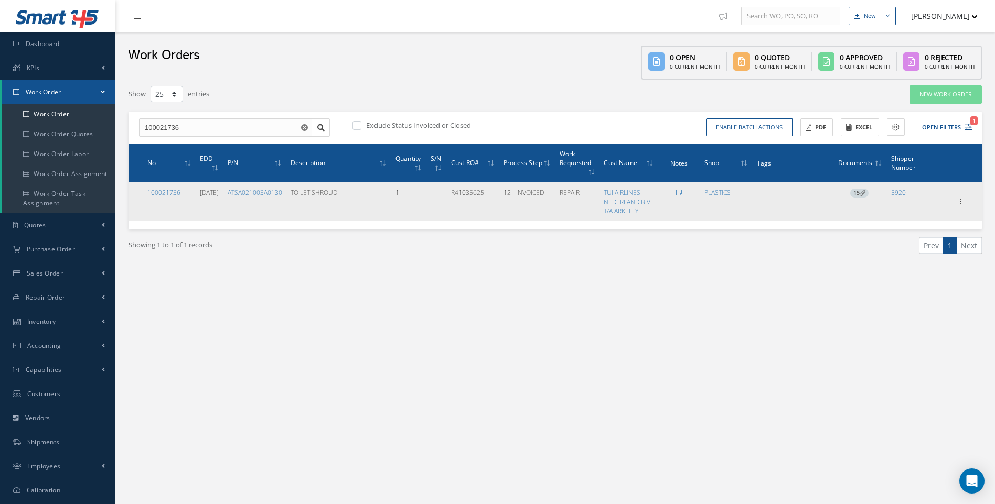
click at [859, 192] on span "15" at bounding box center [859, 193] width 18 height 9
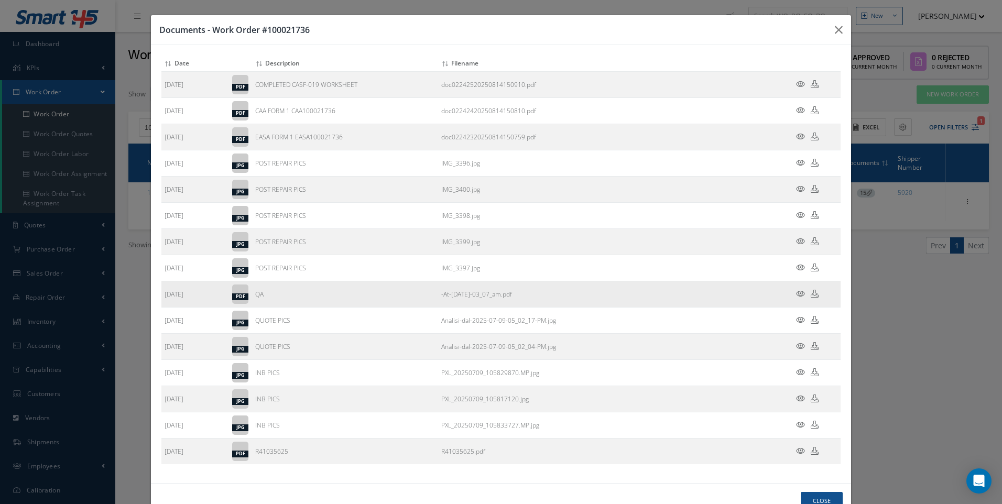
click at [796, 293] on icon at bounding box center [800, 294] width 9 height 8
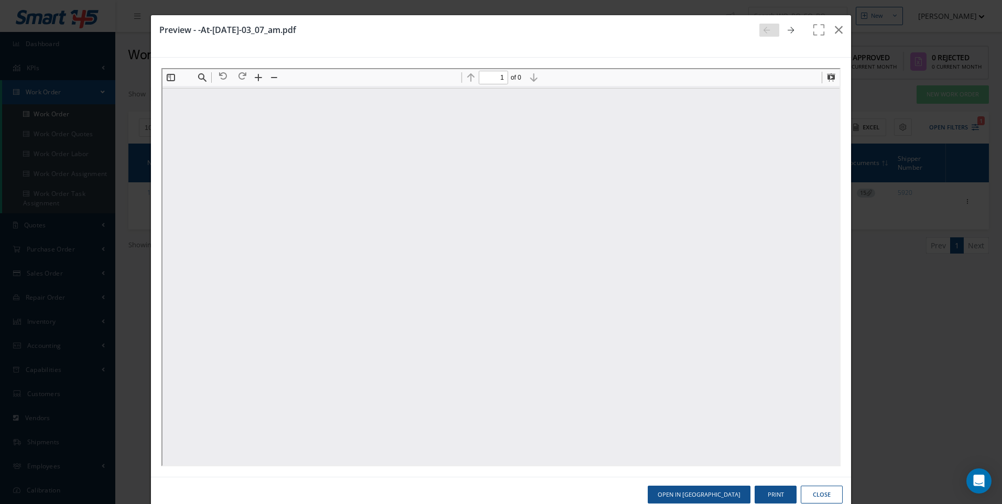
type input "2"
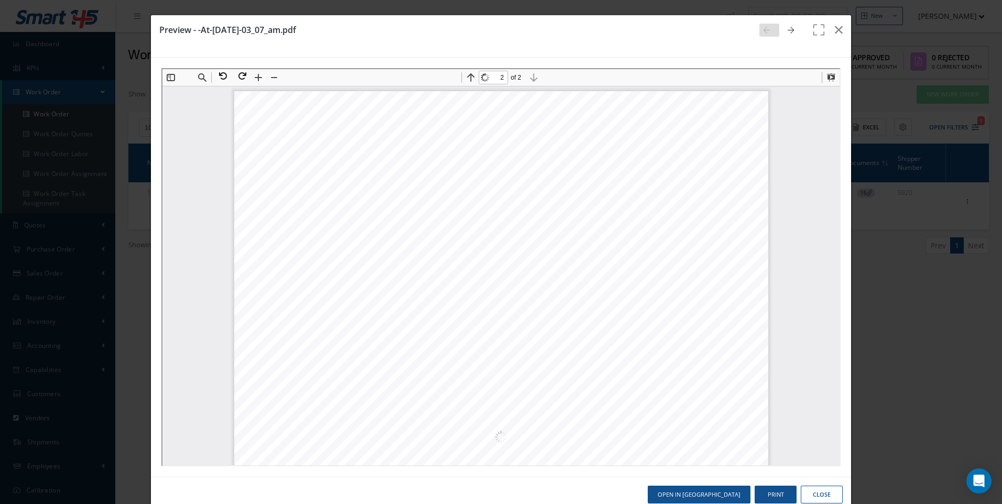
scroll to position [792, 0]
click at [808, 494] on button "Close" at bounding box center [822, 495] width 42 height 18
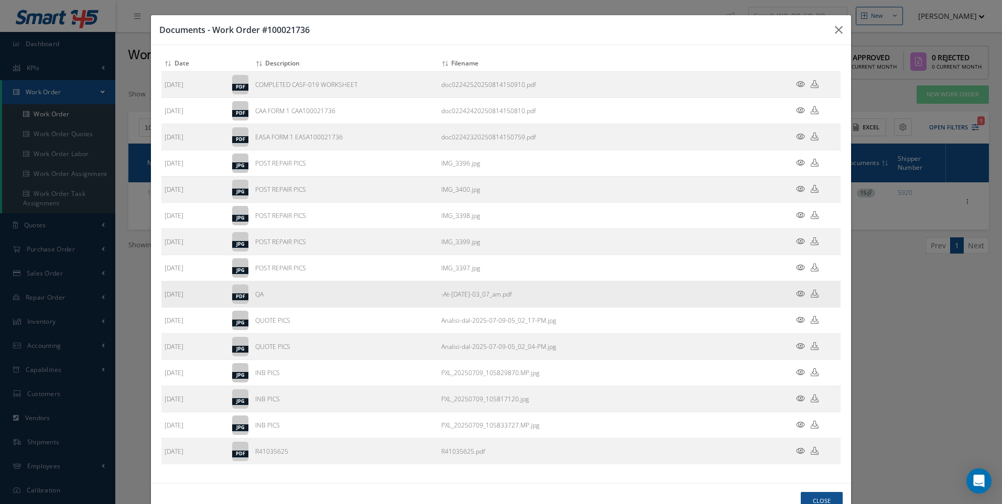
click at [796, 292] on icon at bounding box center [800, 294] width 9 height 8
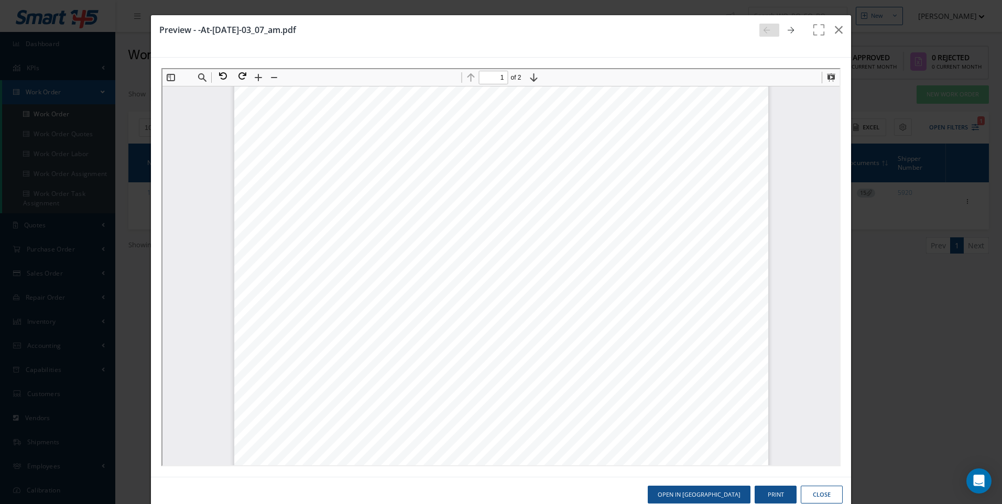
scroll to position [110, 0]
type input "2"
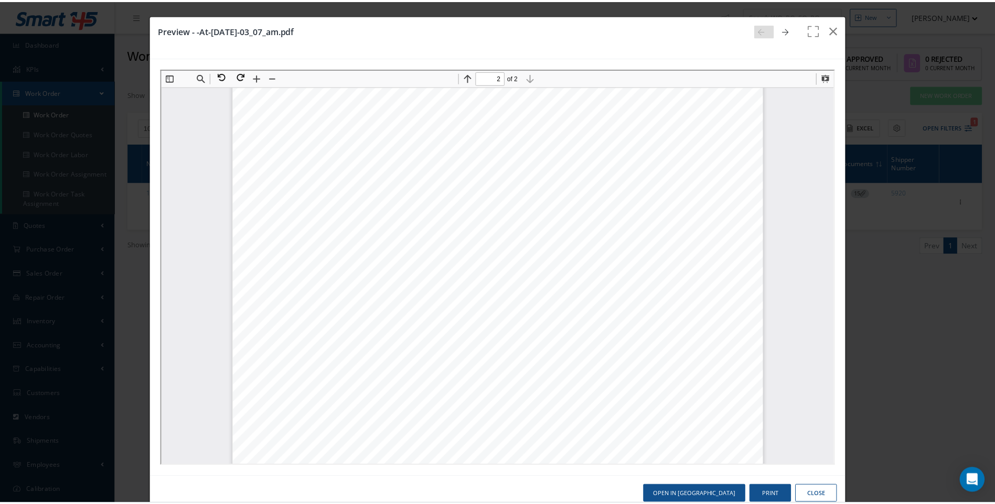
scroll to position [1019, 0]
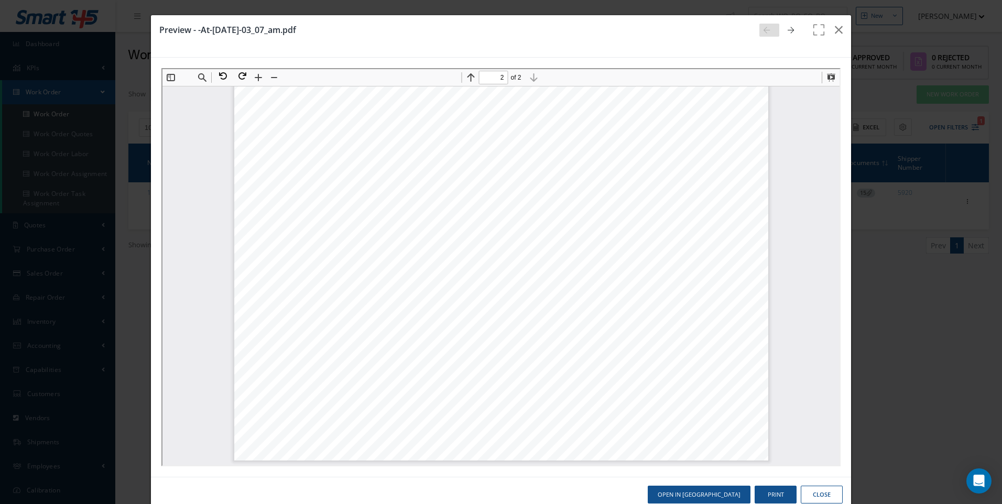
click at [828, 494] on button "Close" at bounding box center [822, 495] width 42 height 18
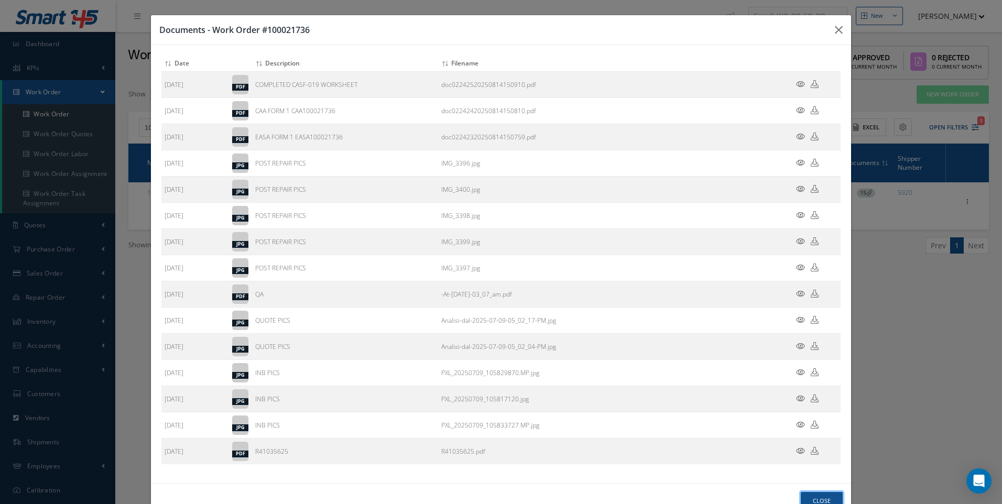
click at [822, 492] on button "Close" at bounding box center [822, 501] width 42 height 18
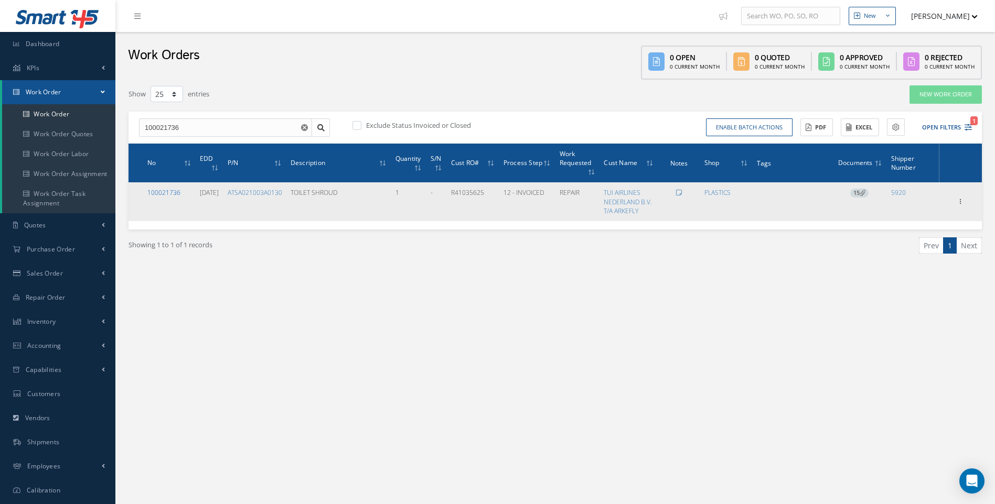
click at [170, 190] on link "100021736" at bounding box center [163, 192] width 33 height 9
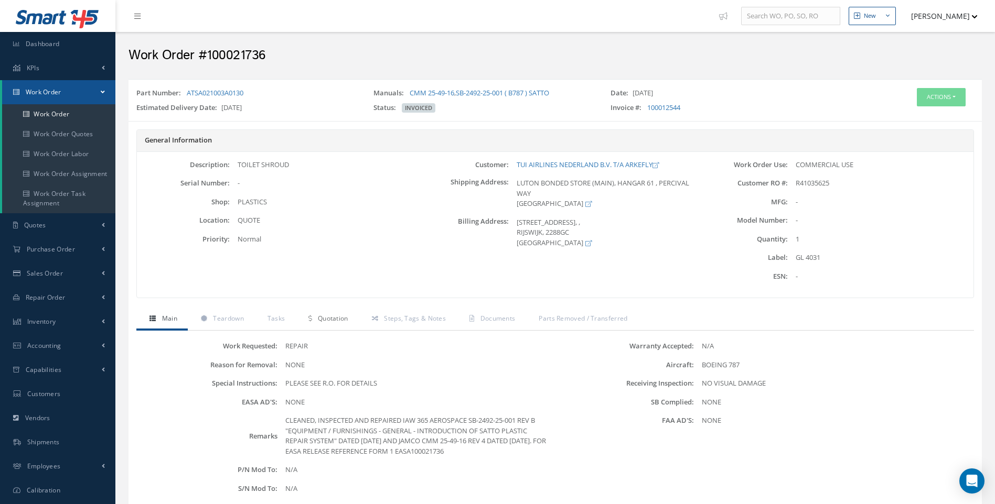
click at [331, 318] on span "Quotation" at bounding box center [333, 318] width 30 height 9
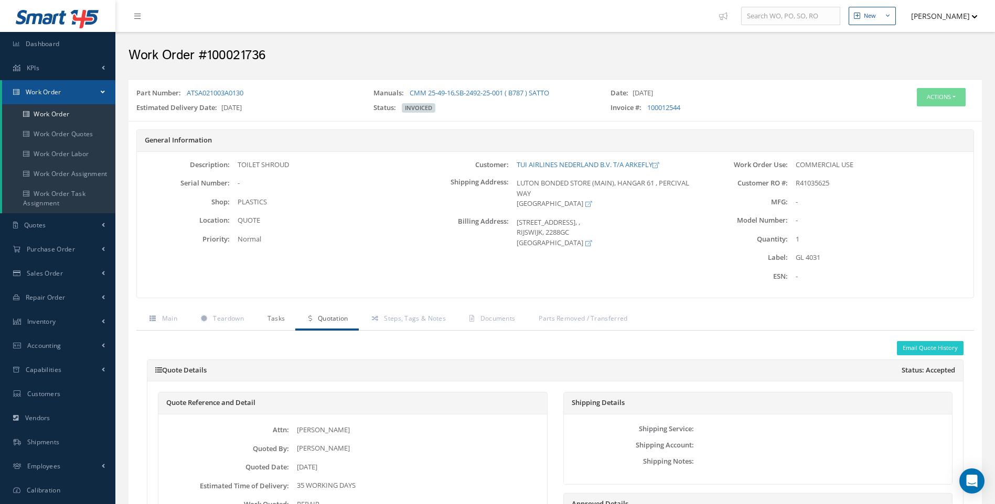
click at [274, 318] on span "Tasks" at bounding box center [276, 318] width 18 height 9
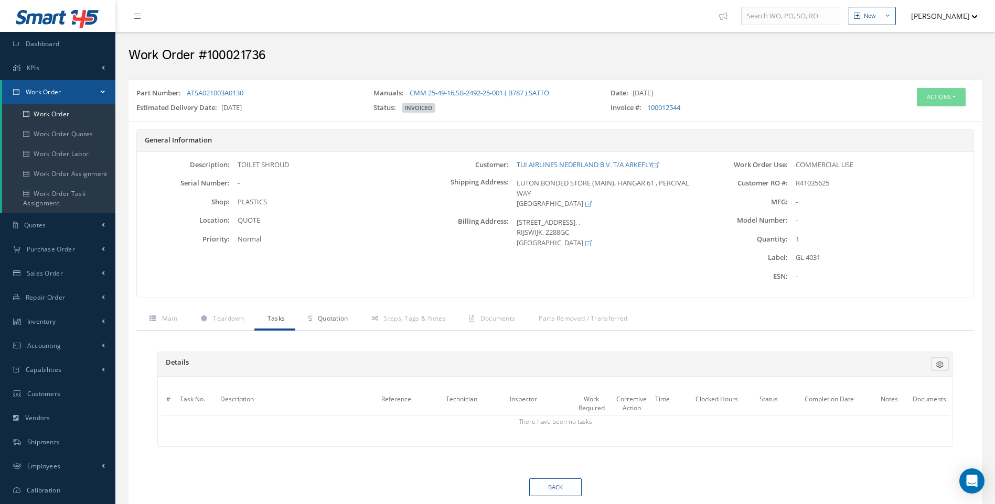
click at [336, 318] on span "Quotation" at bounding box center [333, 318] width 30 height 9
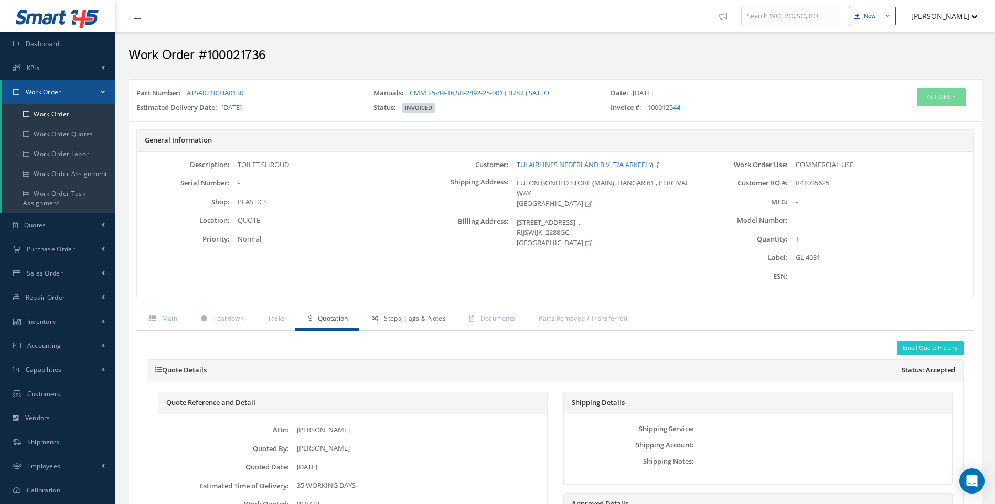
click at [403, 319] on span "Steps, Tags & Notes" at bounding box center [415, 318] width 62 height 9
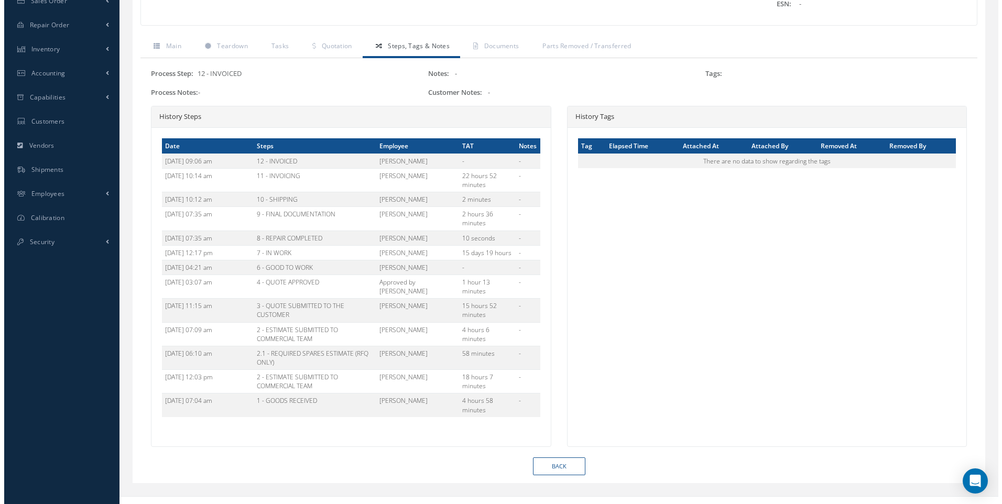
scroll to position [286, 0]
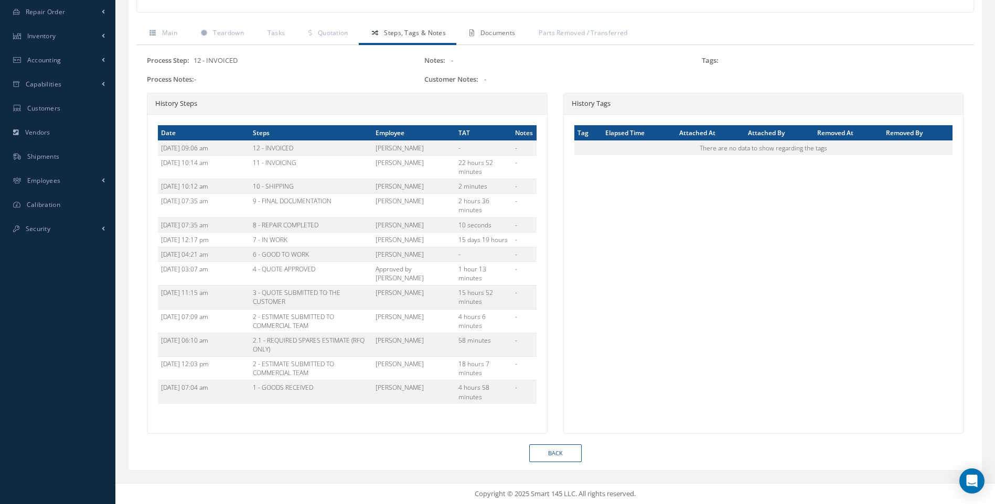
click at [492, 35] on span "Documents" at bounding box center [497, 32] width 35 height 9
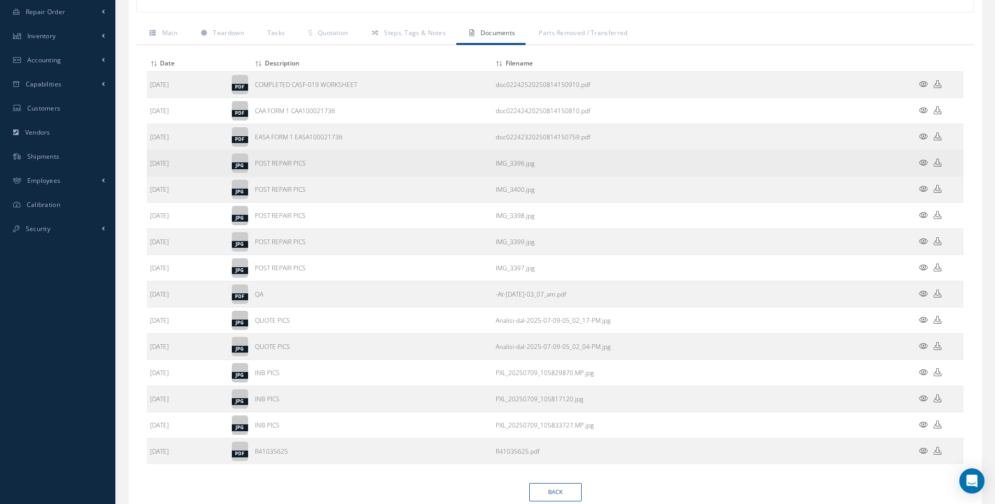
click at [920, 159] on icon at bounding box center [923, 163] width 9 height 8
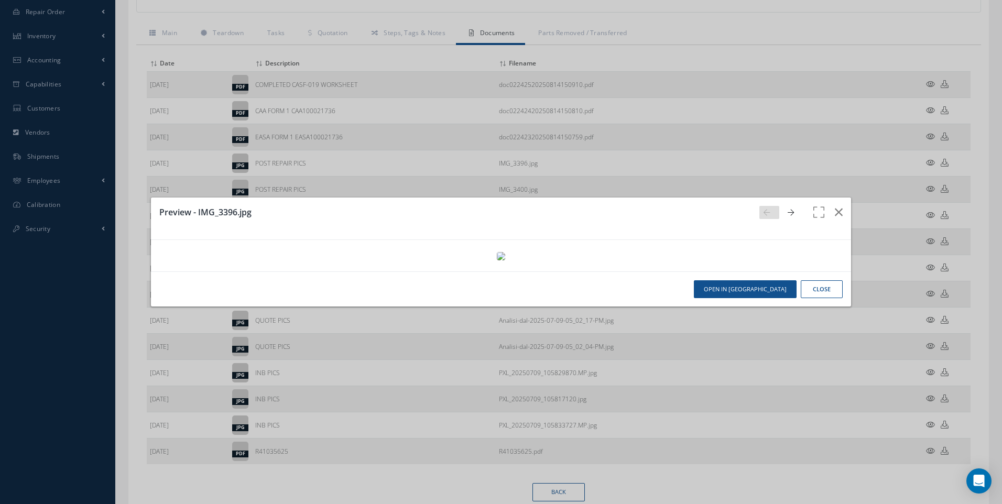
scroll to position [524, 0]
click at [812, 299] on button "Close" at bounding box center [822, 289] width 42 height 18
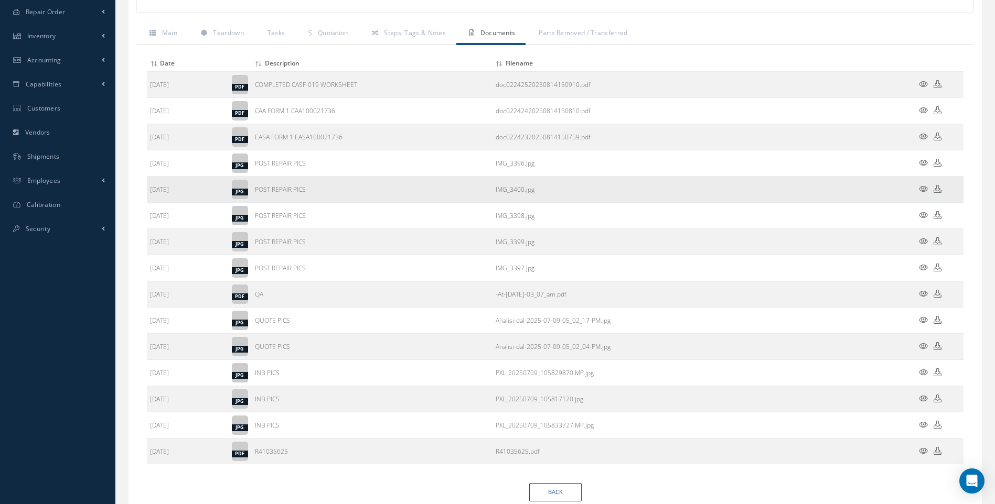
click at [925, 190] on icon at bounding box center [923, 189] width 9 height 8
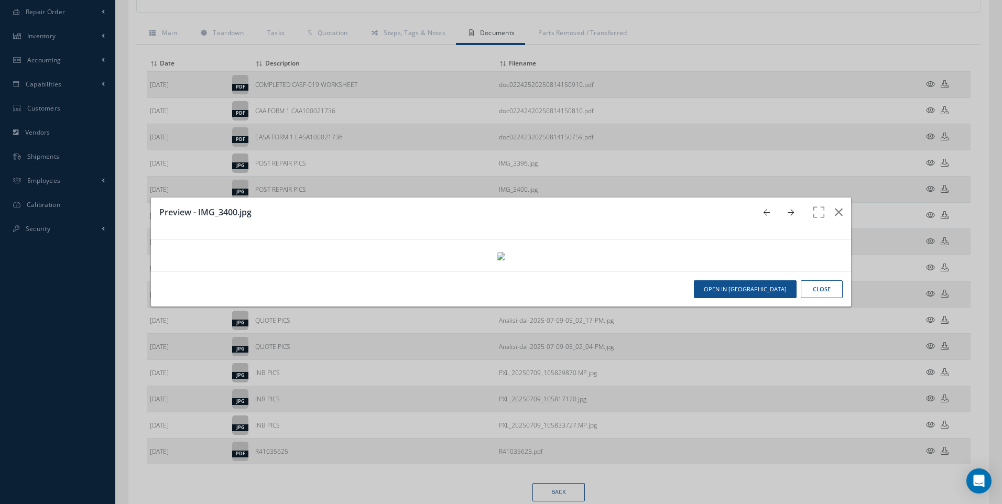
scroll to position [131, 0]
click at [814, 299] on button "Close" at bounding box center [822, 289] width 42 height 18
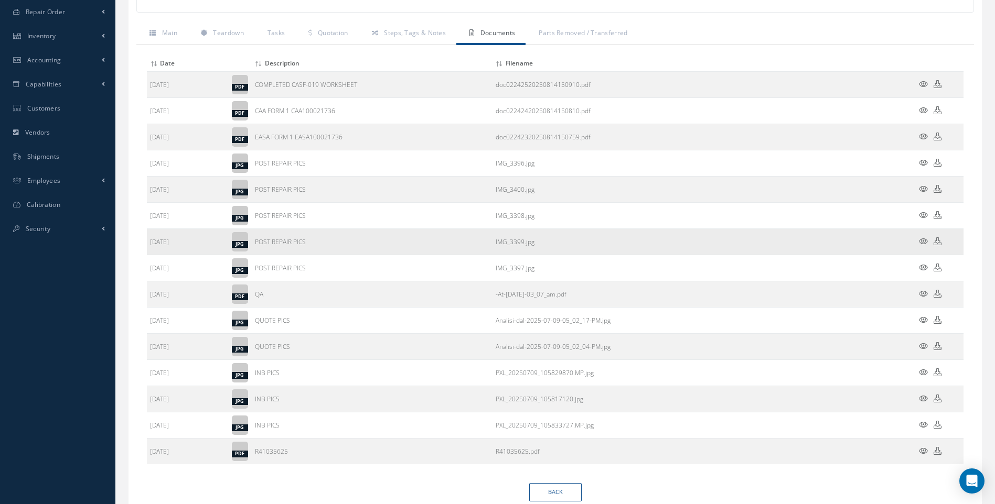
click at [923, 242] on icon at bounding box center [923, 242] width 9 height 8
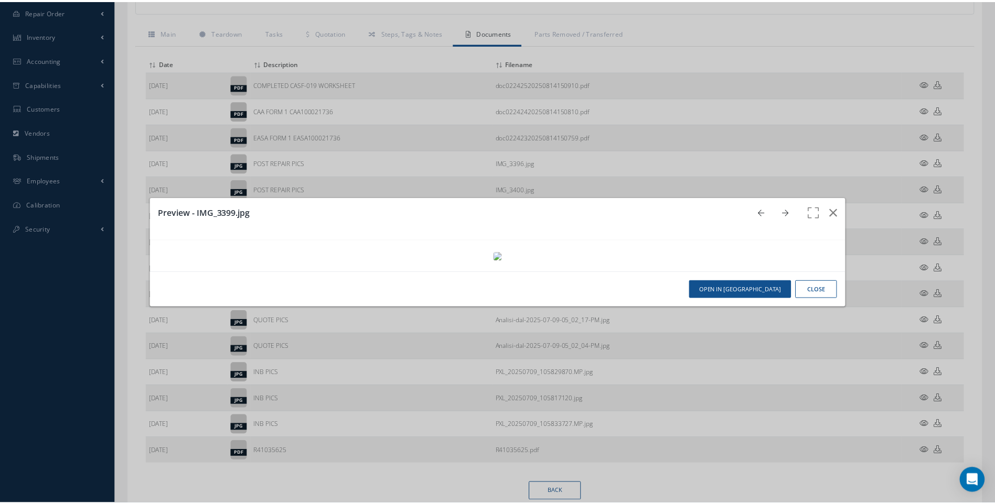
scroll to position [524, 0]
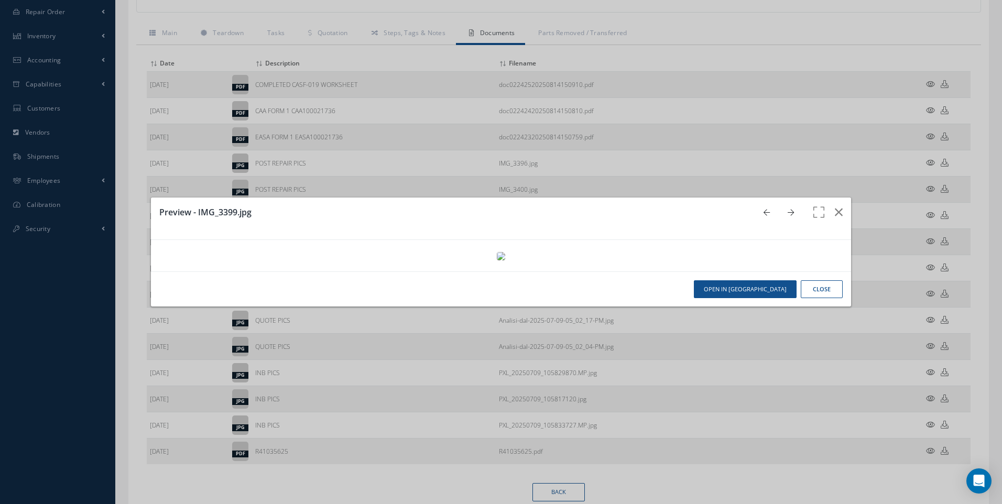
click at [819, 299] on button "Close" at bounding box center [822, 289] width 42 height 18
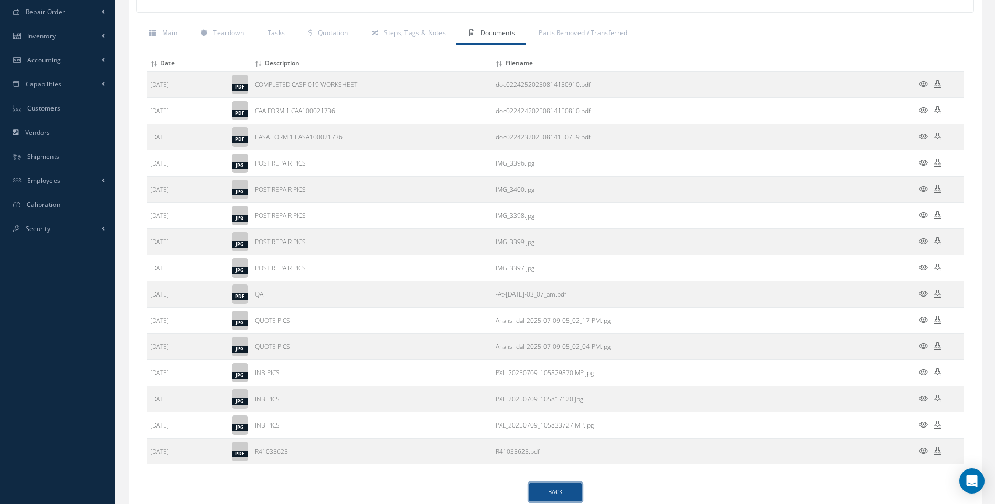
click at [558, 493] on link "Back" at bounding box center [555, 492] width 52 height 18
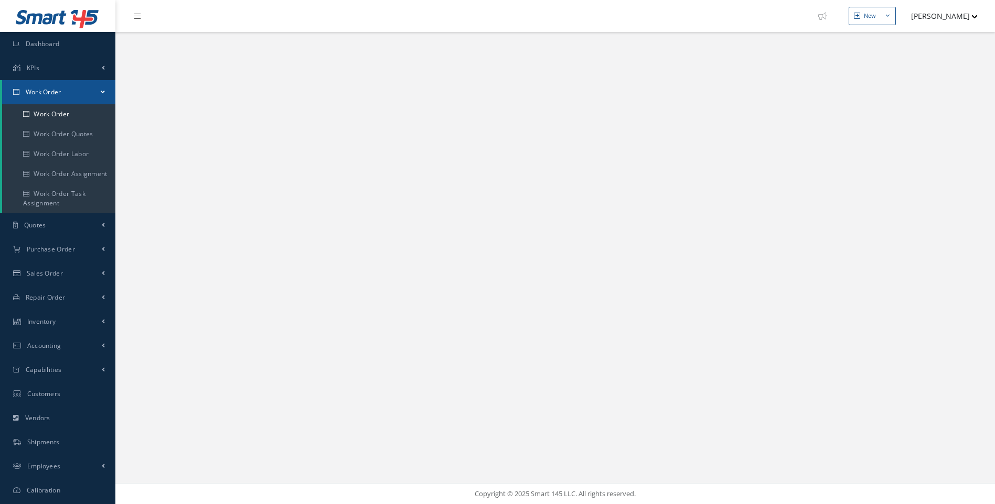
select select "25"
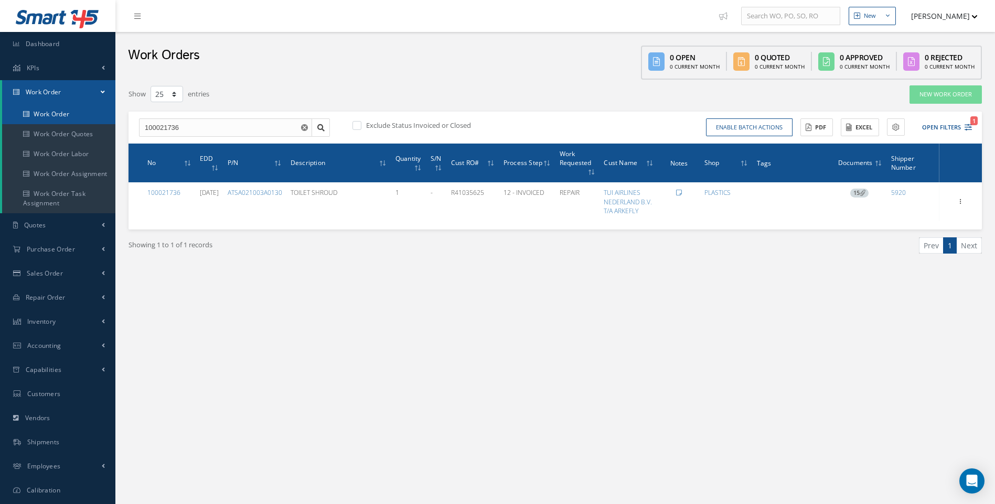
click at [59, 114] on link "Work Order" at bounding box center [58, 114] width 113 height 20
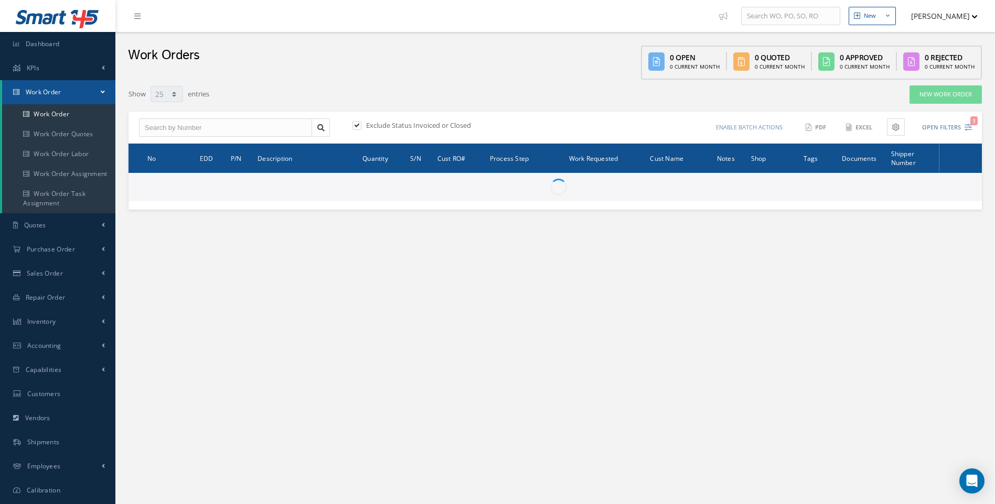
select select "25"
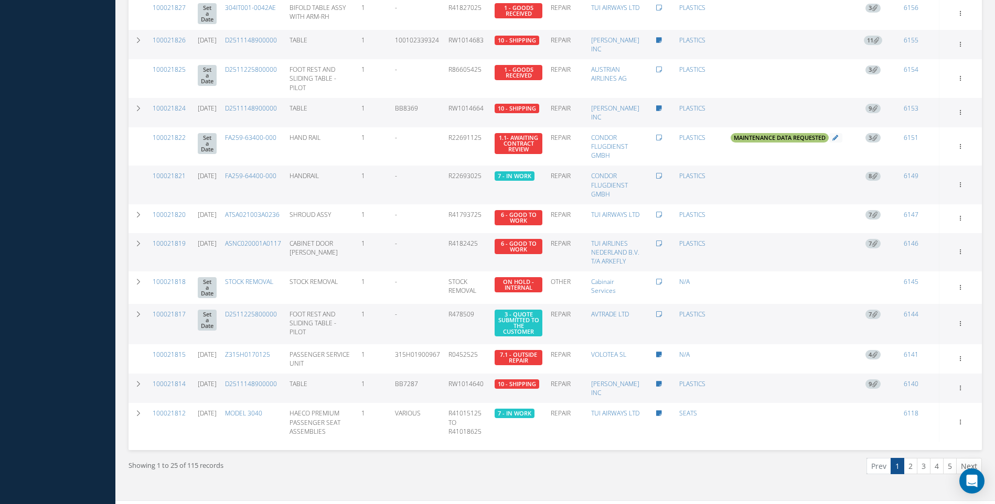
scroll to position [587, 0]
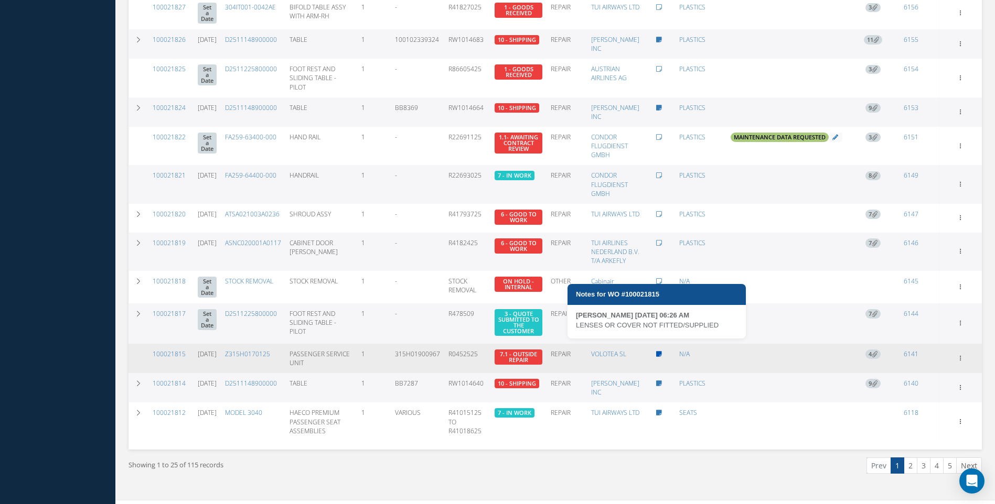
click at [657, 351] on icon at bounding box center [659, 354] width 6 height 6
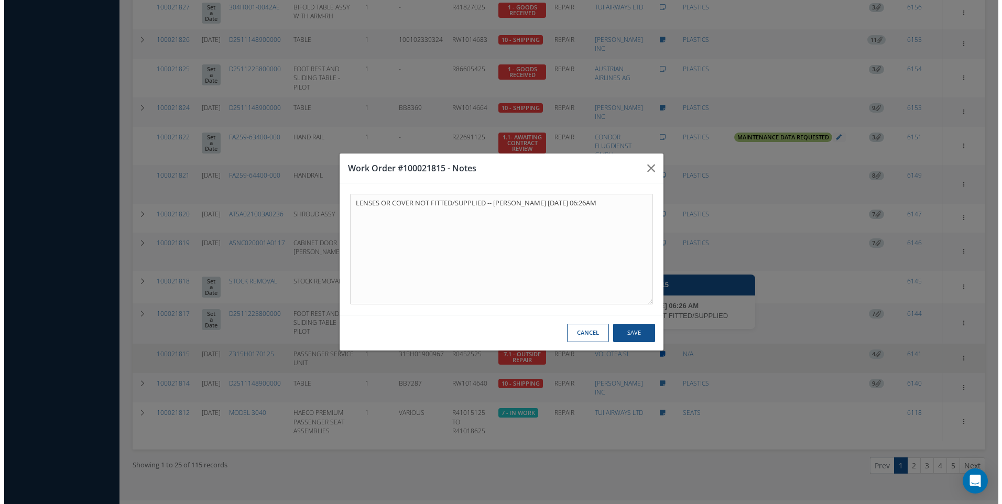
scroll to position [577, 0]
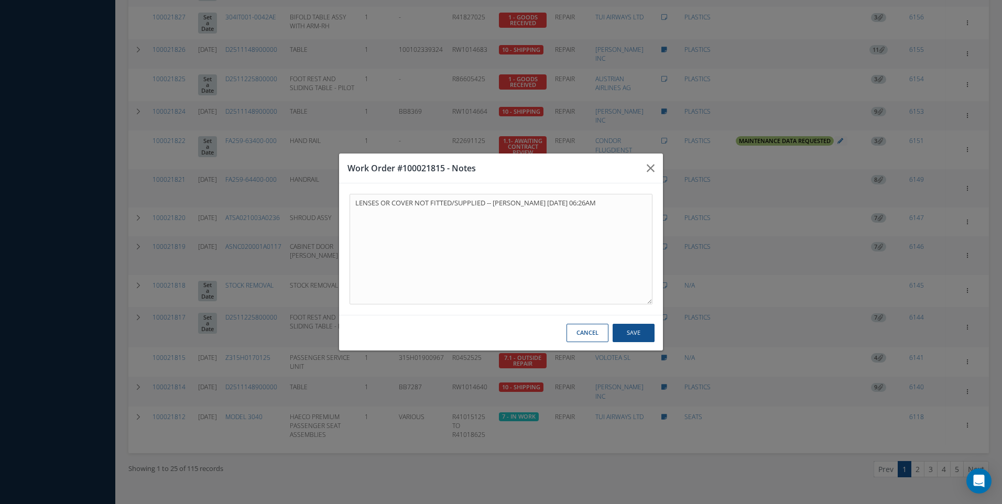
drag, startPoint x: 576, startPoint y: 329, endPoint x: 580, endPoint y: 333, distance: 6.0
click at [577, 330] on button "Cancel" at bounding box center [588, 333] width 42 height 18
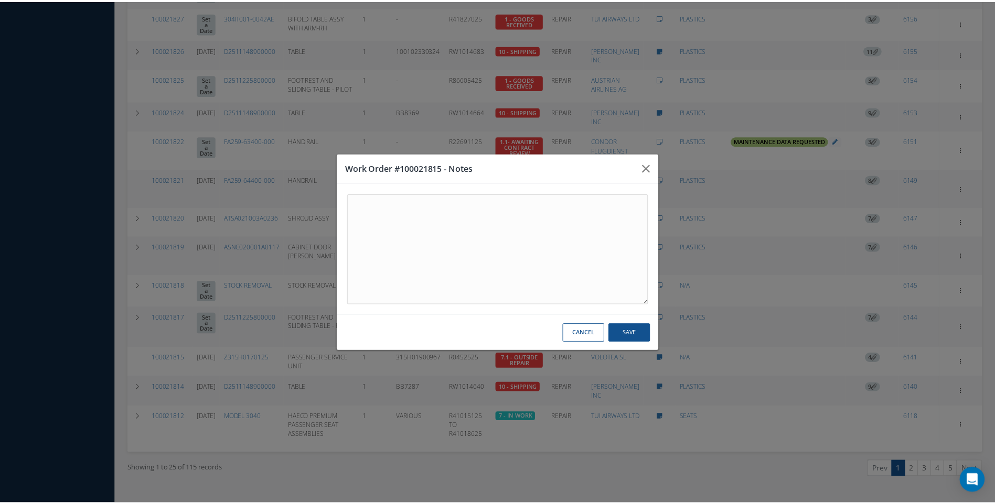
scroll to position [578, 0]
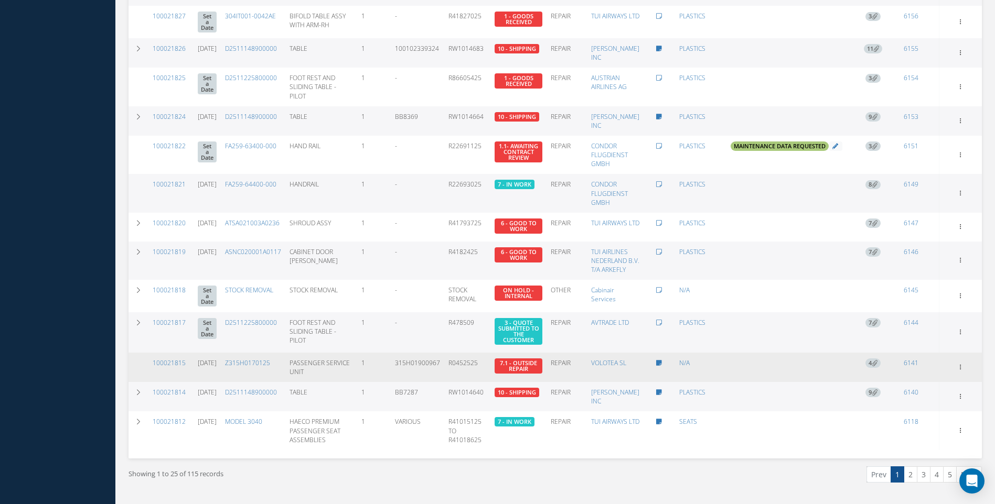
click at [875, 360] on icon at bounding box center [874, 363] width 6 height 6
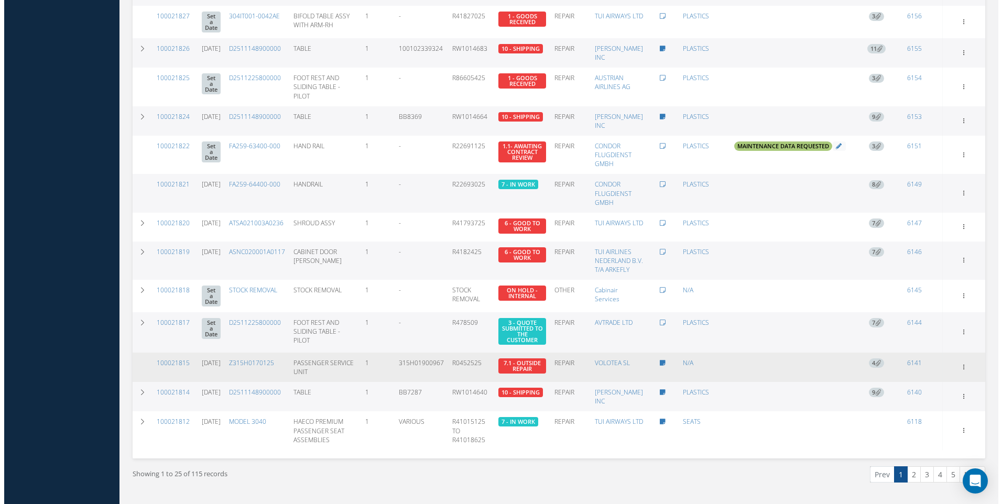
scroll to position [577, 0]
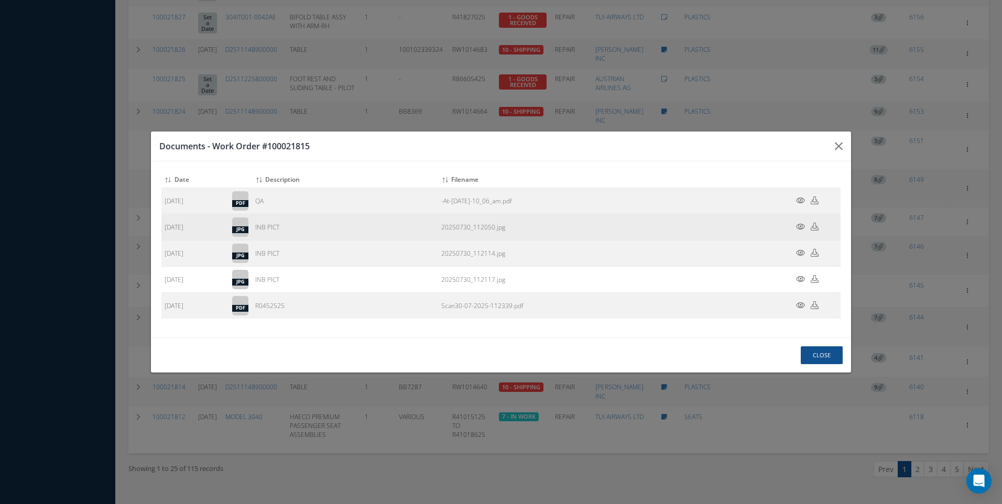
click at [799, 230] on icon at bounding box center [800, 227] width 9 height 8
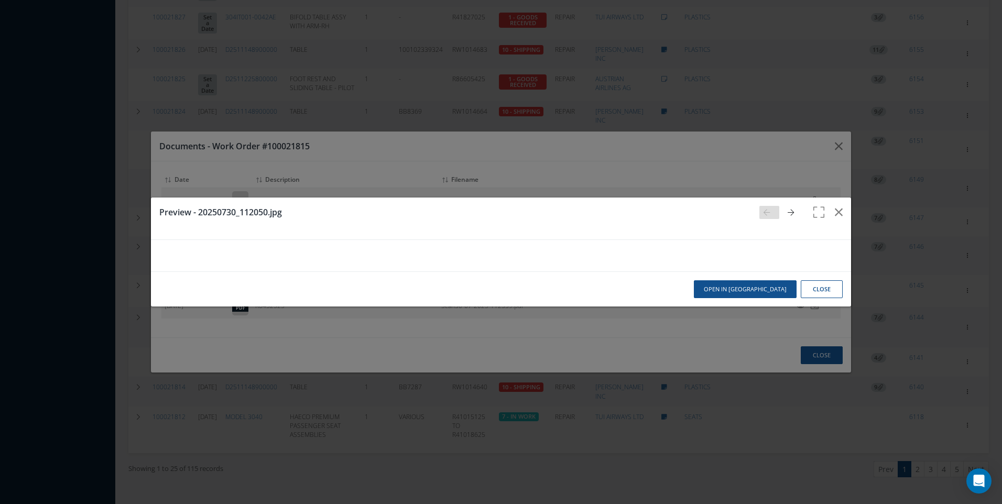
scroll to position [157, 0]
drag, startPoint x: 903, startPoint y: 63, endPoint x: 912, endPoint y: 82, distance: 21.1
click at [0, 0] on div "Preview - 20250730_112050.jpg Open in New Tab Close" at bounding box center [0, 0] width 0 height 0
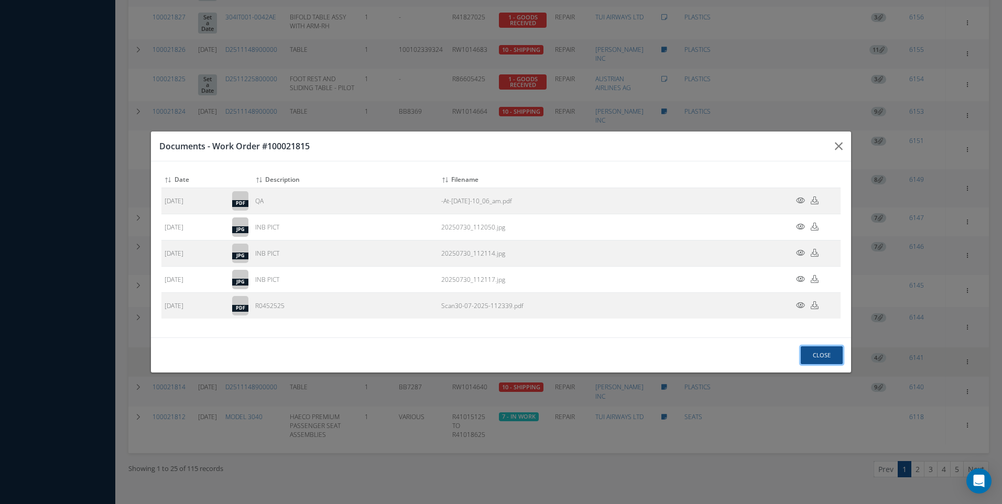
click at [829, 352] on button "Close" at bounding box center [822, 356] width 42 height 18
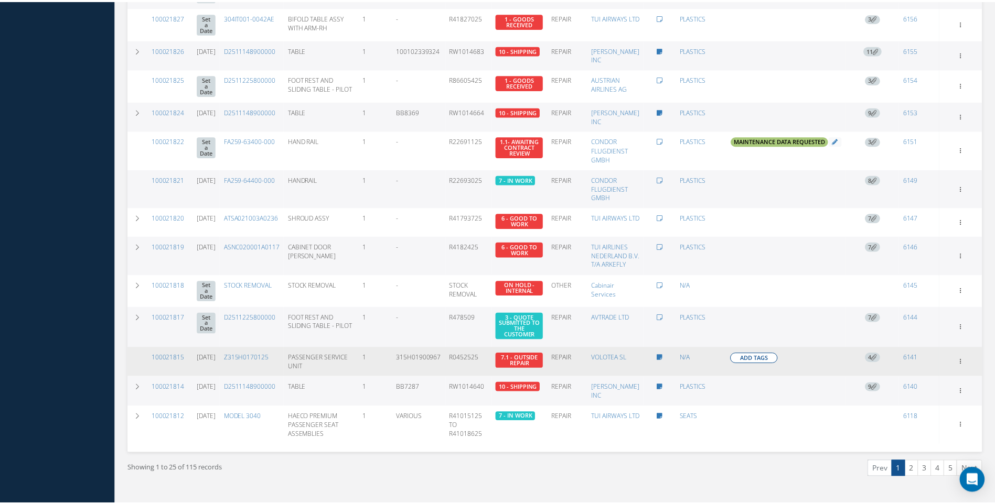
scroll to position [578, 0]
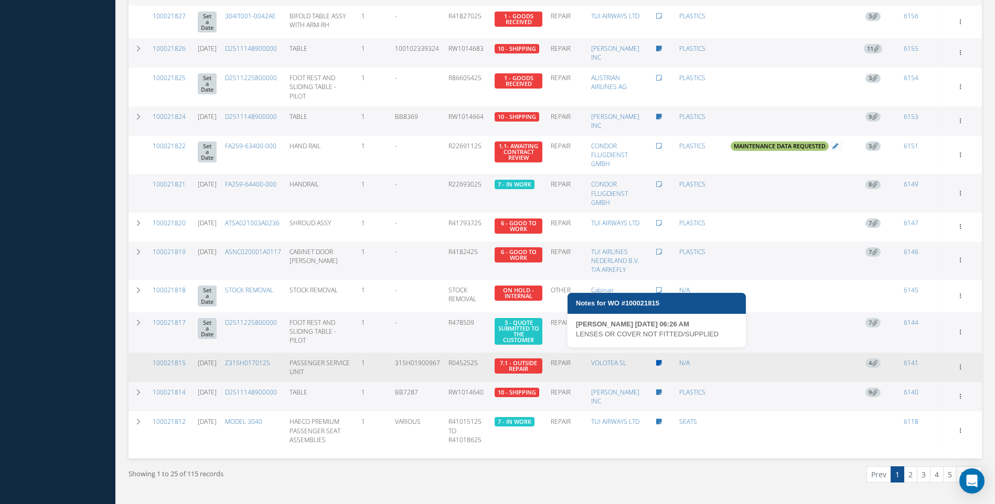
click at [660, 360] on icon at bounding box center [659, 363] width 6 height 6
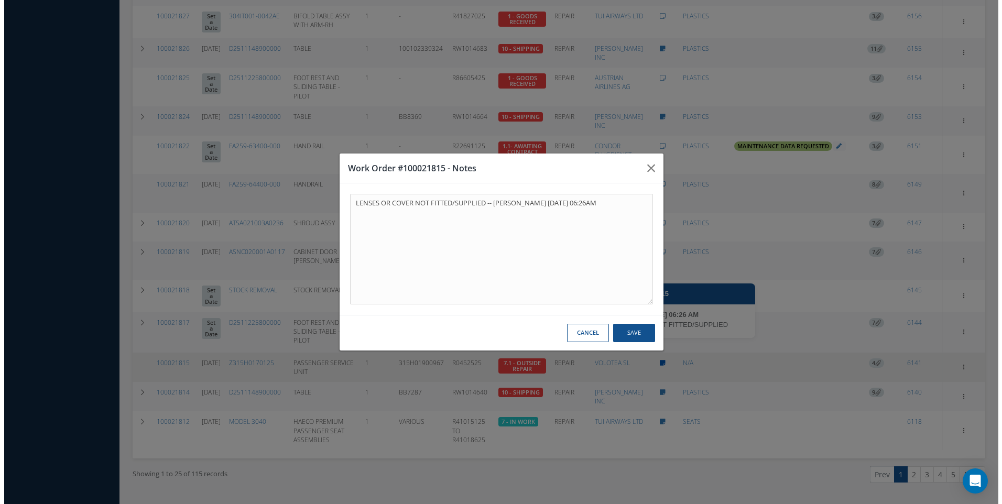
scroll to position [577, 0]
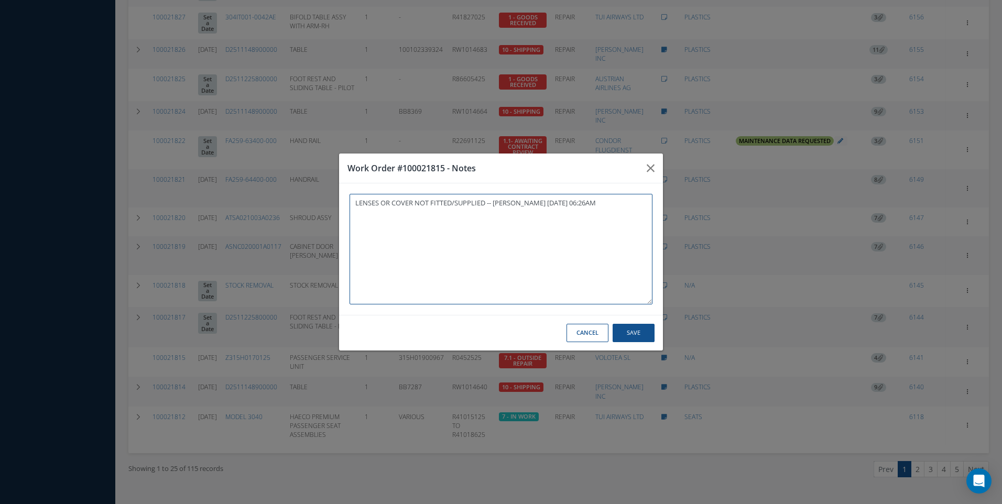
click at [390, 202] on textarea "LENSES OR COVER NOT FITTED/SUPPLIED -- Darron Conder 07/30/2025 06:26AM" at bounding box center [501, 249] width 303 height 111
type textarea "LENSES AND COVER NOT FITTED/SUPPLIED -- Darron Conder 07/30/2025 06:26AM"
drag, startPoint x: 636, startPoint y: 333, endPoint x: 579, endPoint y: 259, distance: 93.9
click at [634, 332] on button "Save" at bounding box center [634, 333] width 42 height 18
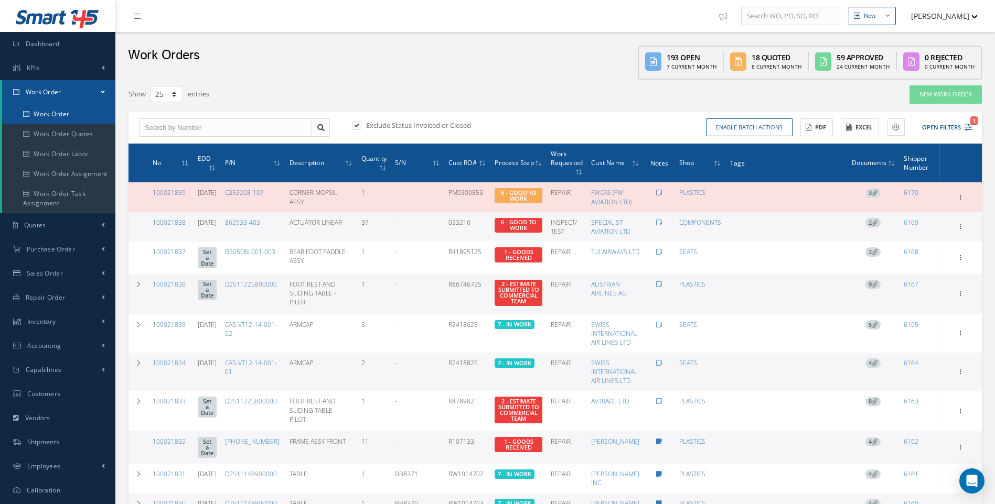
click at [47, 118] on link "Work Order" at bounding box center [58, 114] width 113 height 20
click at [45, 89] on span "Work Order" at bounding box center [44, 92] width 36 height 9
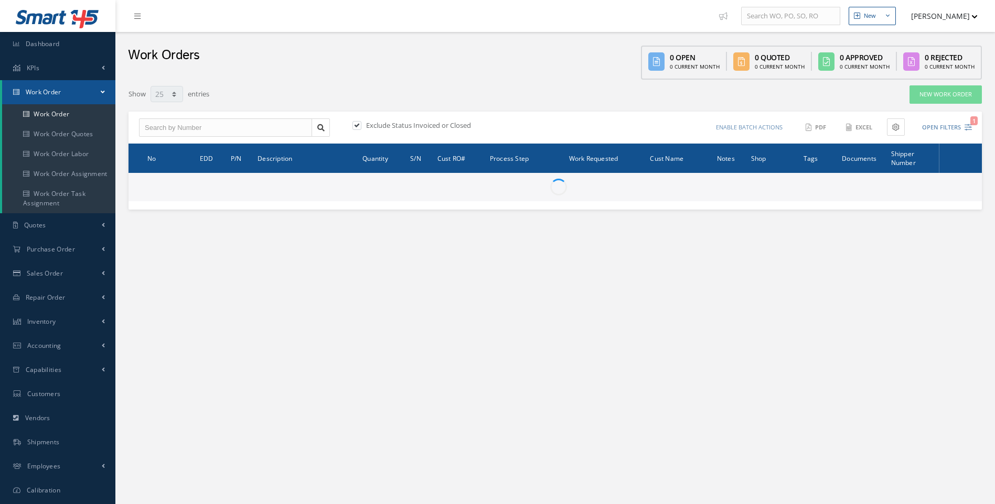
select select "25"
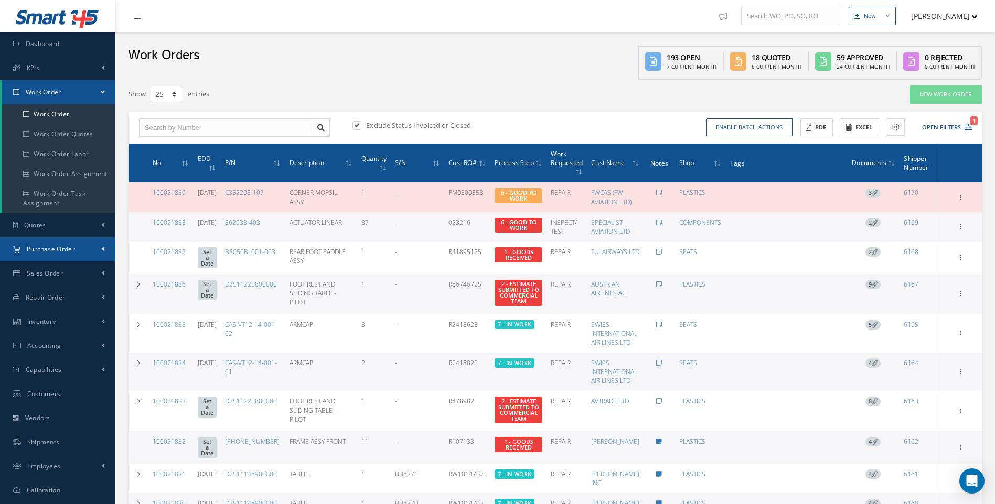
click at [60, 249] on span "Purchase Order" at bounding box center [51, 249] width 48 height 9
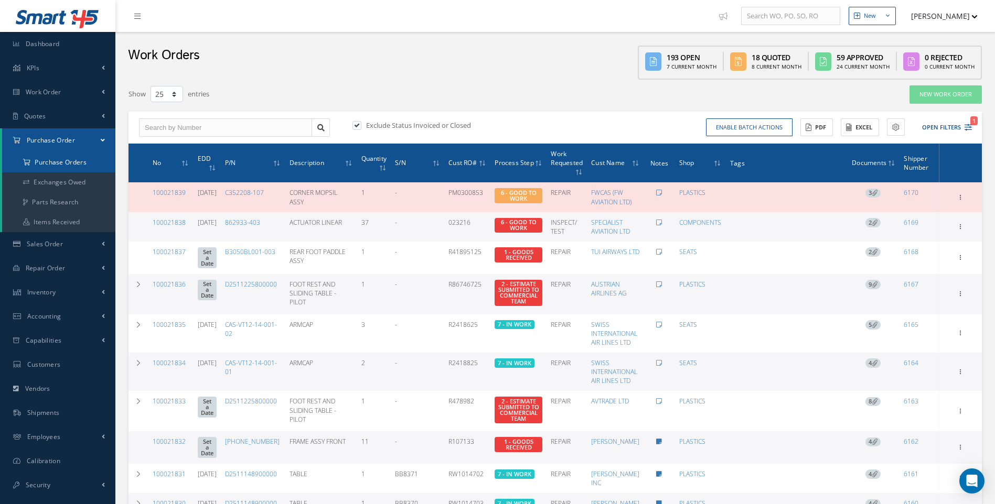
click at [71, 161] on a=1&status_id=2&status_id=3&status_id=5&collapsedFilters"] "Purchase Orders" at bounding box center [58, 163] width 113 height 20
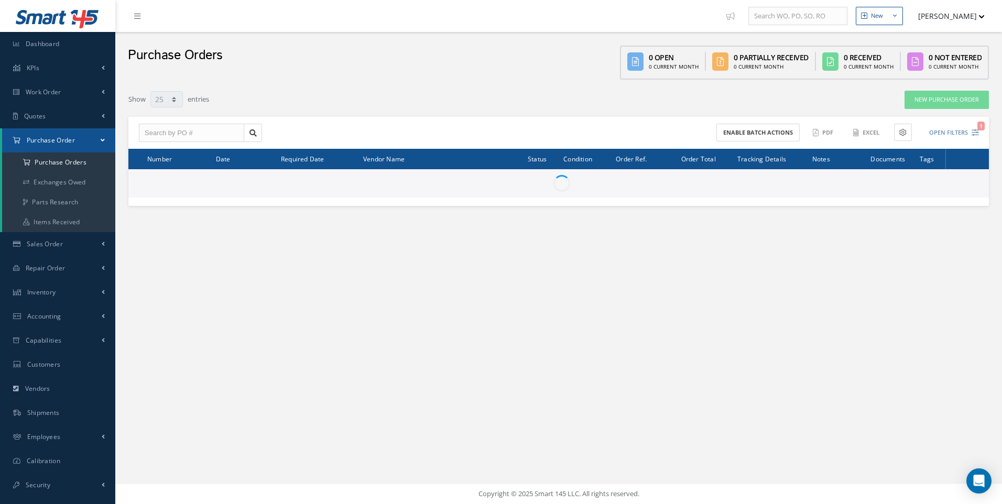
select select "25"
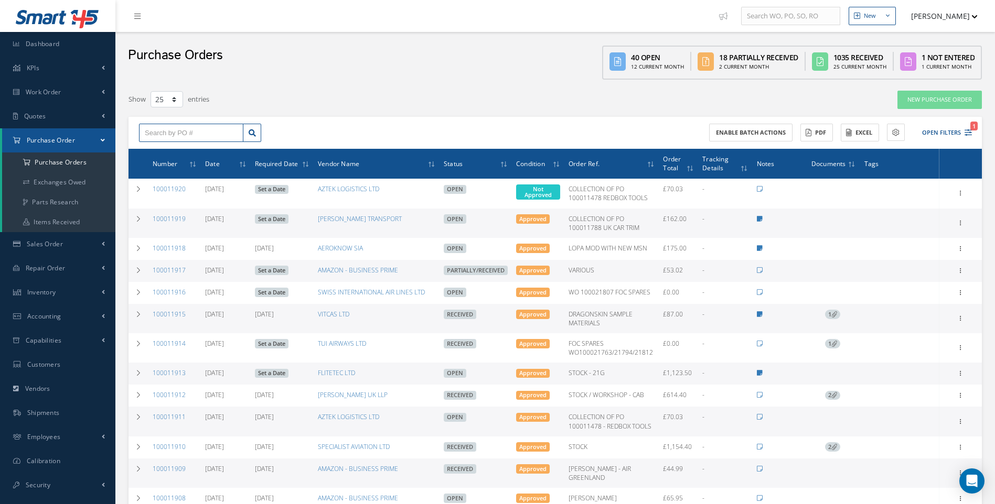
click at [159, 135] on input "text" at bounding box center [191, 133] width 104 height 19
type input "100011917"
click at [154, 150] on span "100011917" at bounding box center [160, 151] width 31 height 7
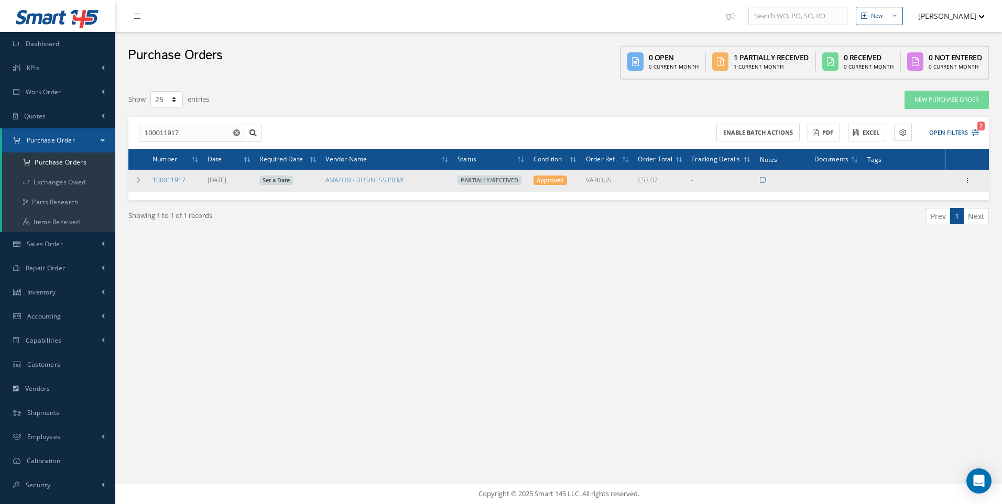
click at [168, 180] on link "100011917" at bounding box center [169, 180] width 33 height 9
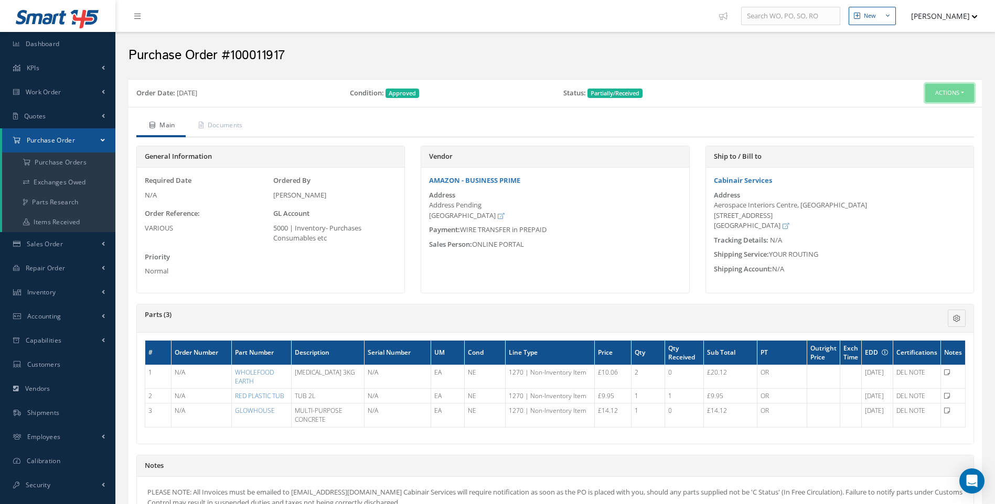
click at [969, 91] on button "Actions" at bounding box center [949, 93] width 49 height 18
click at [918, 112] on link "Receive" at bounding box center [932, 113] width 84 height 14
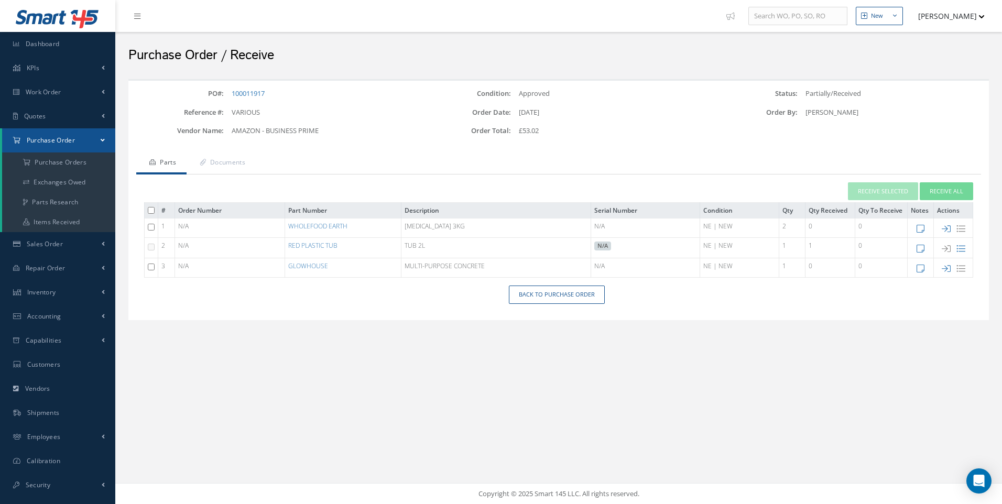
click at [151, 228] on input "checkbox" at bounding box center [151, 227] width 7 height 7
checkbox input "true"
click at [921, 230] on icon at bounding box center [921, 228] width 8 height 9
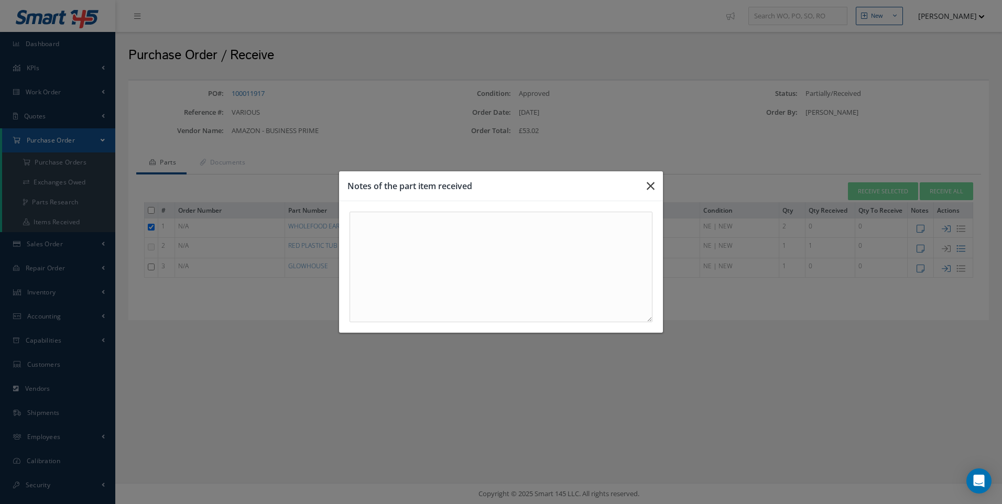
click at [649, 182] on icon "button" at bounding box center [651, 186] width 8 height 13
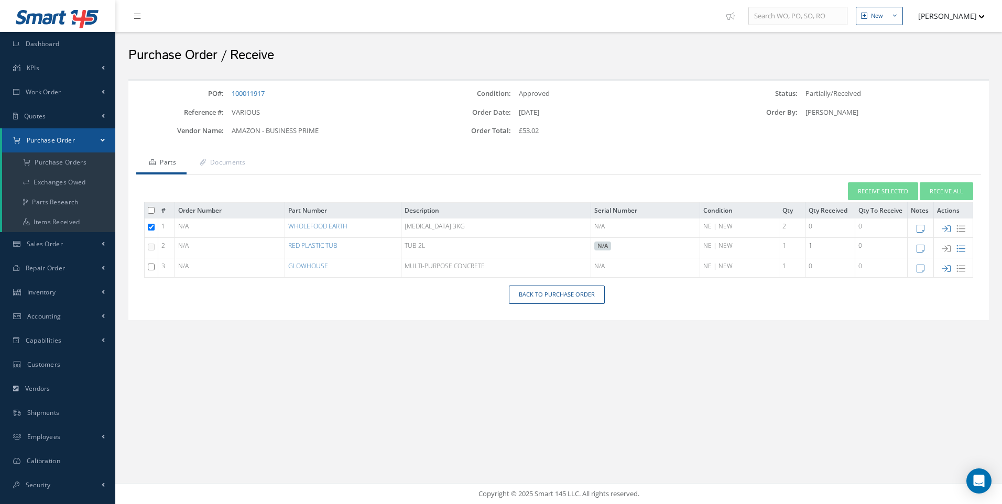
click at [150, 266] on input "checkbox" at bounding box center [151, 267] width 7 height 7
checkbox input "true"
click at [890, 193] on button "Receive Selected" at bounding box center [883, 191] width 70 height 18
type input "[DATE]"
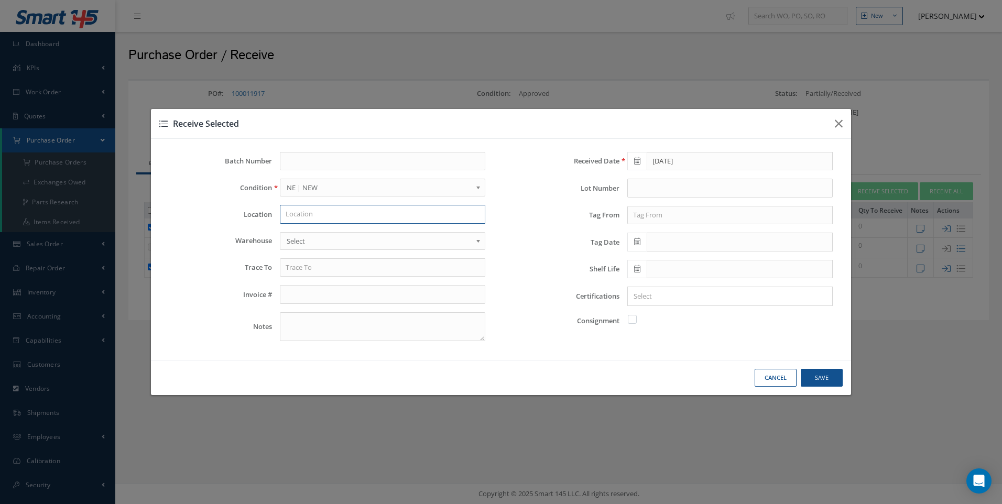
click at [294, 209] on input "text" at bounding box center [383, 214] width 206 height 19
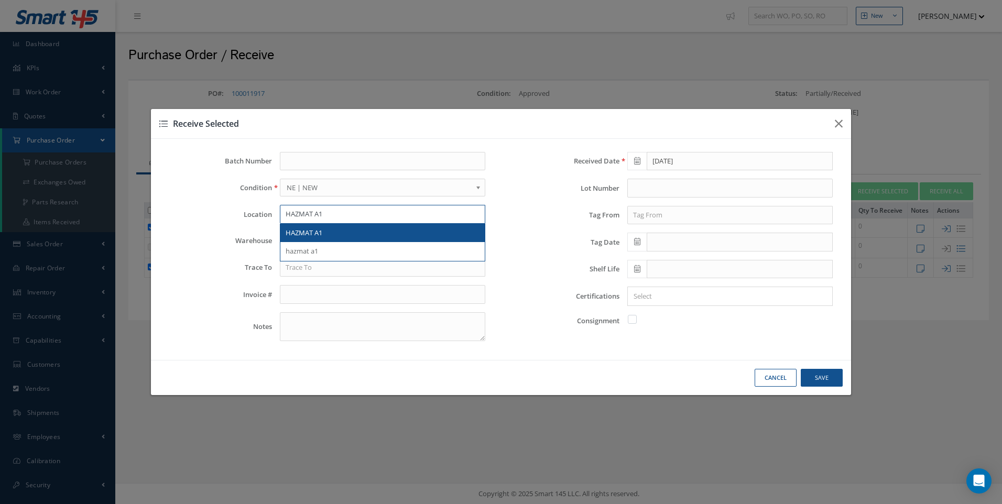
type input "HAZMAT A1"
click at [294, 238] on div "HAZMAT A1" at bounding box center [383, 233] width 194 height 10
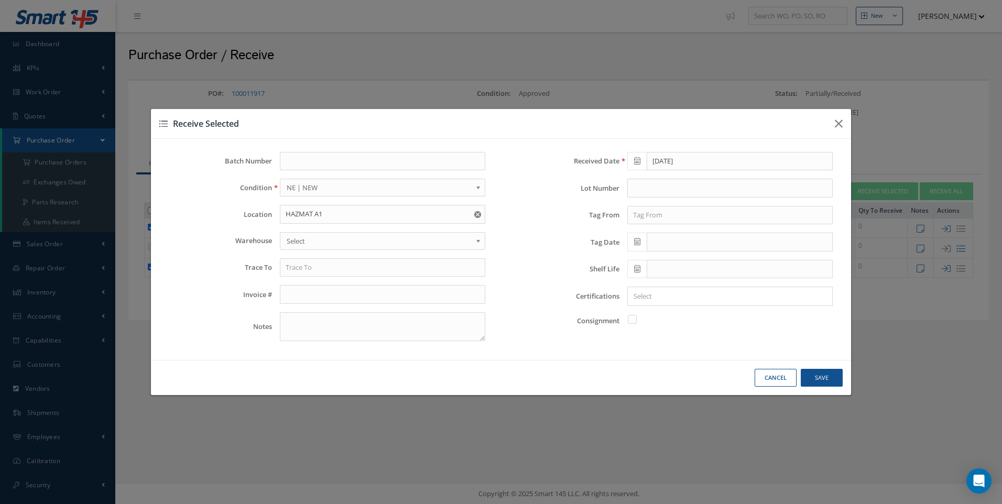
click at [294, 238] on span "Select" at bounding box center [379, 241] width 185 height 13
click at [300, 268] on input "text" at bounding box center [383, 267] width 206 height 19
type input "AMAZON"
click at [659, 217] on input "text" at bounding box center [731, 215] width 206 height 19
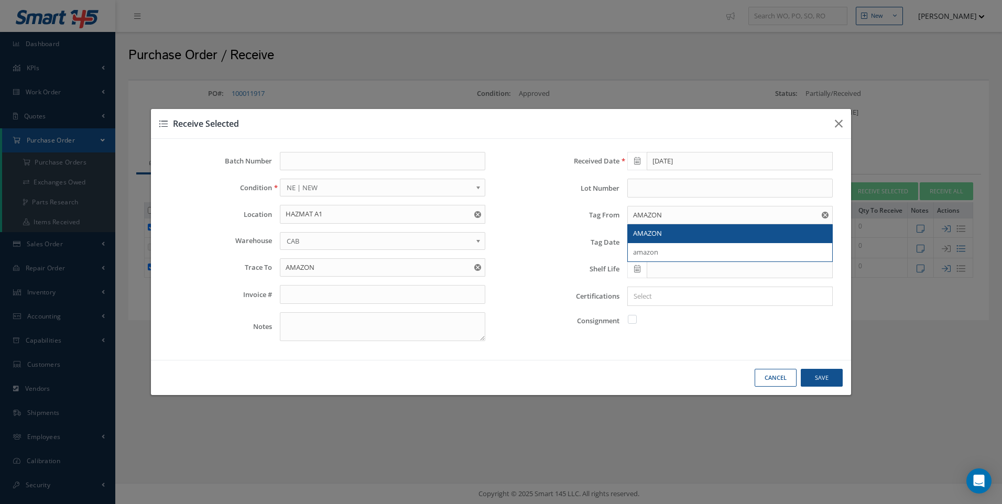
click at [649, 236] on span "AMAZON" at bounding box center [647, 233] width 29 height 9
type input "AMAZON"
click at [638, 249] on span at bounding box center [637, 242] width 19 height 19
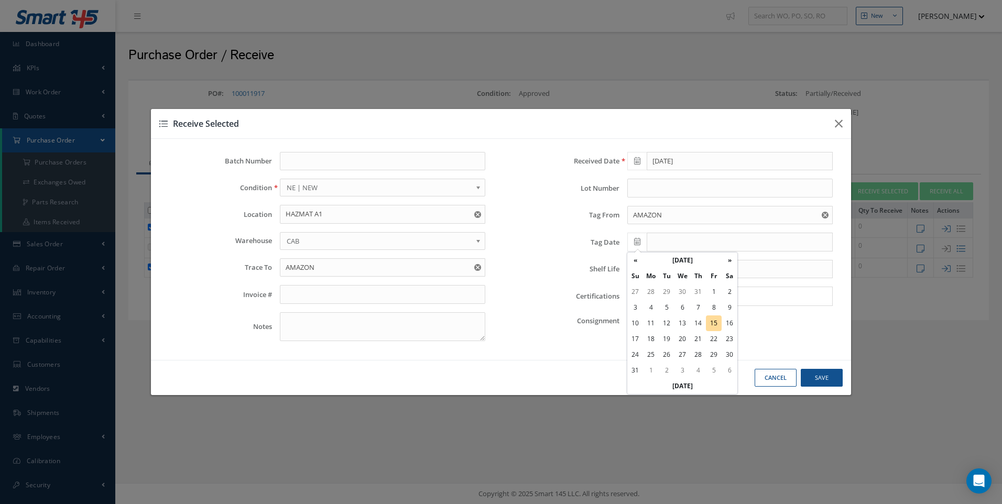
click at [711, 323] on td "15" at bounding box center [714, 324] width 16 height 16
type input "[DATE]"
click at [641, 298] on input "Search for option" at bounding box center [728, 296] width 198 height 11
type input "NO DEL NOTE"
click at [0, 0] on button "Save" at bounding box center [0, 0] width 0 height 0
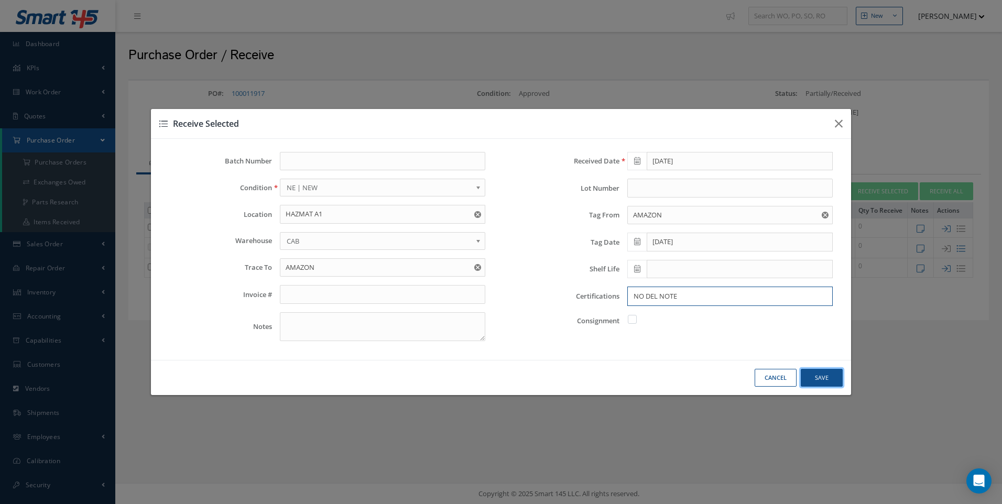
checkbox input "false"
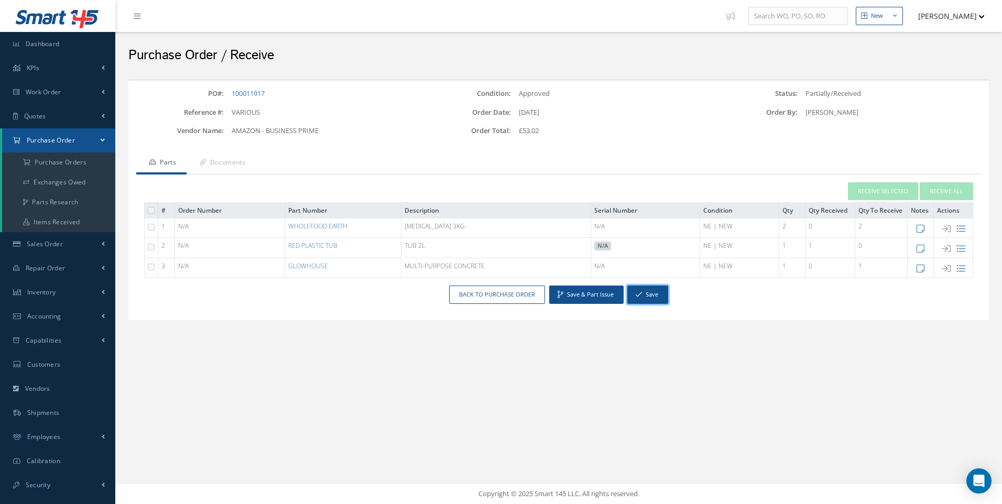
click at [643, 295] on button "Save" at bounding box center [648, 295] width 41 height 18
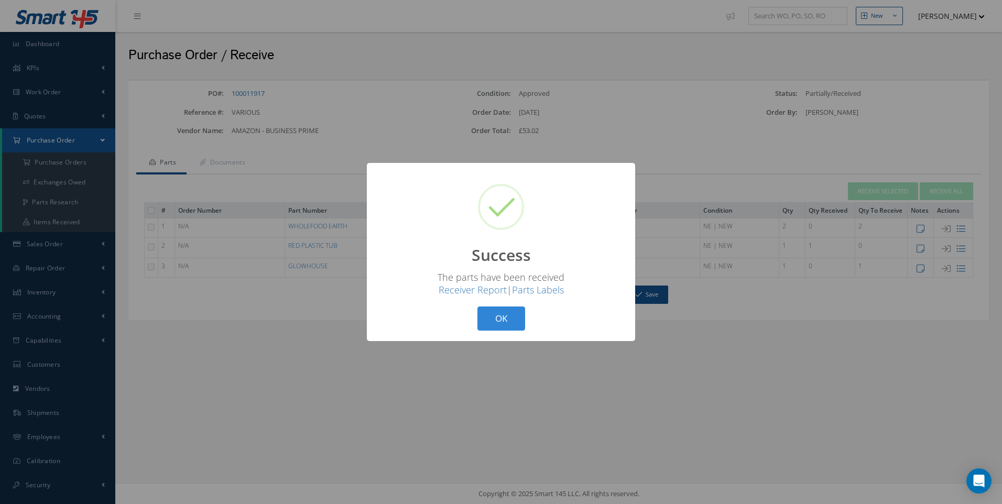
drag, startPoint x: 484, startPoint y: 317, endPoint x: 492, endPoint y: 319, distance: 8.1
click at [492, 319] on button "OK" at bounding box center [502, 319] width 48 height 25
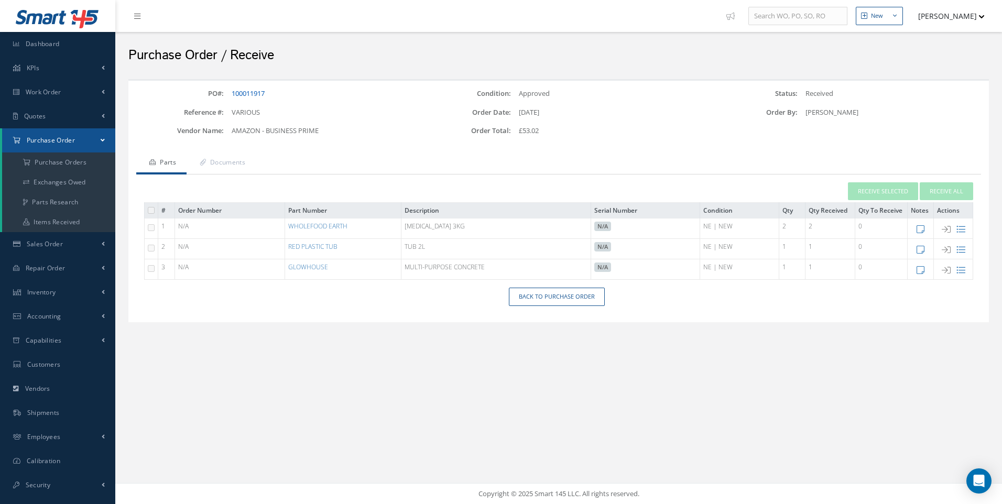
click at [256, 95] on link "100011917" at bounding box center [248, 93] width 33 height 9
click at [62, 166] on a=1&status_id=2&status_id=3&status_id=5&collapsedFilters"] "Purchase Orders" at bounding box center [58, 163] width 113 height 20
click at [48, 94] on span "Work Order" at bounding box center [44, 92] width 36 height 9
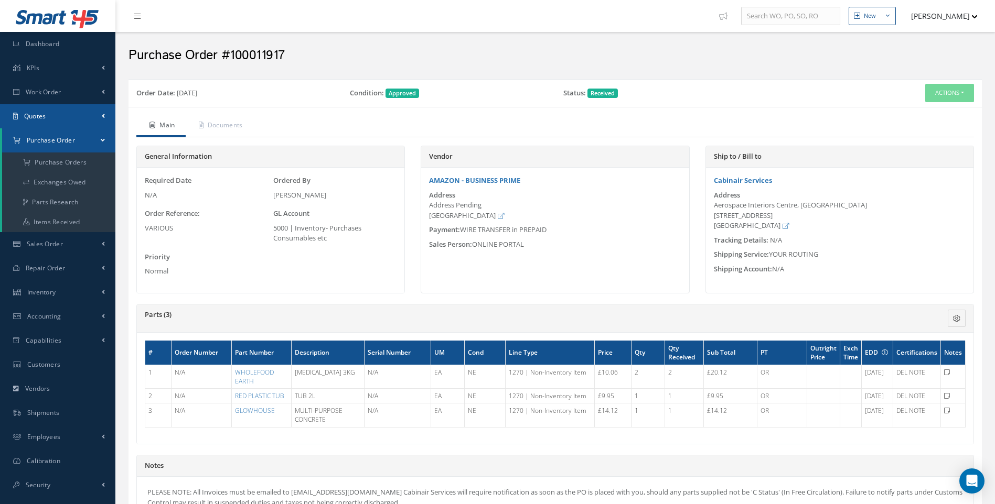
click at [34, 116] on span "Quotes" at bounding box center [35, 116] width 22 height 9
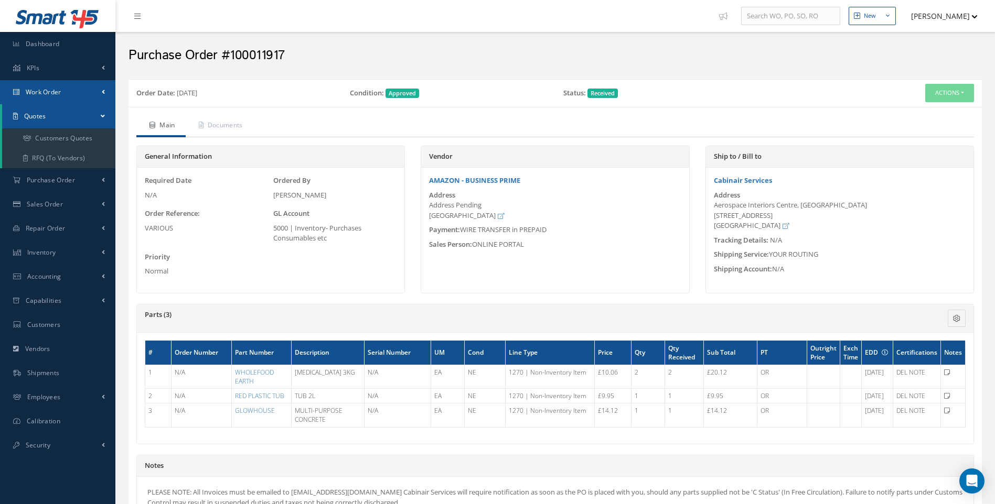
click at [31, 88] on span "Work Order" at bounding box center [44, 92] width 36 height 9
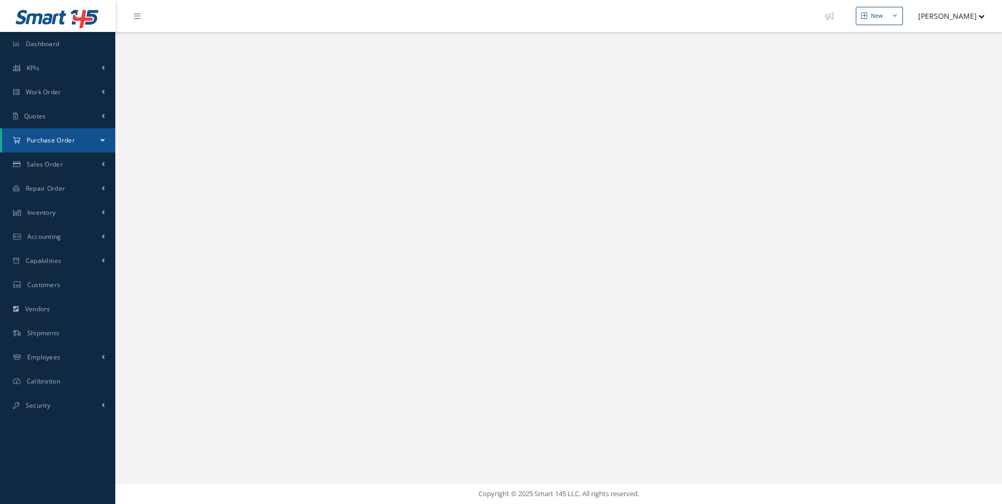
select select "25"
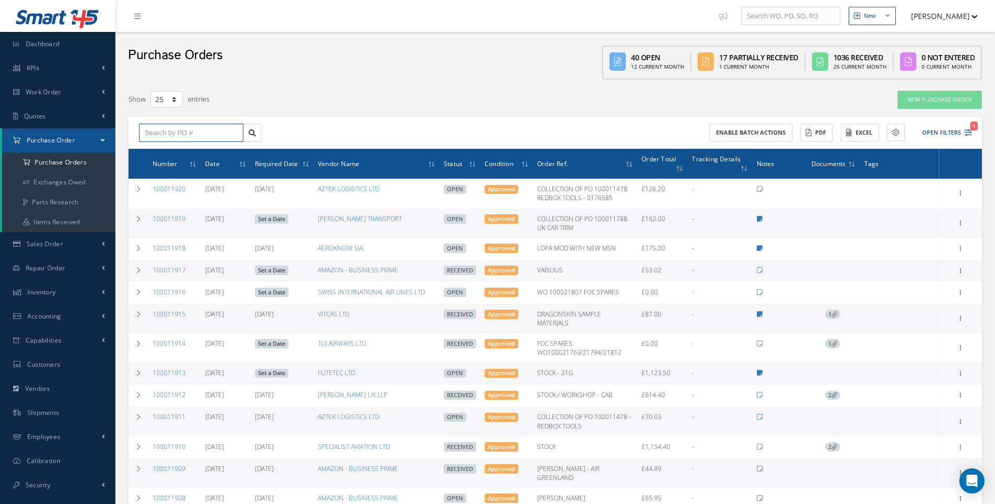
click at [148, 136] on input "text" at bounding box center [191, 133] width 104 height 19
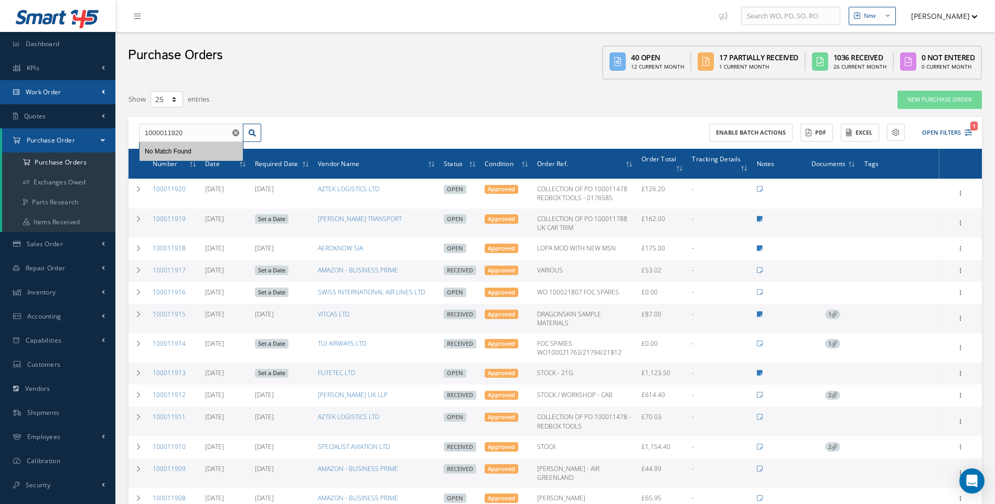
click at [51, 92] on span "Work Order" at bounding box center [44, 92] width 36 height 9
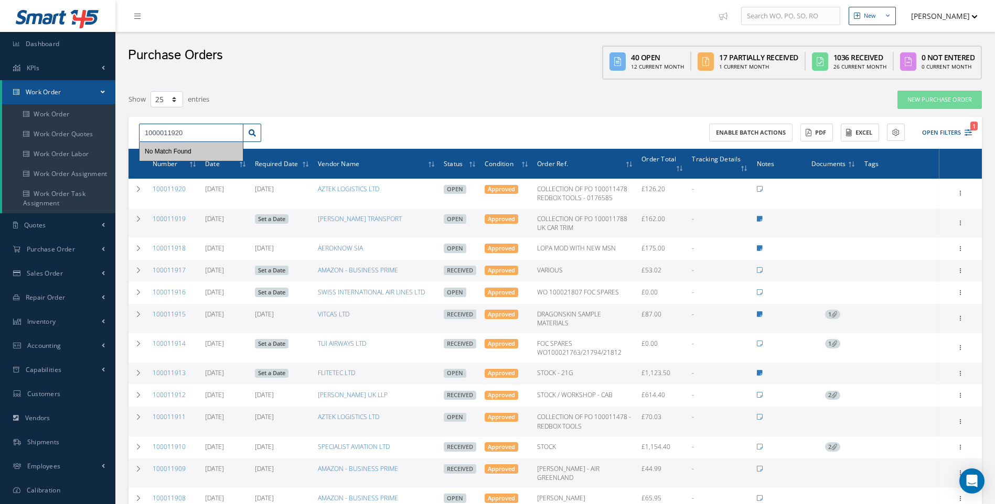
drag, startPoint x: 189, startPoint y: 133, endPoint x: 107, endPoint y: 137, distance: 81.4
click at [119, 139] on div "New New Work Order New Purchase Order New Customer Quote New Sales Order New Re…" at bounding box center [554, 431] width 879 height 862
type input "100011776"
click at [153, 146] on div "100011776" at bounding box center [191, 151] width 93 height 10
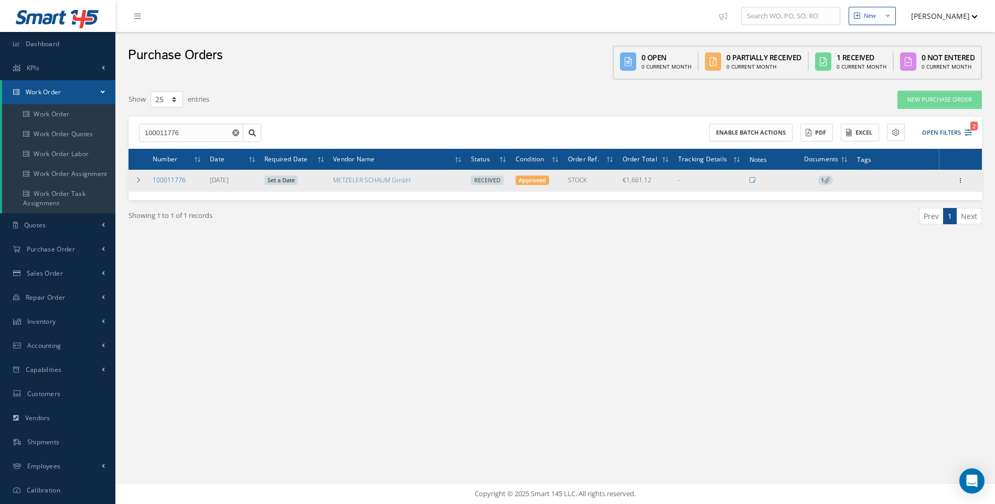
click at [166, 179] on link "100011776" at bounding box center [169, 180] width 33 height 9
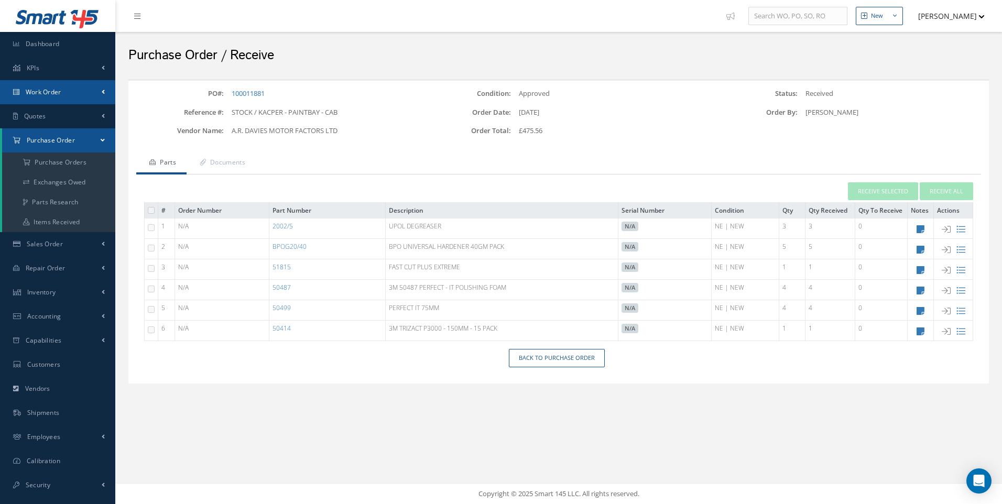
click at [48, 90] on span "Work Order" at bounding box center [44, 92] width 36 height 9
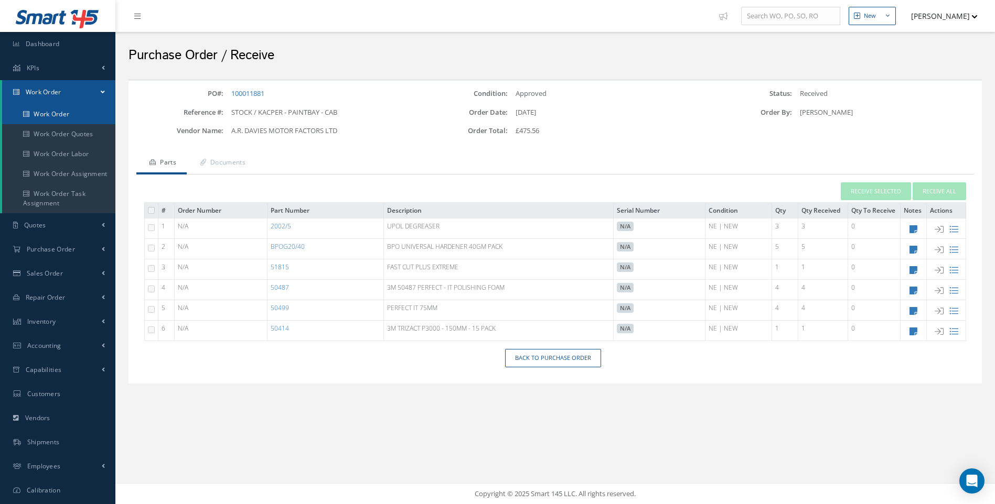
click at [52, 114] on link "Work Order" at bounding box center [58, 114] width 113 height 20
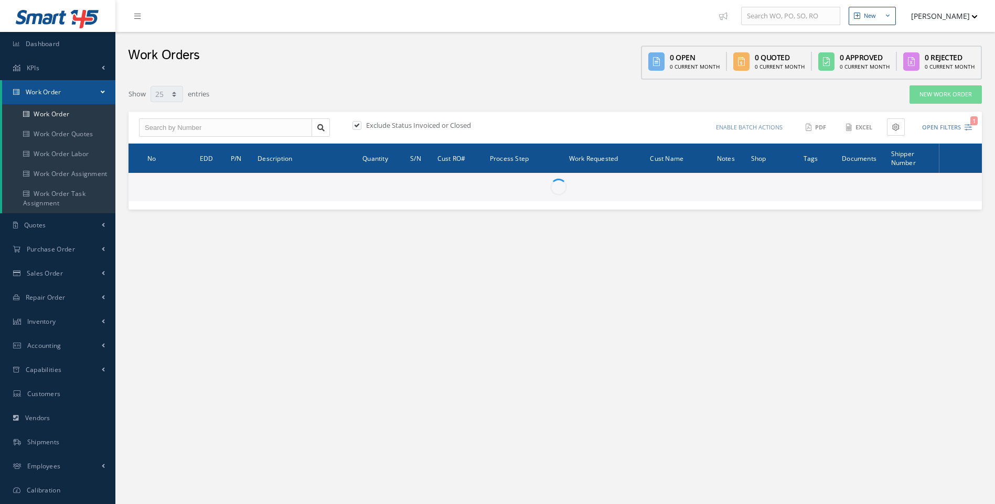
select select "25"
click at [51, 326] on span "Inventory" at bounding box center [41, 321] width 29 height 9
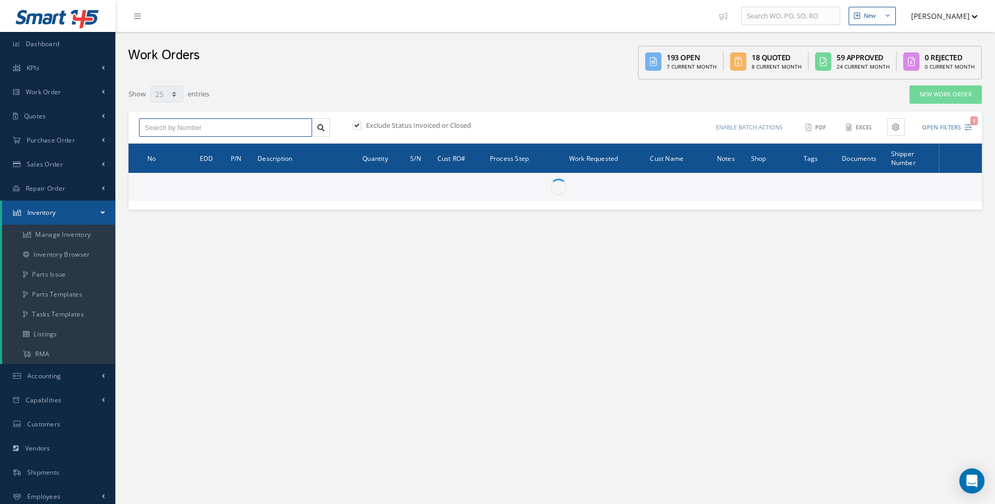
click at [176, 128] on input "text" at bounding box center [225, 127] width 173 height 19
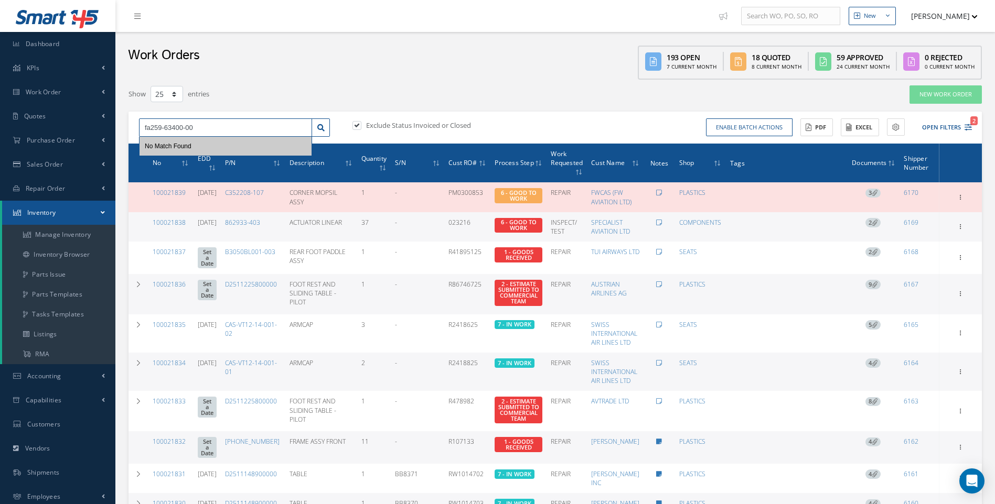
type input "fa259-63400-000"
drag, startPoint x: 215, startPoint y: 129, endPoint x: 123, endPoint y: 132, distance: 92.3
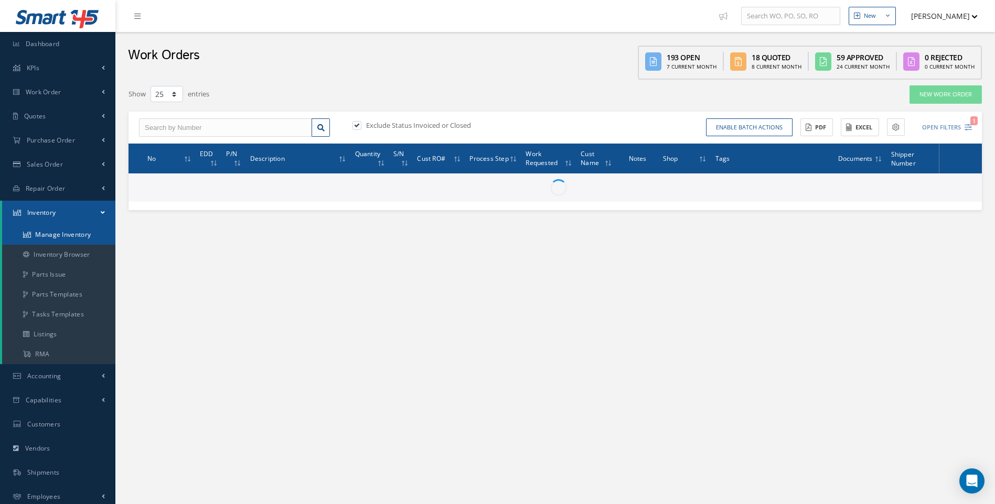
click at [70, 234] on link "Manage Inventory" at bounding box center [58, 235] width 113 height 20
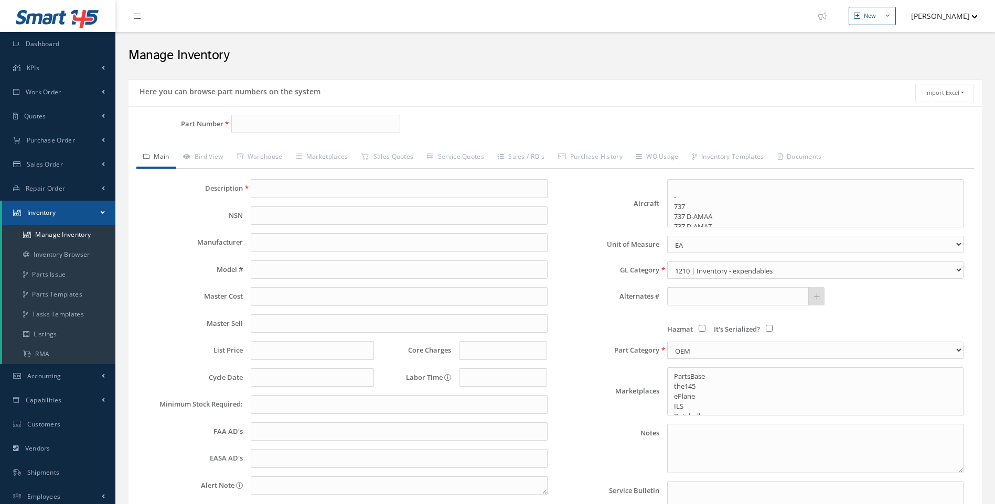
select select
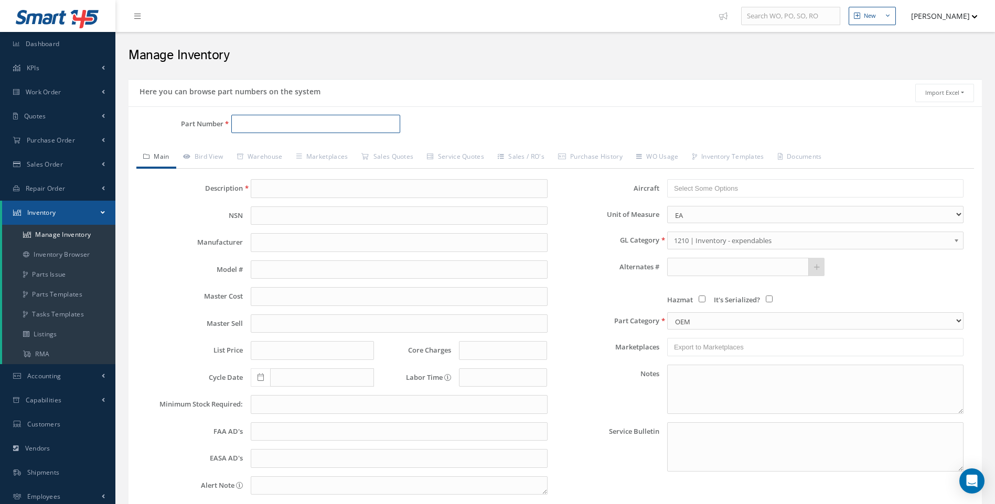
click at [239, 122] on input "Part Number" at bounding box center [315, 124] width 169 height 19
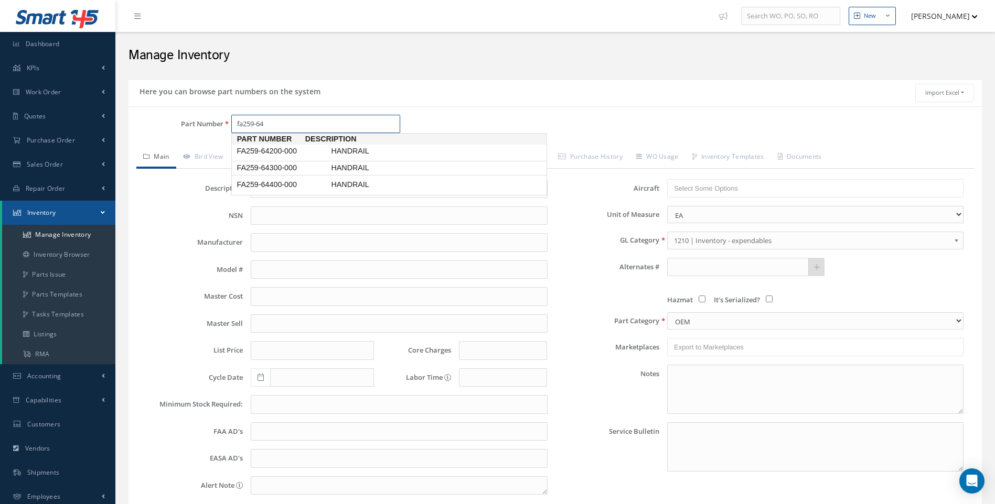
click at [273, 166] on span "FA259-64300-000" at bounding box center [281, 168] width 94 height 11
type input "FA259-64300-000"
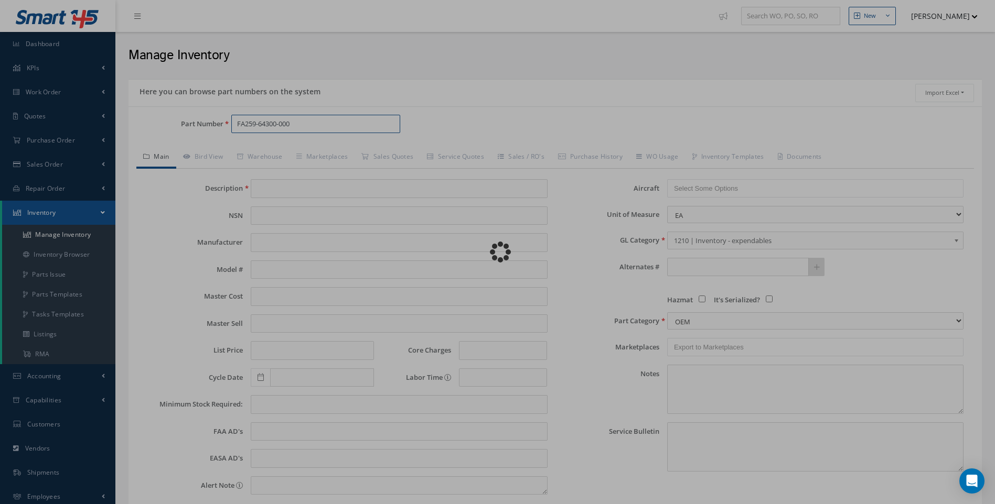
type input "HANDRAIL"
type input "0.00"
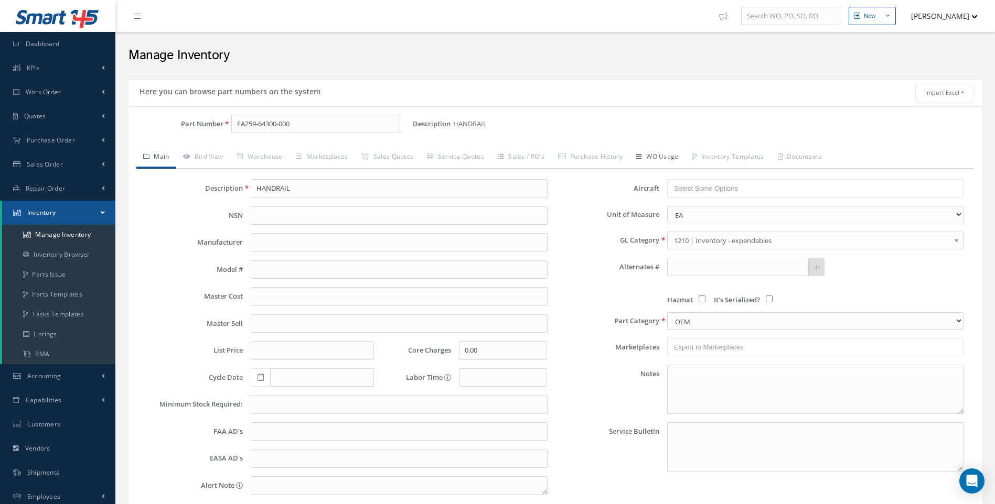
click at [663, 154] on link "WO Usage" at bounding box center [657, 158] width 56 height 22
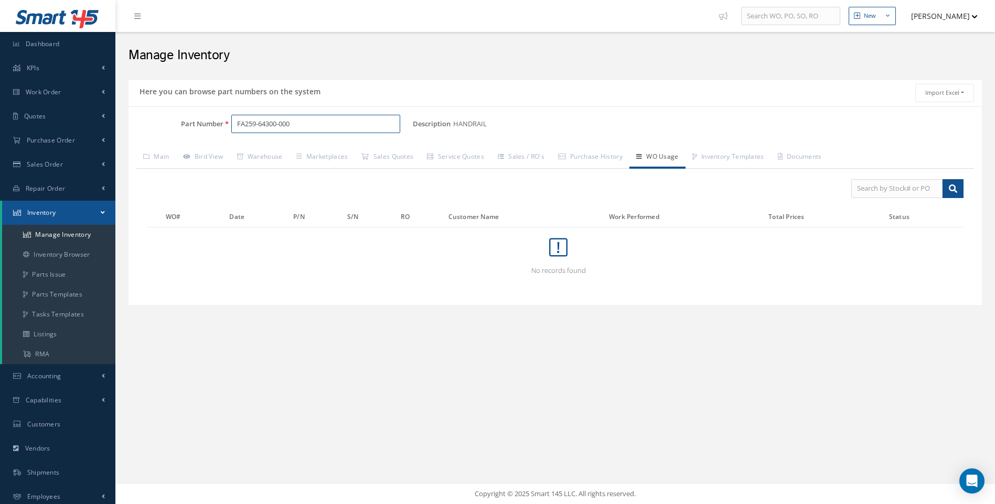
click at [269, 125] on input "FA259-64300-000" at bounding box center [315, 124] width 169 height 19
click at [299, 149] on span "FA259-63400-000" at bounding box center [281, 151] width 94 height 11
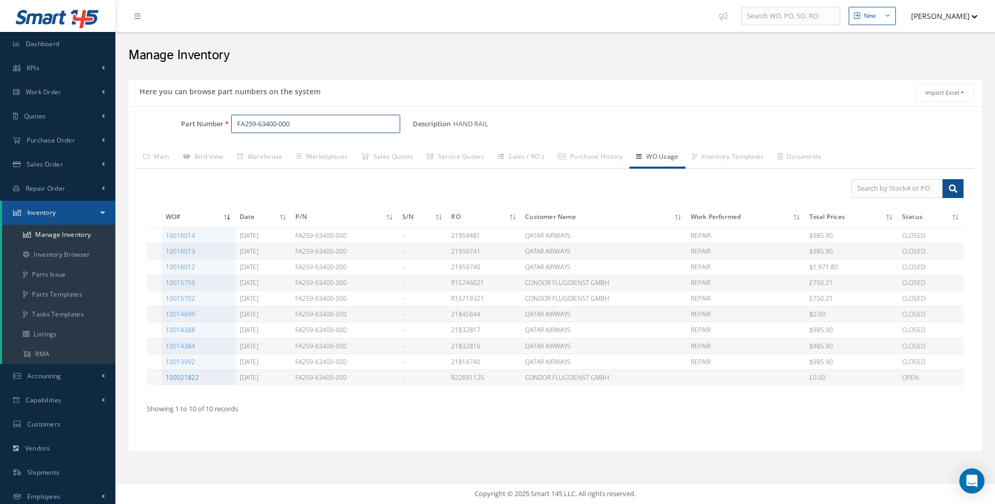
type input "FA259-63400-000"
click at [185, 378] on link "100021822" at bounding box center [182, 377] width 33 height 9
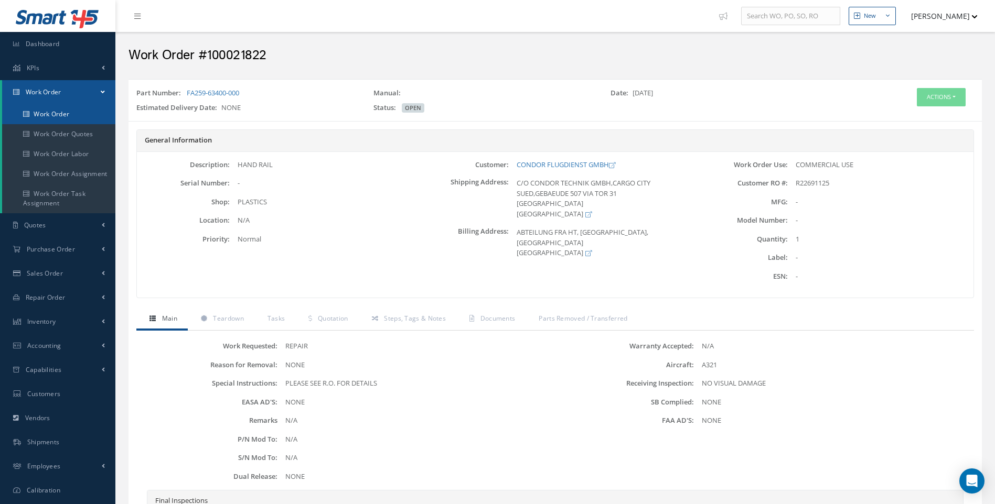
click at [70, 112] on link "Work Order" at bounding box center [58, 114] width 113 height 20
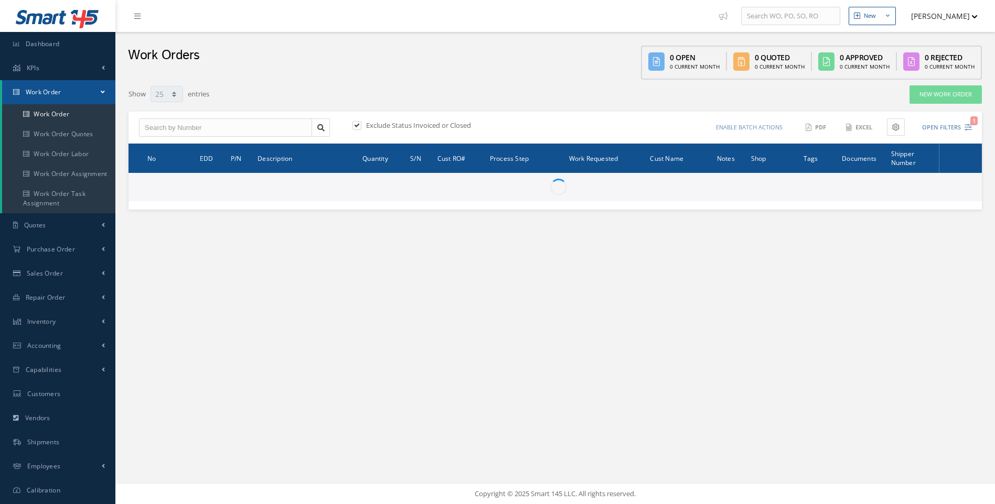
select select "25"
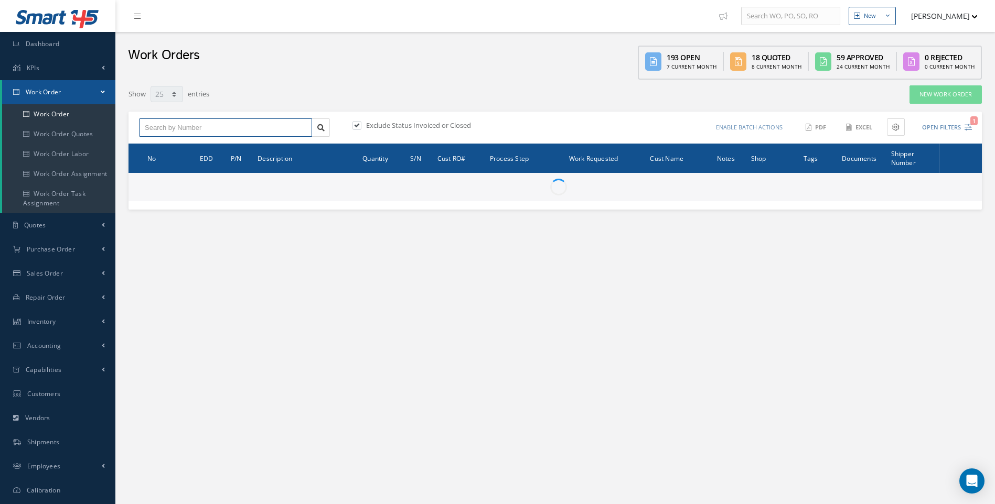
click at [167, 123] on input "text" at bounding box center [225, 127] width 173 height 19
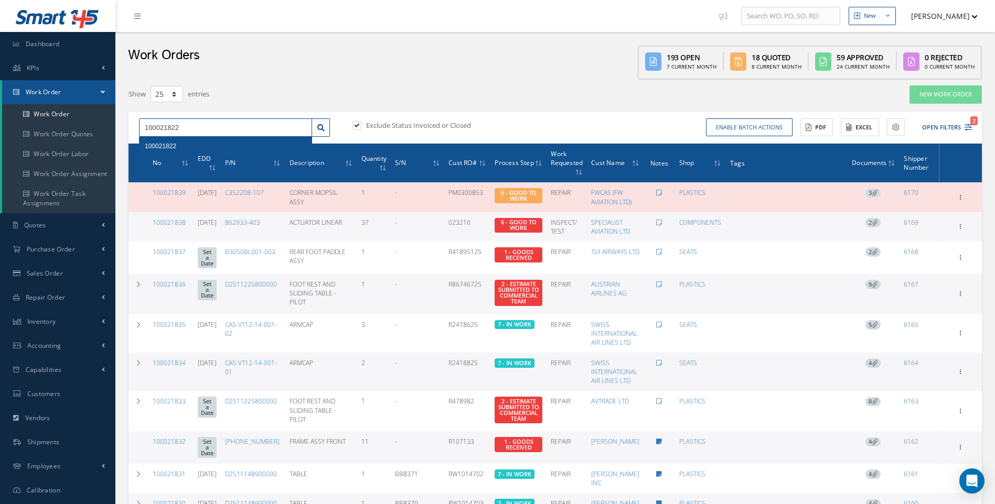
type input "100021822"
click at [157, 147] on span "100021822" at bounding box center [160, 146] width 31 height 7
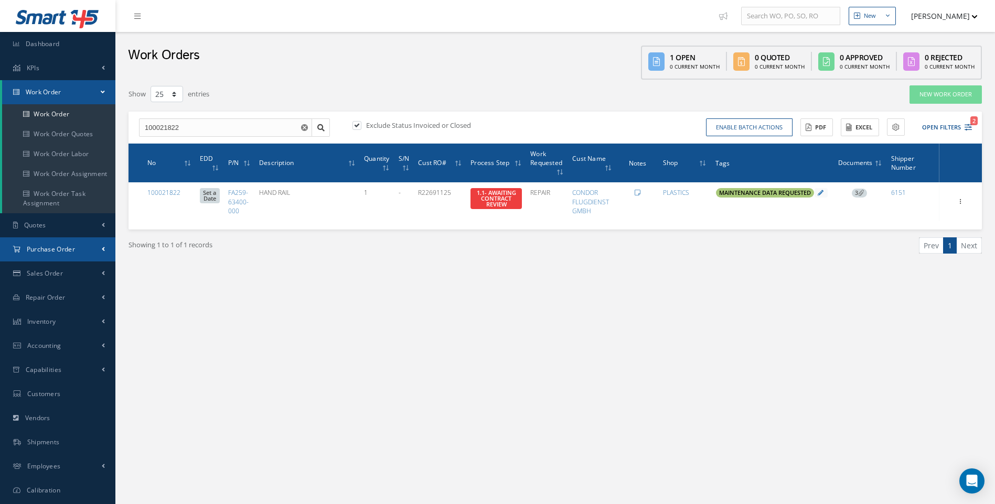
click at [55, 251] on span "Purchase Order" at bounding box center [51, 249] width 48 height 9
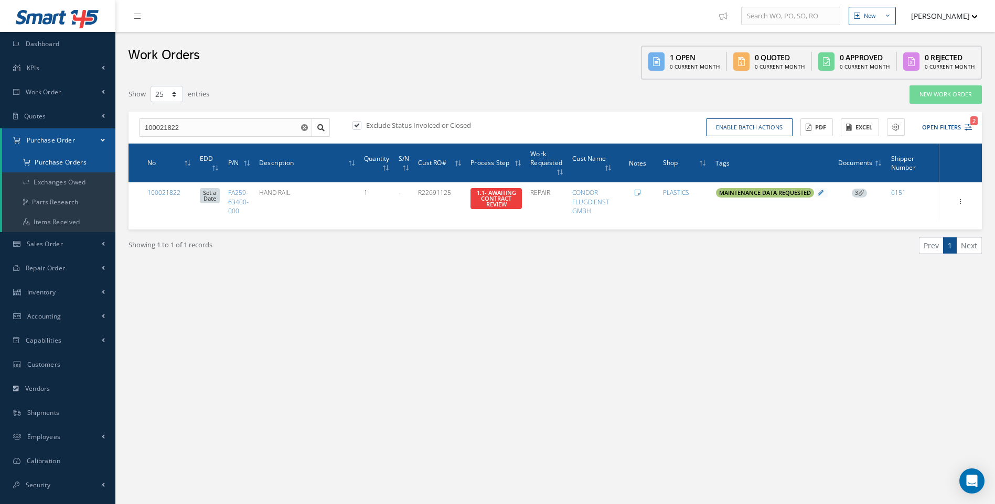
click at [73, 165] on a=1&status_id=2&status_id=3&status_id=5&collapsedFilters"] "Purchase Orders" at bounding box center [58, 163] width 113 height 20
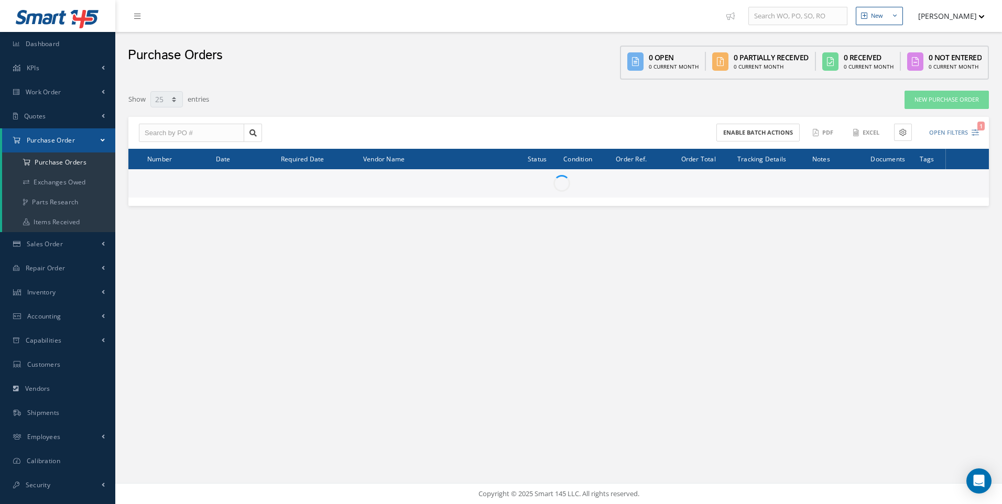
select select "25"
click at [152, 137] on input "text" at bounding box center [191, 133] width 105 height 19
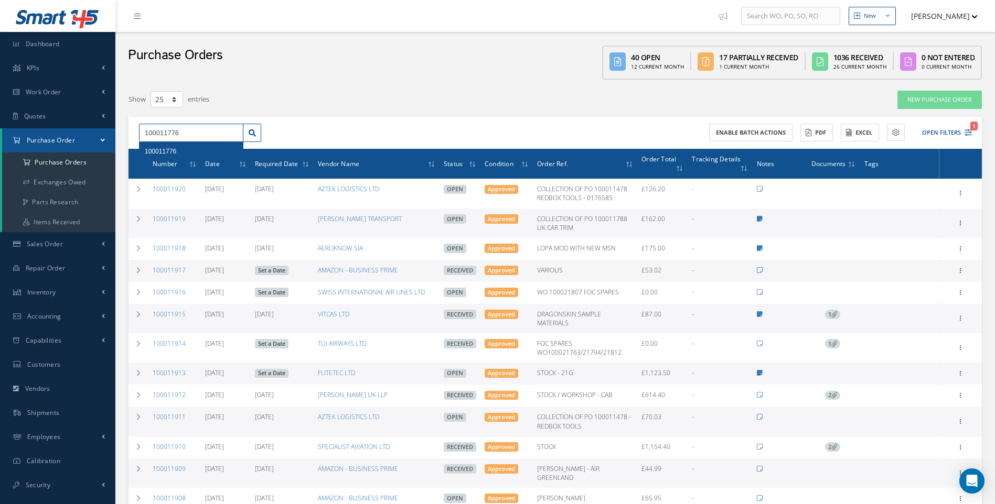
type input "100011776"
click at [158, 150] on span "100011776" at bounding box center [160, 151] width 31 height 7
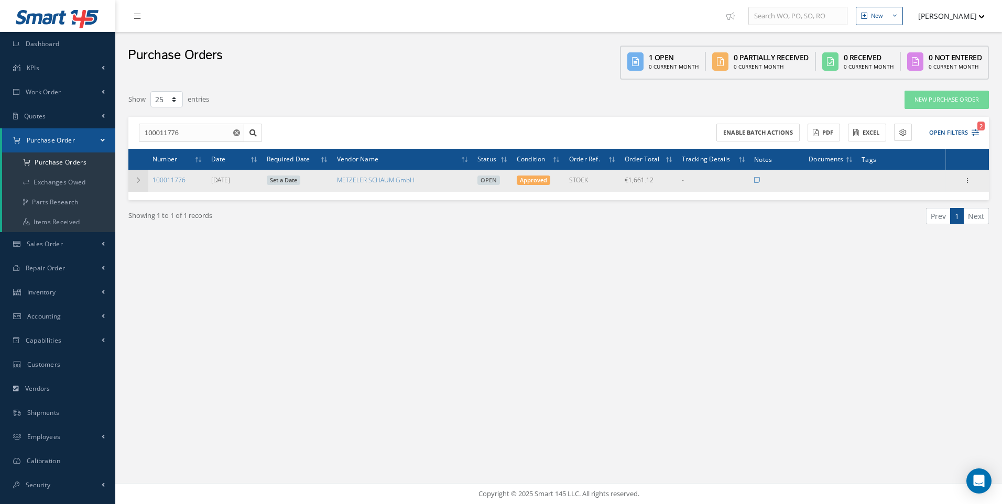
click at [141, 179] on icon at bounding box center [138, 180] width 7 height 6
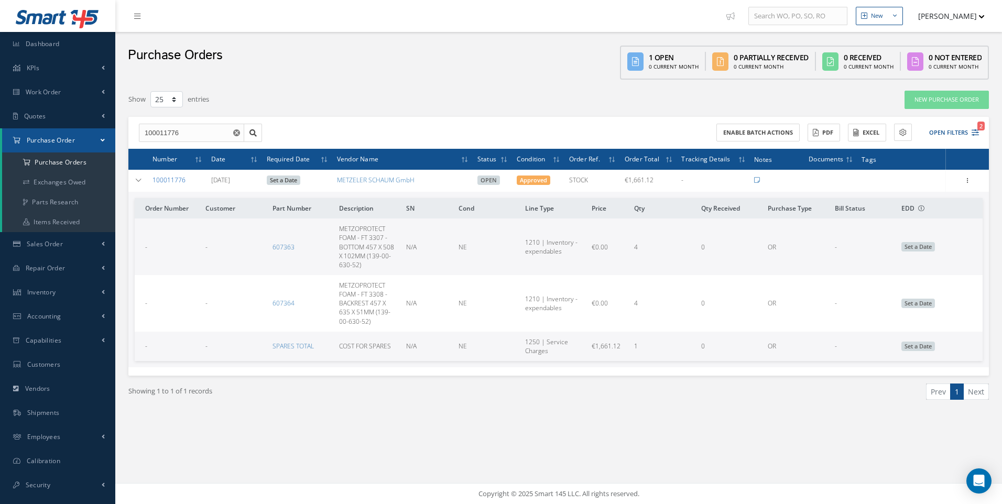
click at [174, 180] on link "100011776" at bounding box center [169, 180] width 33 height 9
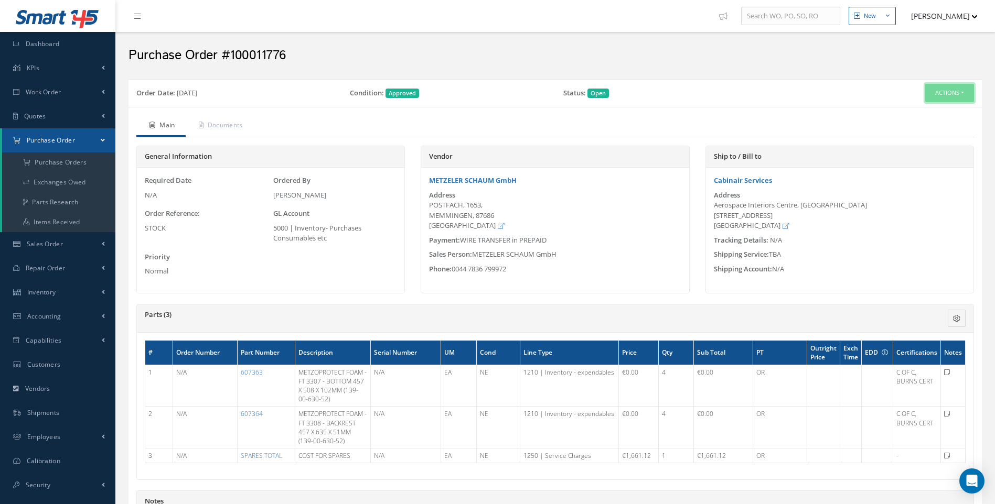
click at [963, 94] on button "Actions" at bounding box center [949, 93] width 49 height 18
click at [928, 114] on link "Receive" at bounding box center [932, 113] width 84 height 14
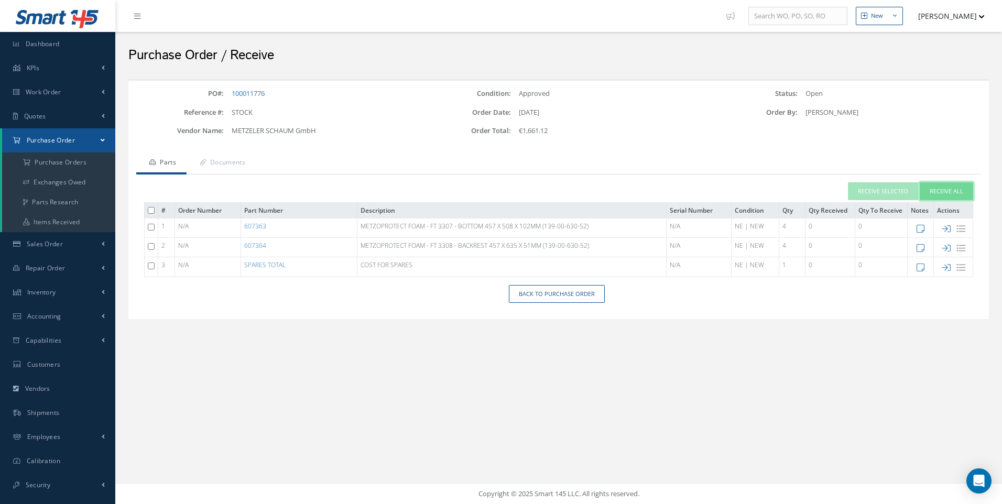
click at [946, 190] on button "Receive All" at bounding box center [946, 191] width 53 height 18
type input "[DATE]"
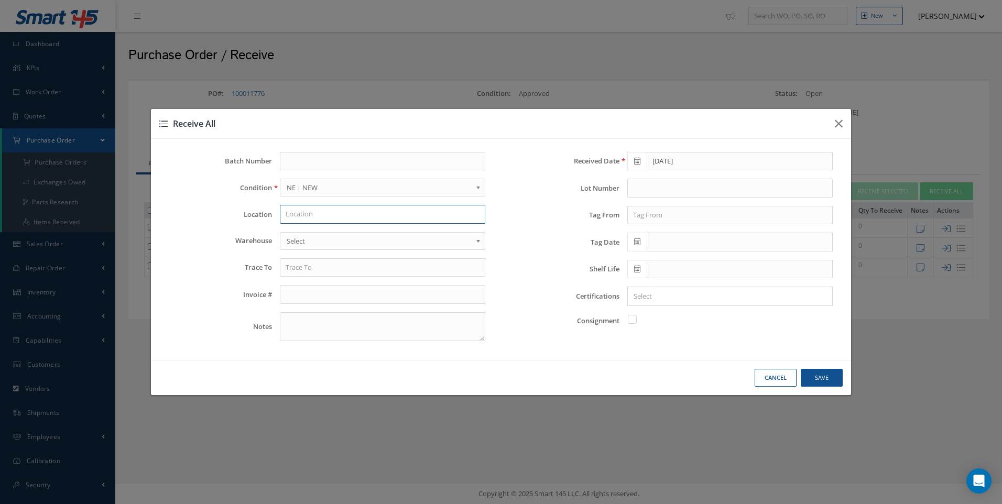
click at [294, 215] on input "text" at bounding box center [383, 214] width 206 height 19
click at [298, 236] on span "DISPATCH" at bounding box center [302, 232] width 32 height 9
type input "DISPATCH"
click at [299, 241] on span "Select" at bounding box center [379, 241] width 185 height 13
click at [309, 267] on input "text" at bounding box center [383, 267] width 206 height 19
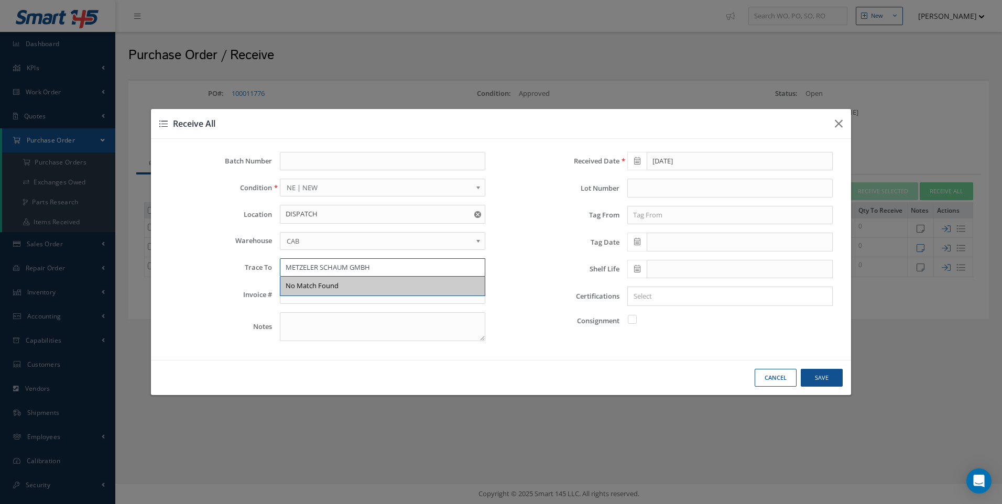
type input "METZELER SCHAUM GMBH"
click at [325, 303] on input "text" at bounding box center [383, 294] width 206 height 19
click at [644, 193] on input "text" at bounding box center [731, 188] width 206 height 19
click at [641, 218] on input "text" at bounding box center [731, 215] width 206 height 19
drag, startPoint x: 327, startPoint y: 271, endPoint x: 266, endPoint y: 271, distance: 60.3
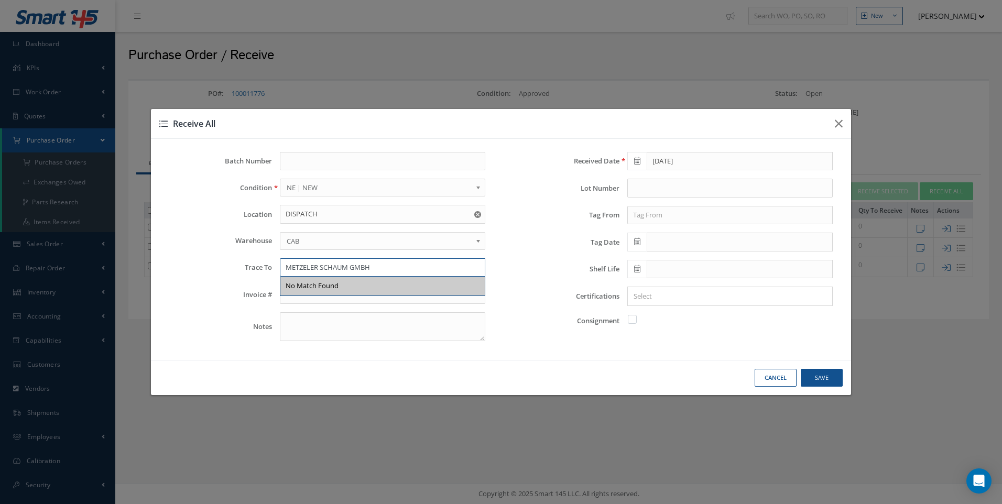
click at [266, 271] on div "Trace To METZELER SCHAUM GMBH No Match Found" at bounding box center [327, 267] width 332 height 19
click at [647, 212] on input "text" at bounding box center [731, 215] width 206 height 19
paste input "METZELER SCHAUM GMBH"
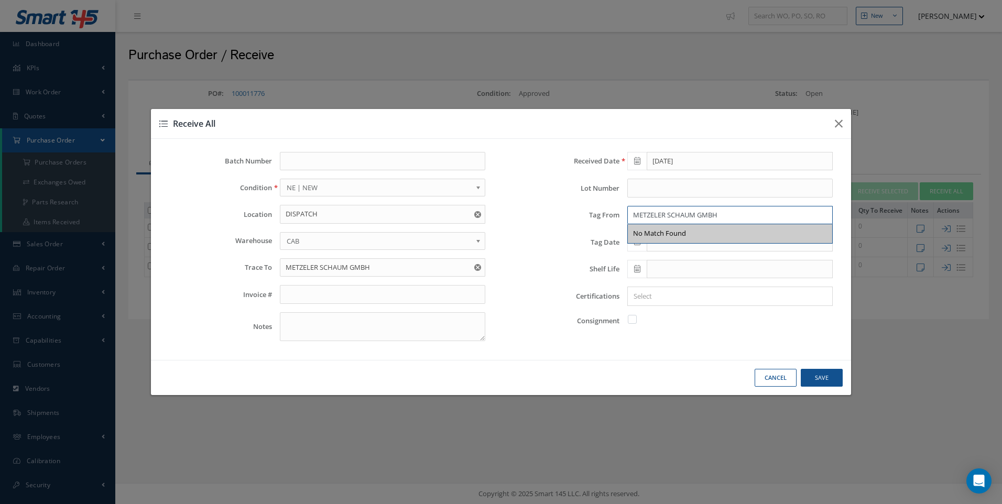
type input "METZELER SCHAUM GMBH"
click at [641, 243] on div "No Match Found" at bounding box center [730, 233] width 204 height 19
click at [641, 243] on icon at bounding box center [637, 241] width 6 height 7
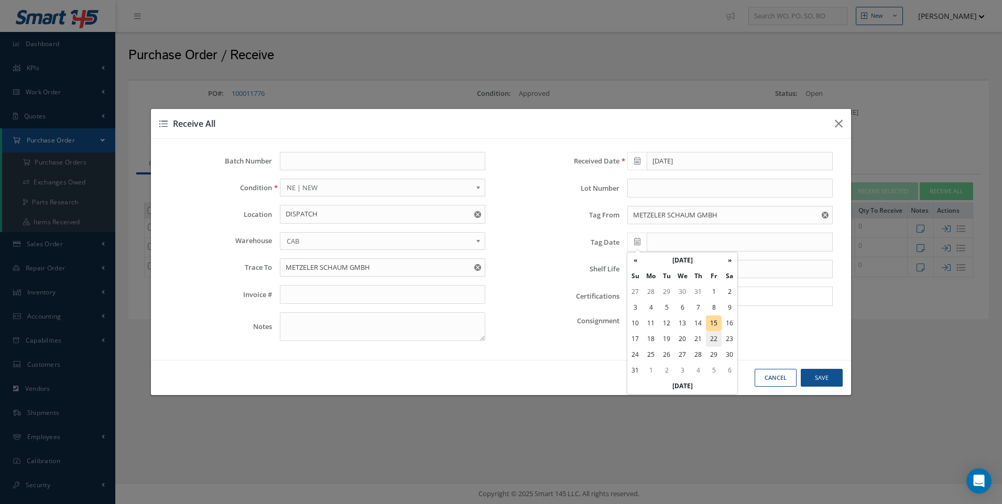
click at [712, 339] on td "22" at bounding box center [714, 339] width 16 height 16
type input "08/22/2025"
click at [646, 298] on input "Search for option" at bounding box center [728, 296] width 198 height 11
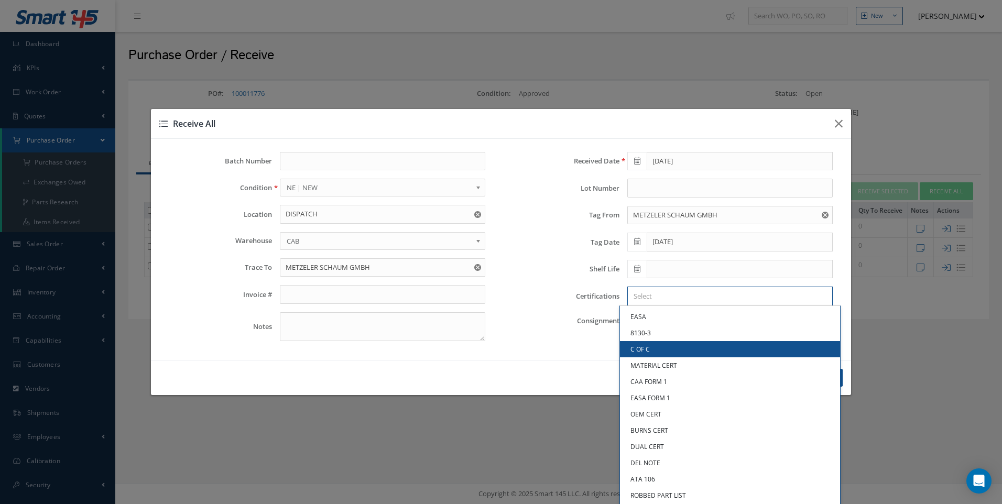
click at [642, 347] on link "C OF C" at bounding box center [730, 349] width 220 height 16
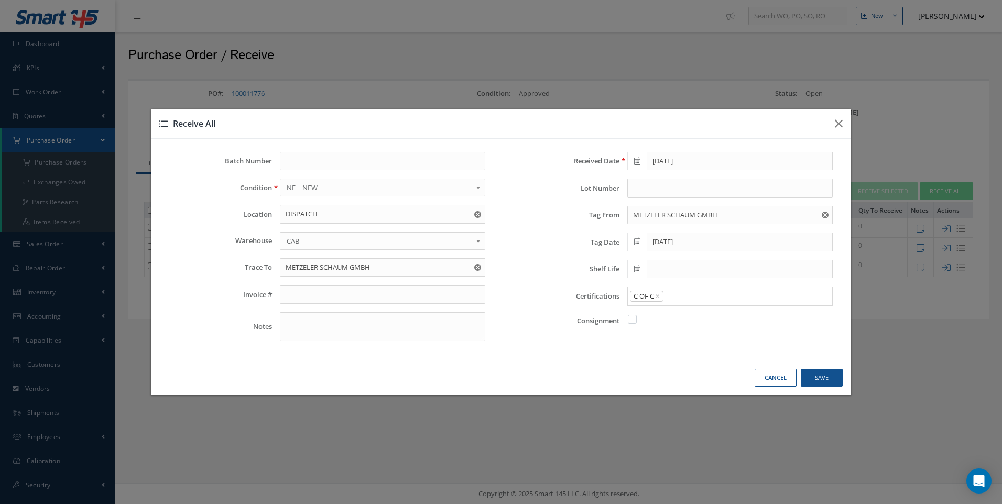
click at [688, 297] on input "Search for option" at bounding box center [746, 296] width 162 height 11
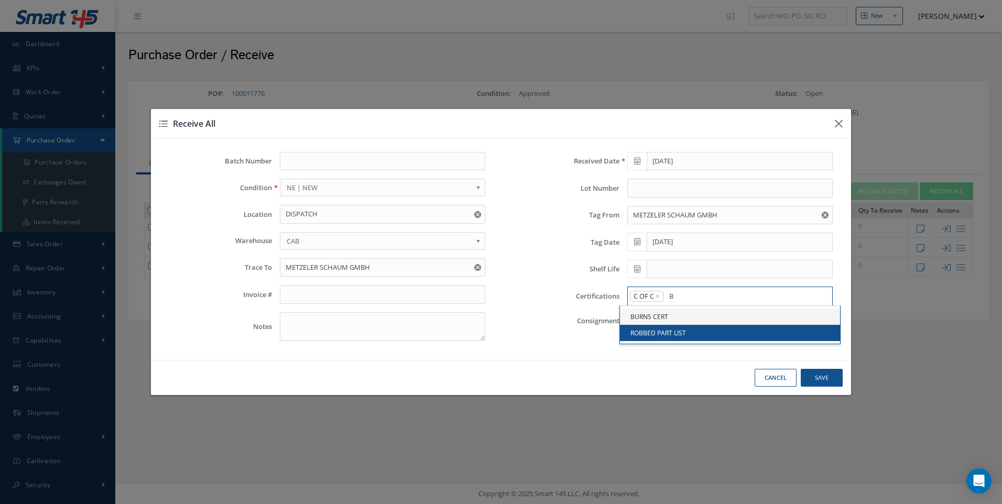
type input "B"
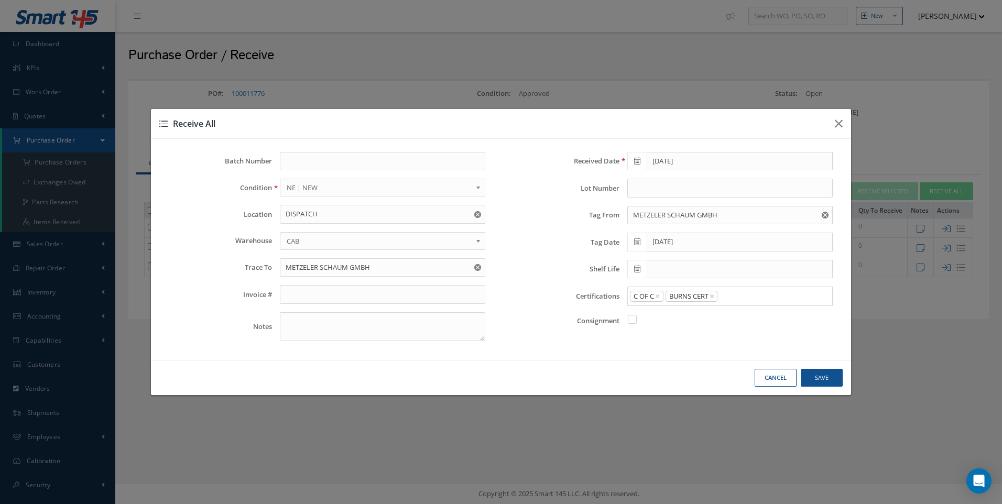
click at [659, 315] on link "BURNS CERT" at bounding box center [730, 317] width 220 height 16
click at [0, 0] on div "Cancel Save" at bounding box center [0, 0] width 0 height 0
click at [0, 0] on button "Save" at bounding box center [0, 0] width 0 height 0
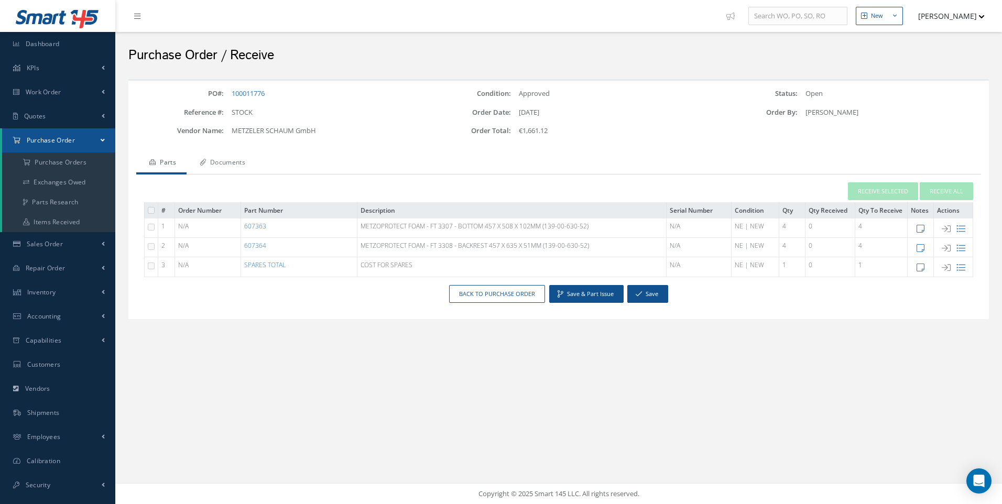
click at [230, 162] on link "Documents" at bounding box center [221, 164] width 69 height 22
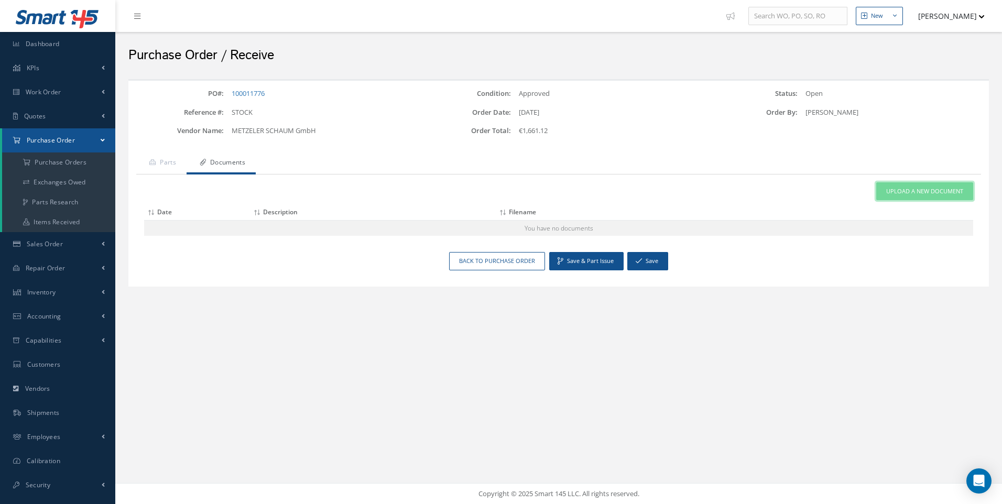
click at [902, 190] on span "Upload a New Document" at bounding box center [925, 191] width 77 height 9
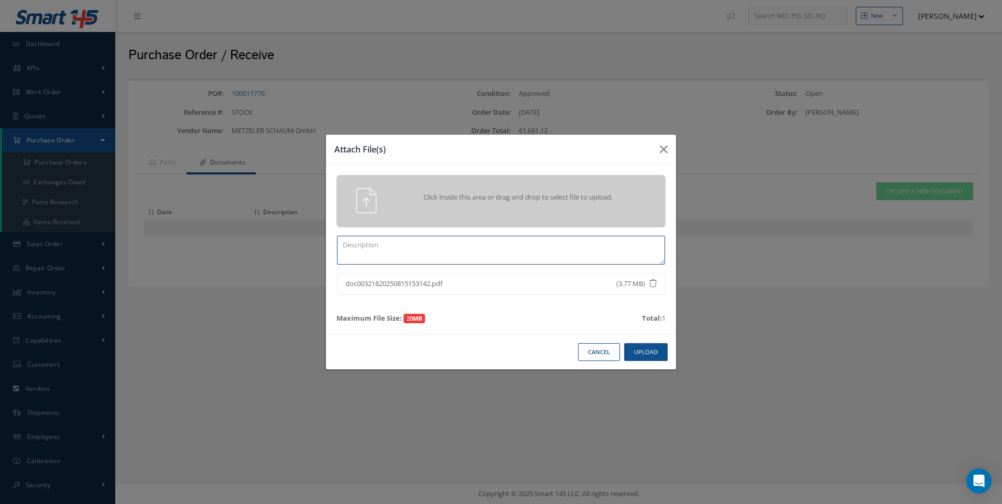
click at [372, 246] on textarea at bounding box center [501, 250] width 328 height 29
type textarea "COC/BURNS"
click at [652, 350] on button "Upload" at bounding box center [646, 352] width 44 height 18
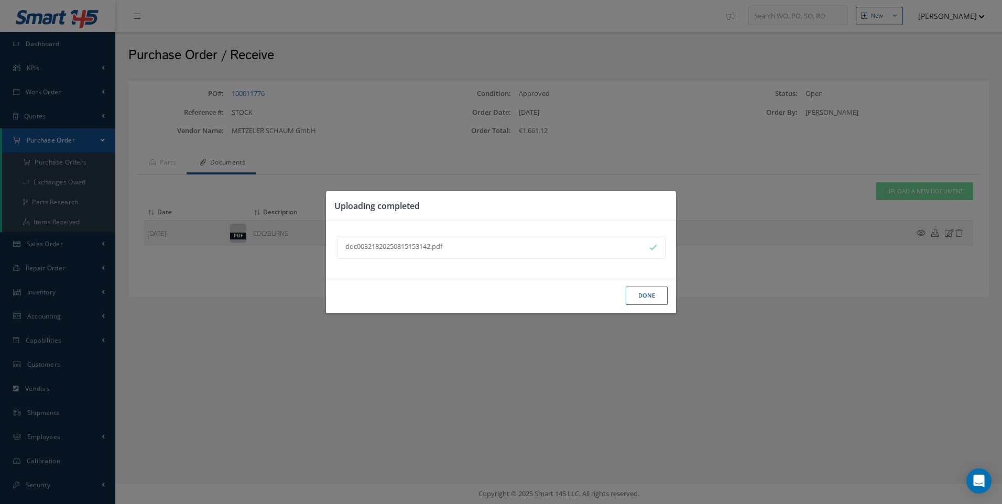
click at [646, 295] on button "Done" at bounding box center [647, 296] width 42 height 18
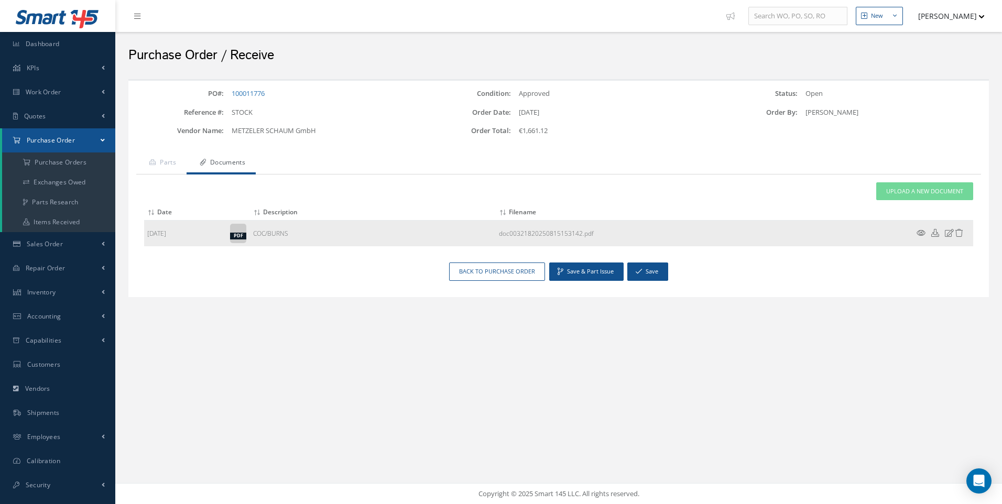
click at [921, 231] on icon at bounding box center [921, 233] width 9 height 8
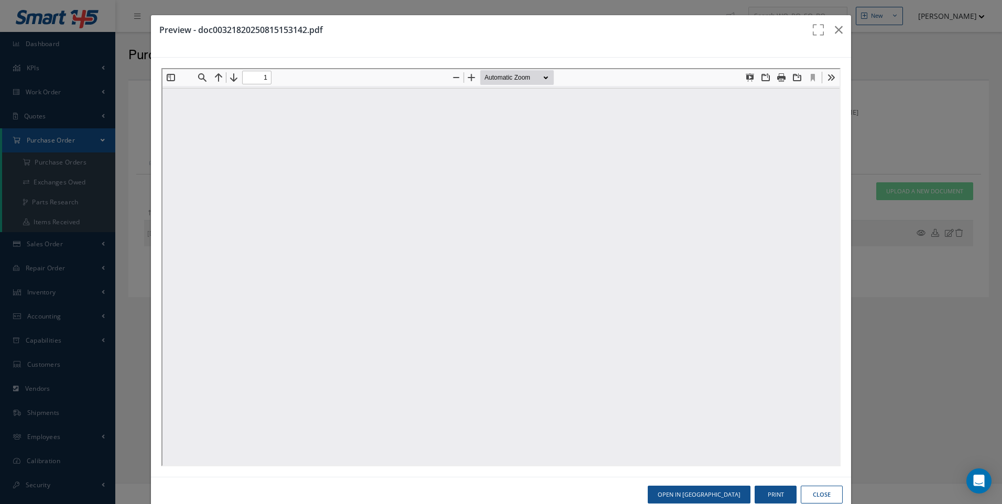
type input "0"
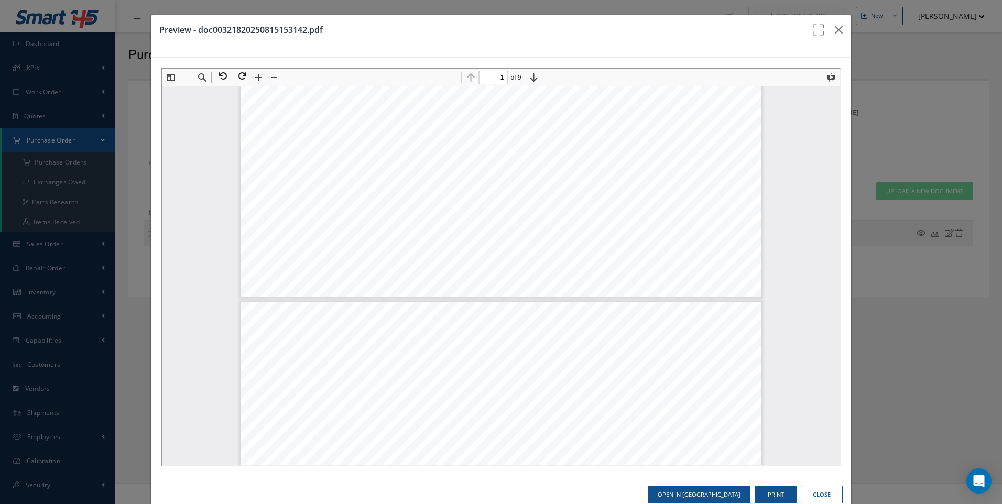
type input "2"
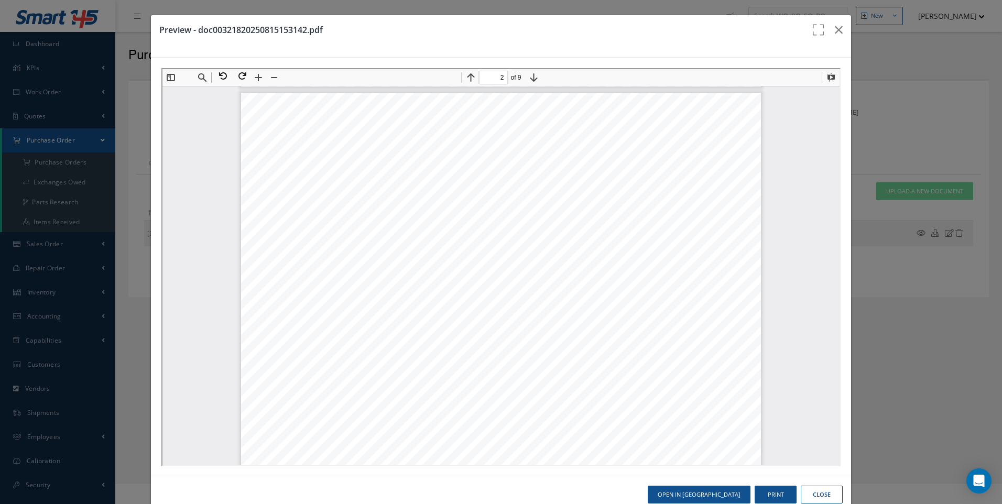
click at [811, 493] on button "Close" at bounding box center [822, 495] width 42 height 18
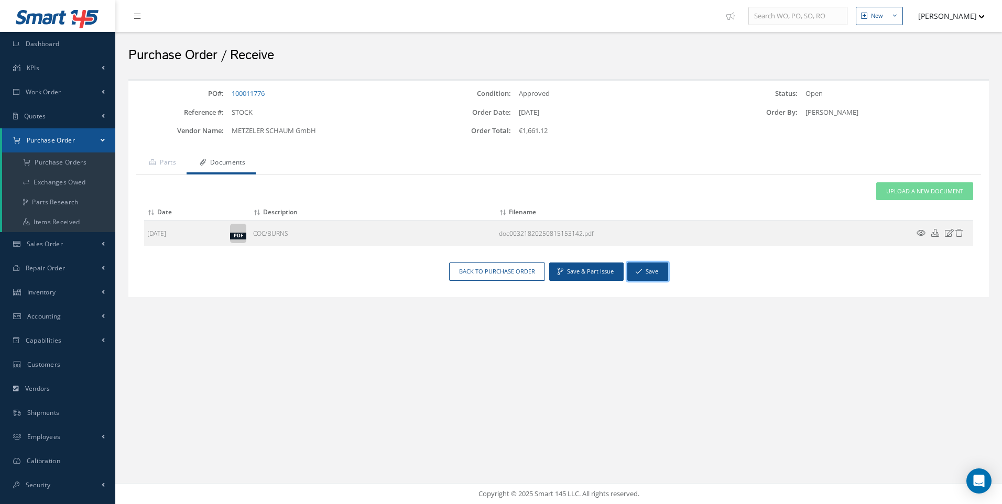
click at [659, 274] on button "Save" at bounding box center [648, 272] width 41 height 18
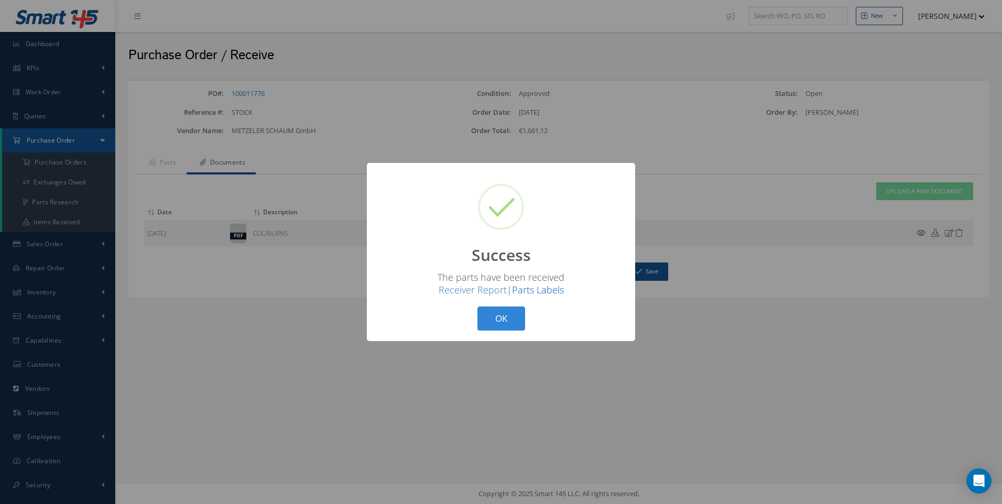
click at [534, 293] on link "Parts Labels" at bounding box center [538, 290] width 52 height 13
click at [495, 315] on button "OK" at bounding box center [502, 319] width 48 height 25
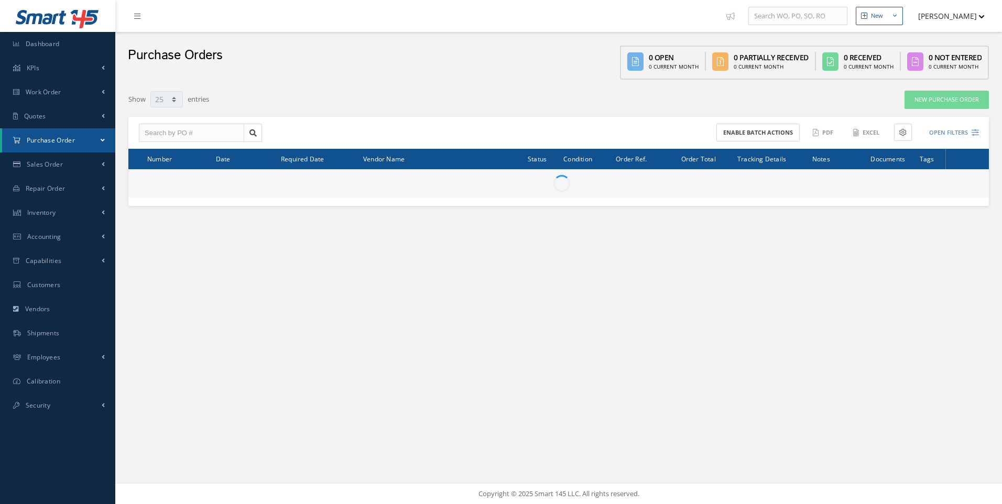
select select "25"
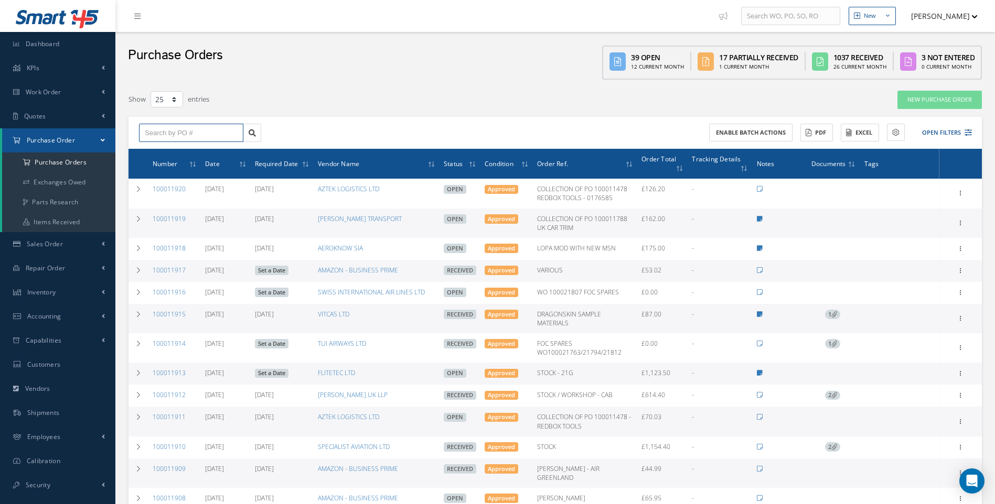
click at [175, 127] on input "text" at bounding box center [191, 133] width 104 height 19
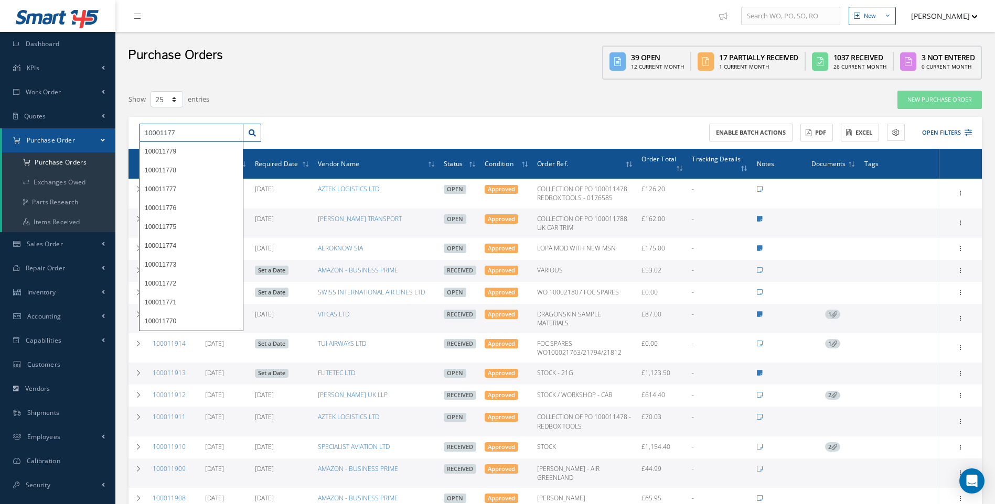
type input "10001177"
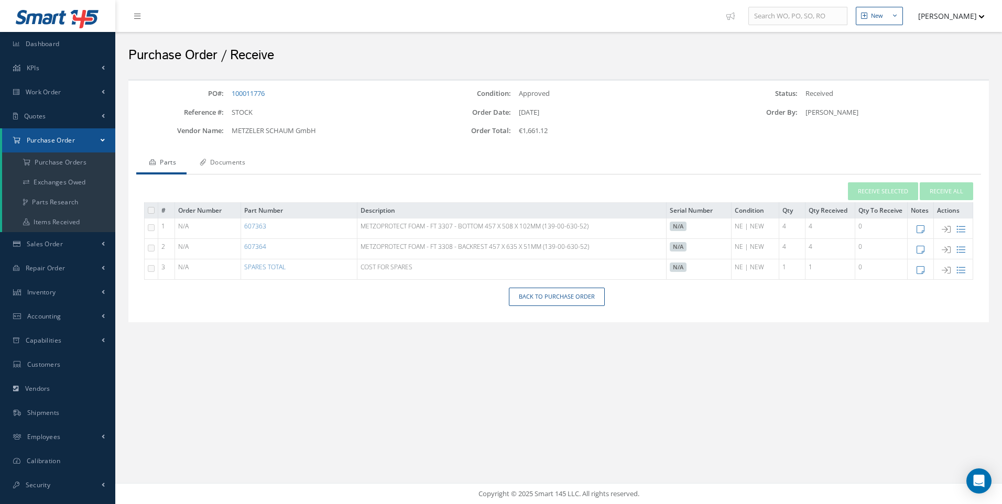
drag, startPoint x: 240, startPoint y: 163, endPoint x: 250, endPoint y: 163, distance: 10.5
click at [240, 163] on link "Documents" at bounding box center [221, 164] width 69 height 22
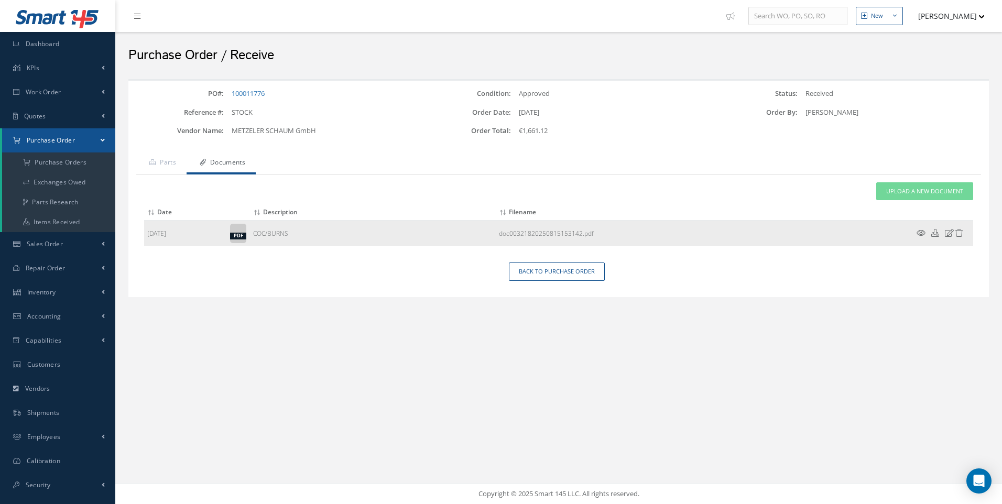
click at [949, 233] on icon at bounding box center [949, 233] width 9 height 8
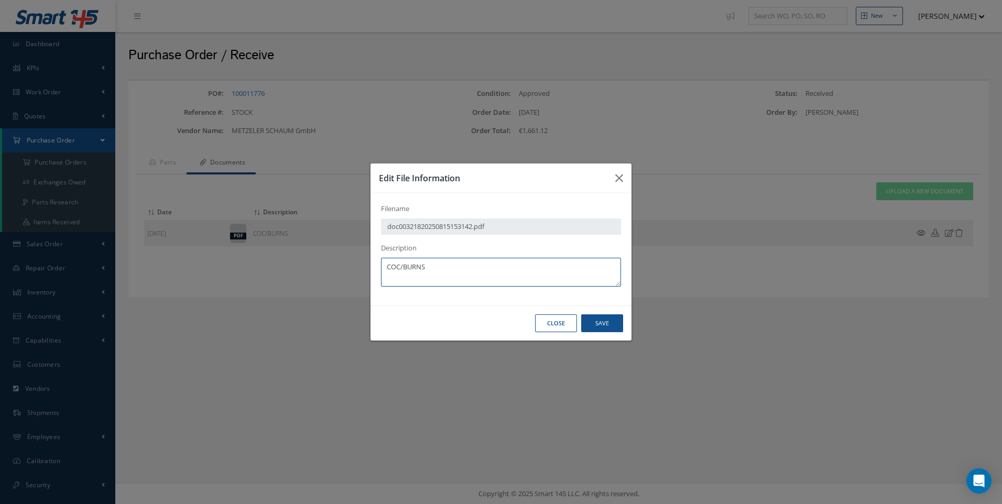
click at [444, 271] on textarea "COC/BURNS" at bounding box center [501, 272] width 240 height 29
type textarea "COC/BURNS RECEIVER 1558"
drag, startPoint x: 599, startPoint y: 316, endPoint x: 569, endPoint y: 248, distance: 74.4
click at [0, 0] on button "Save" at bounding box center [0, 0] width 0 height 0
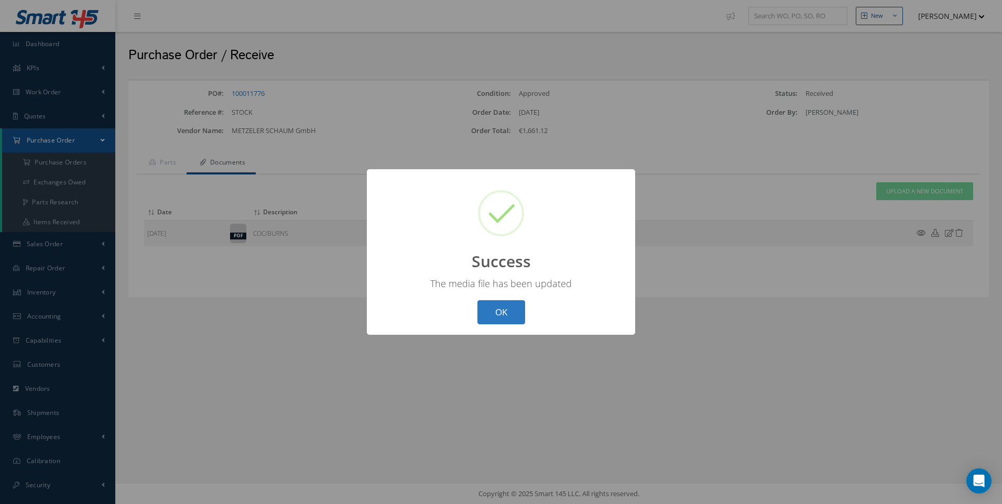
click at [505, 316] on button "OK" at bounding box center [502, 312] width 48 height 25
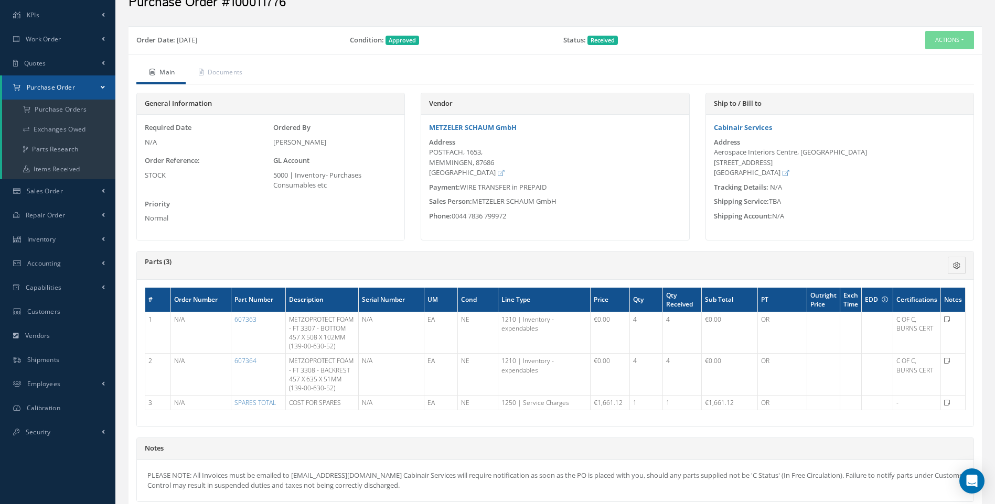
scroll to position [52, 0]
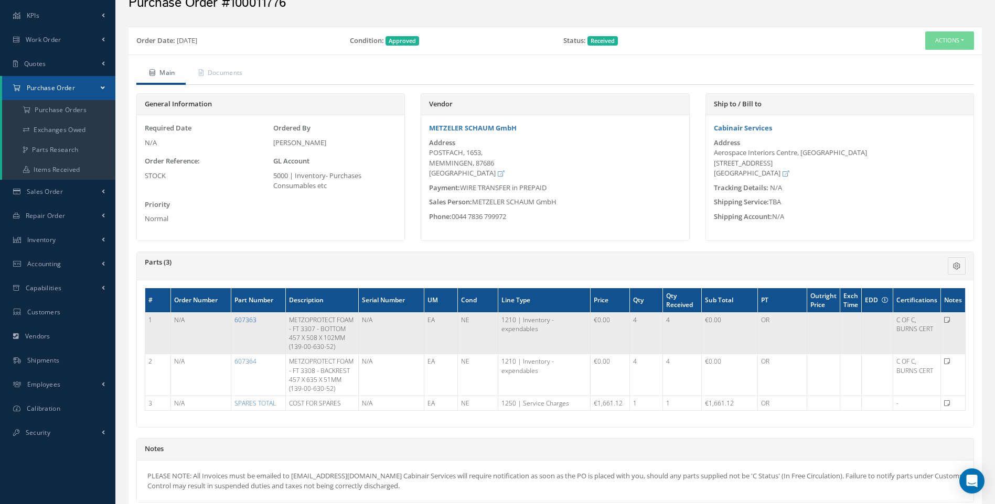
click at [246, 321] on link "607363" at bounding box center [245, 320] width 22 height 9
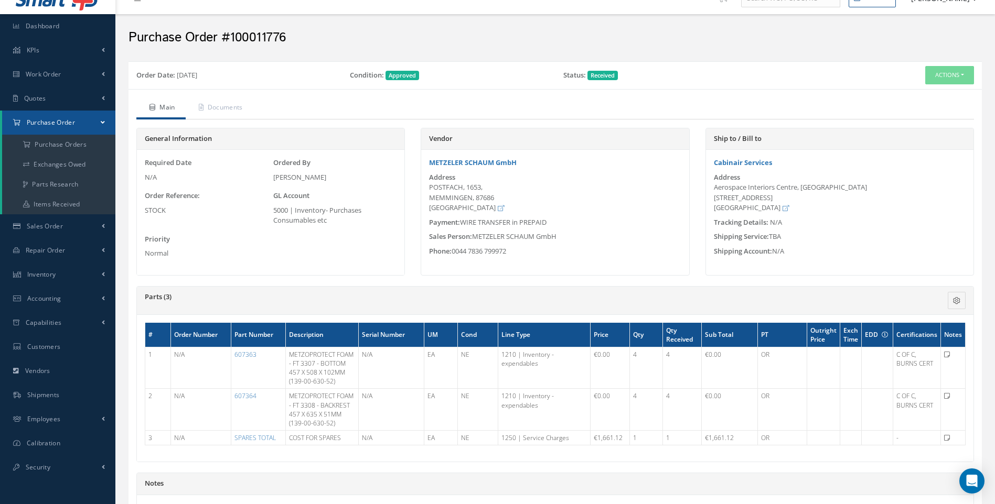
scroll to position [0, 0]
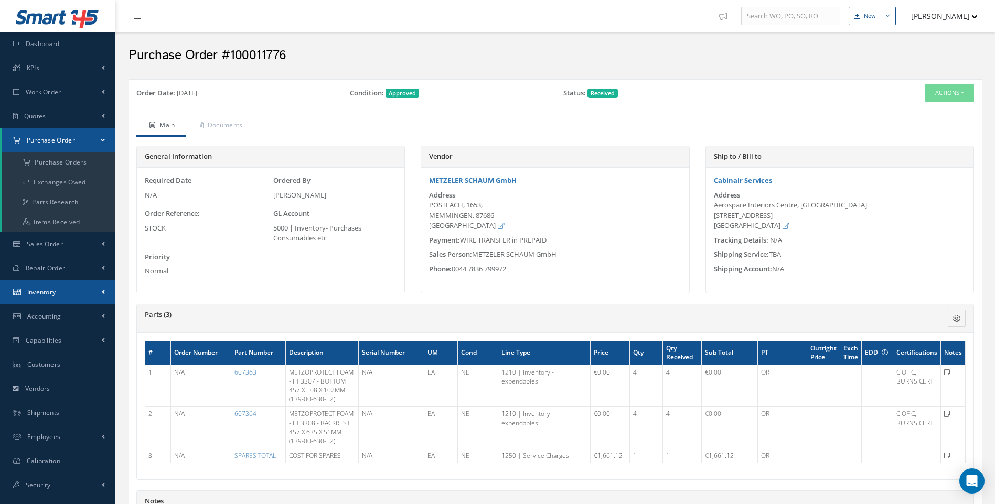
click at [48, 295] on span "Inventory" at bounding box center [41, 292] width 29 height 9
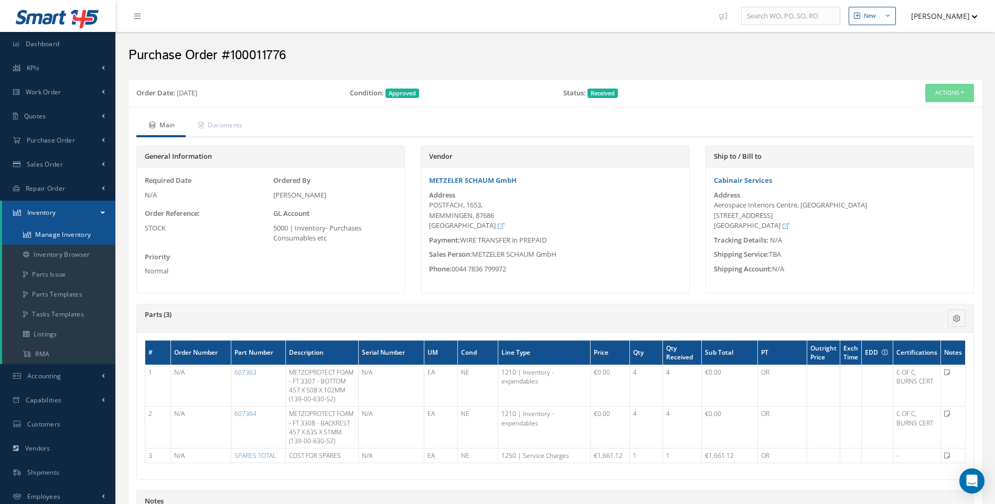
click at [53, 236] on link "Manage Inventory" at bounding box center [58, 235] width 113 height 20
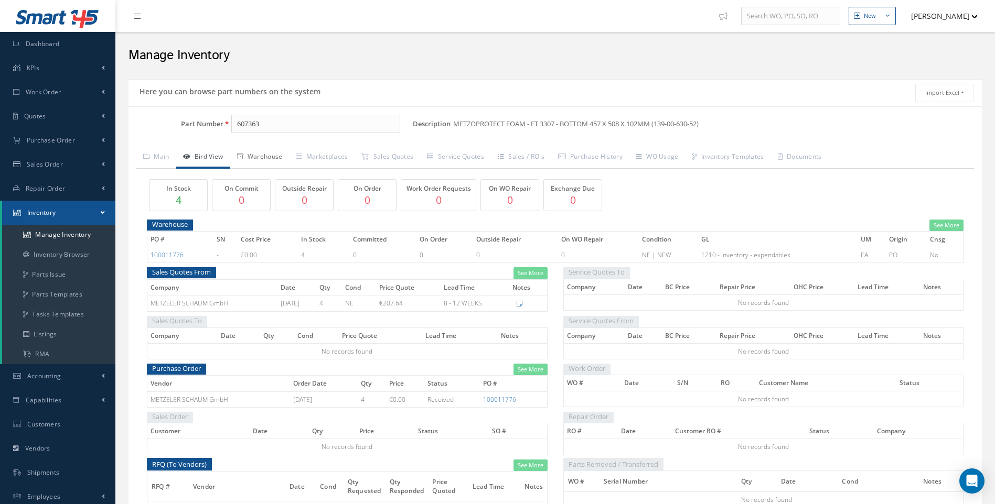
click at [273, 155] on link "Warehouse" at bounding box center [259, 158] width 59 height 22
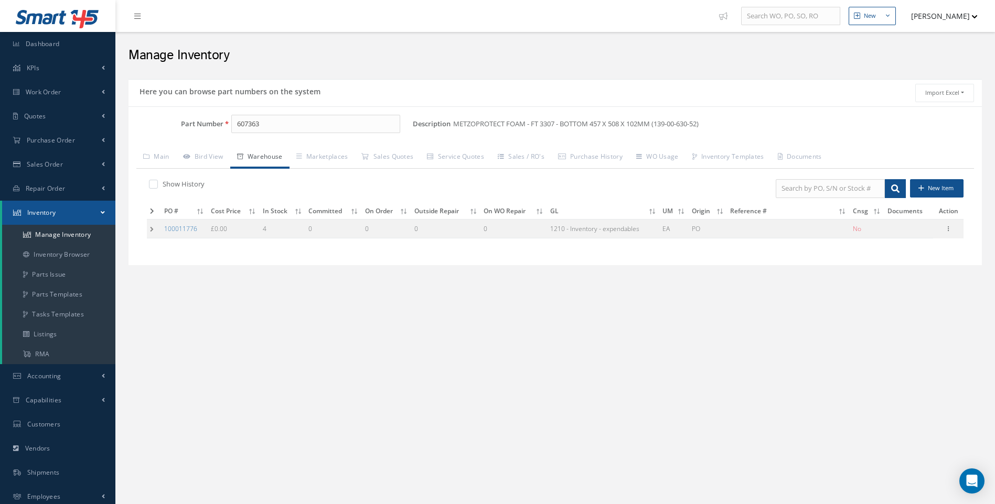
click at [151, 229] on td at bounding box center [154, 228] width 14 height 19
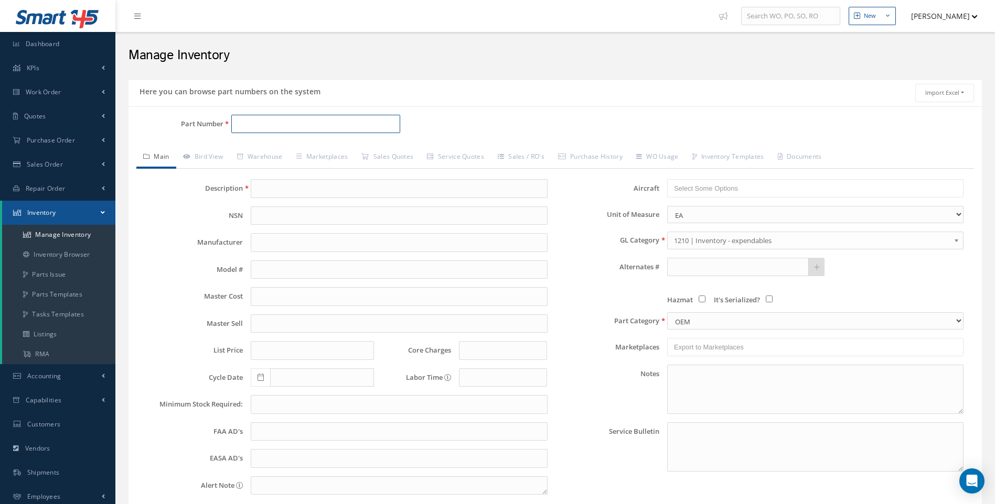
click at [251, 122] on input "Part Number" at bounding box center [315, 124] width 169 height 19
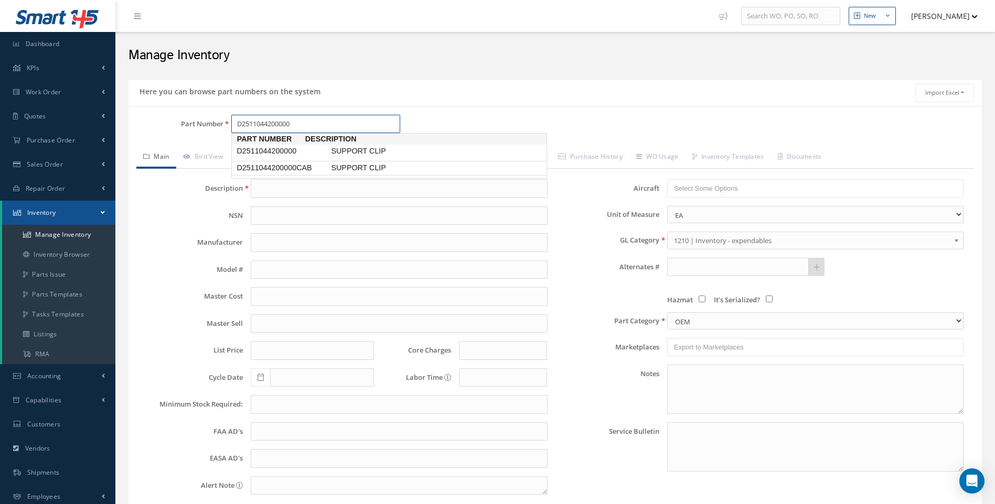
click at [299, 169] on span "D2511044200000CAB" at bounding box center [281, 168] width 94 height 11
type input "D2511044200000CAB"
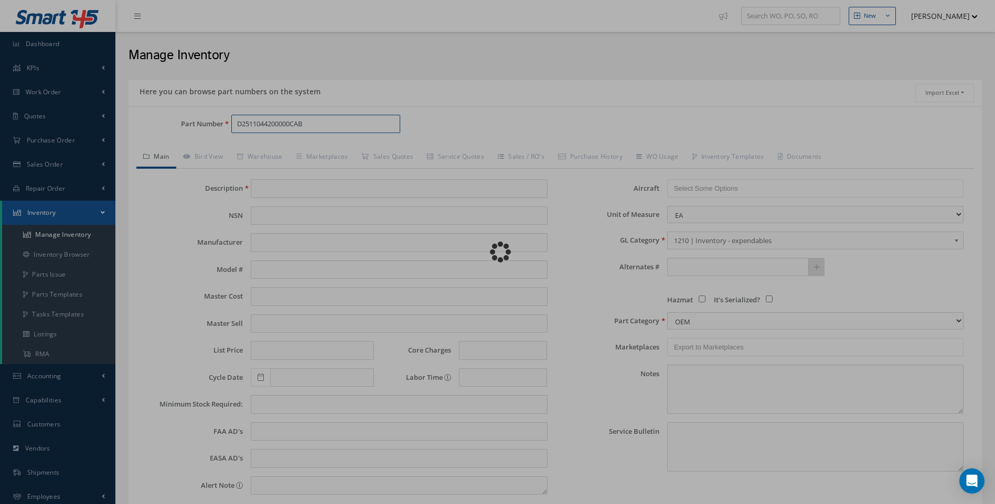
type input "SUPPORT CLIP"
type input "37.61"
type input "0.00"
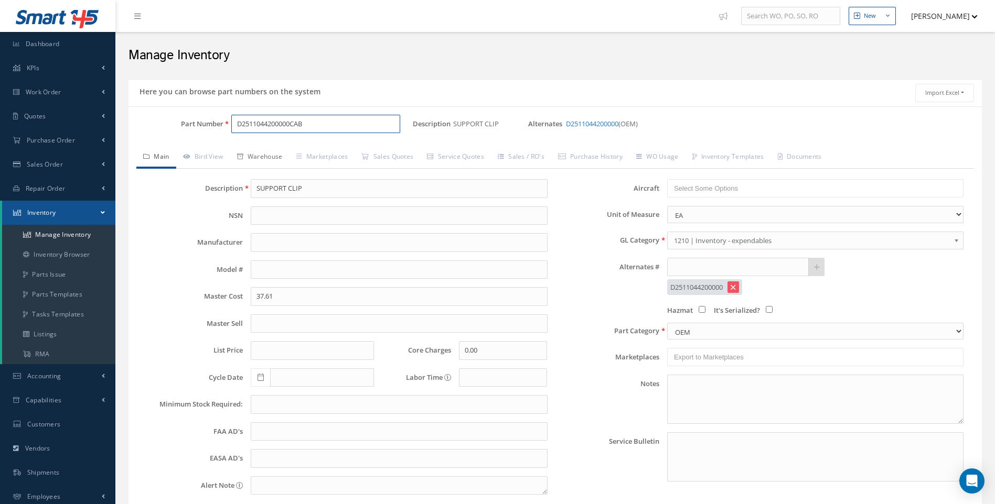
type input "D2511044200000CAB"
click at [274, 157] on link "Warehouse" at bounding box center [259, 158] width 59 height 22
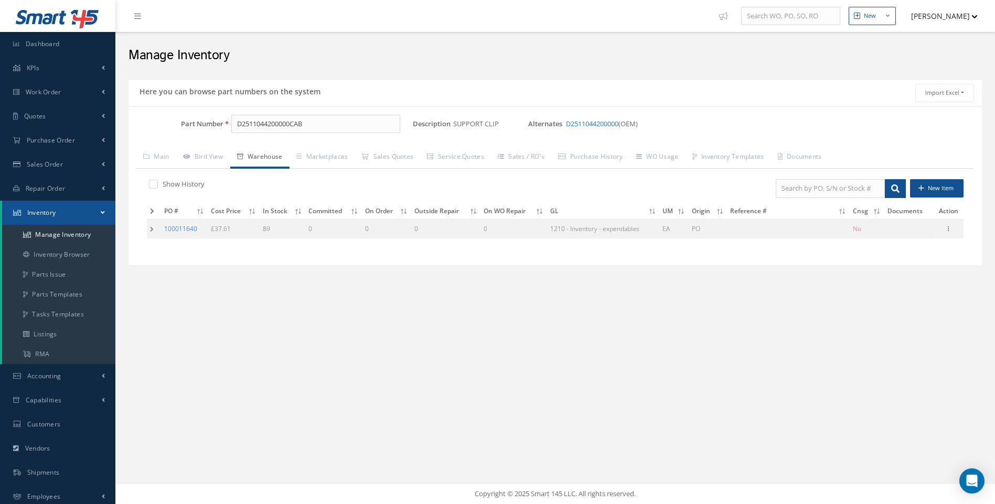
click at [185, 230] on link "100011640" at bounding box center [180, 228] width 33 height 9
click at [266, 157] on link "Warehouse" at bounding box center [259, 158] width 59 height 22
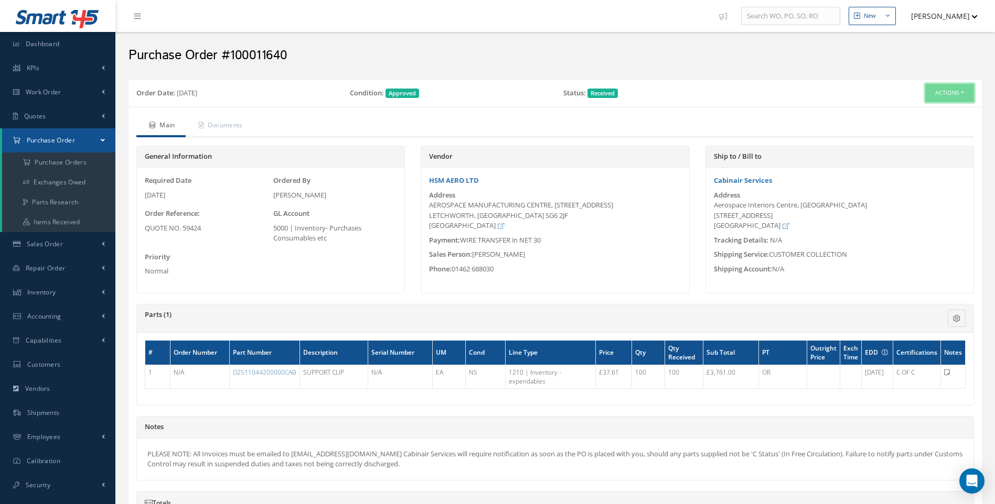
click at [959, 91] on button "Actions" at bounding box center [949, 93] width 49 height 18
click at [860, 220] on link "Print Receivers" at bounding box center [858, 222] width 91 height 16
